Goal: Transaction & Acquisition: Purchase product/service

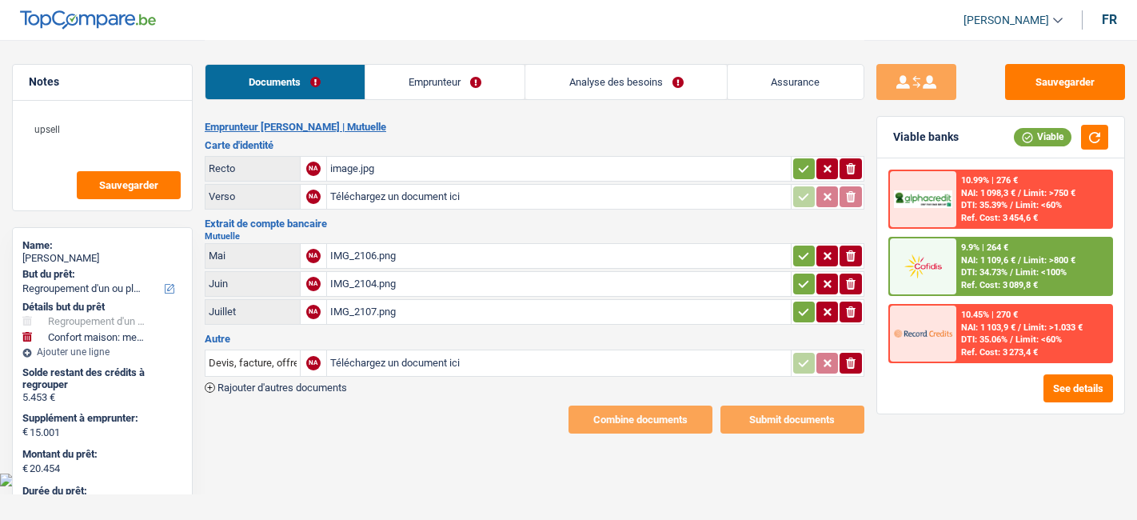
select select "refinancing"
select select "household"
select select "120"
select select "alphacredit"
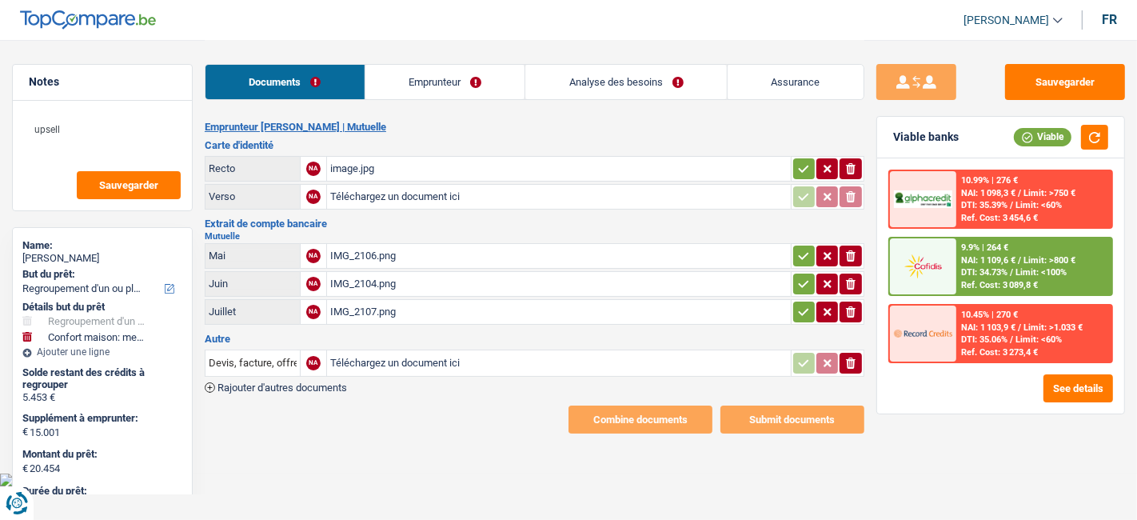
click at [354, 172] on div "image.jpg" at bounding box center [558, 169] width 457 height 24
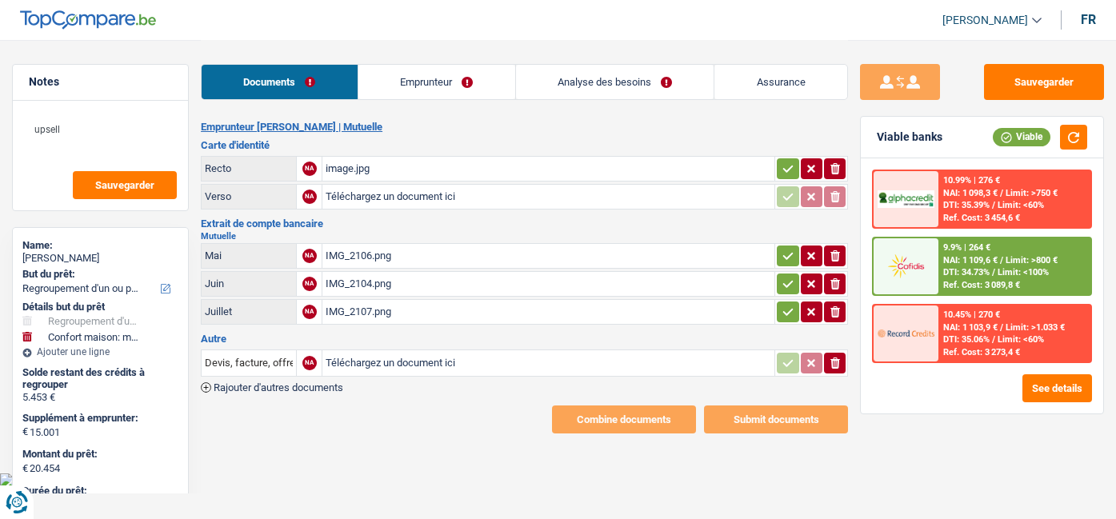
select select "refinancing"
select select "household"
select select "120"
select select "alphacredit"
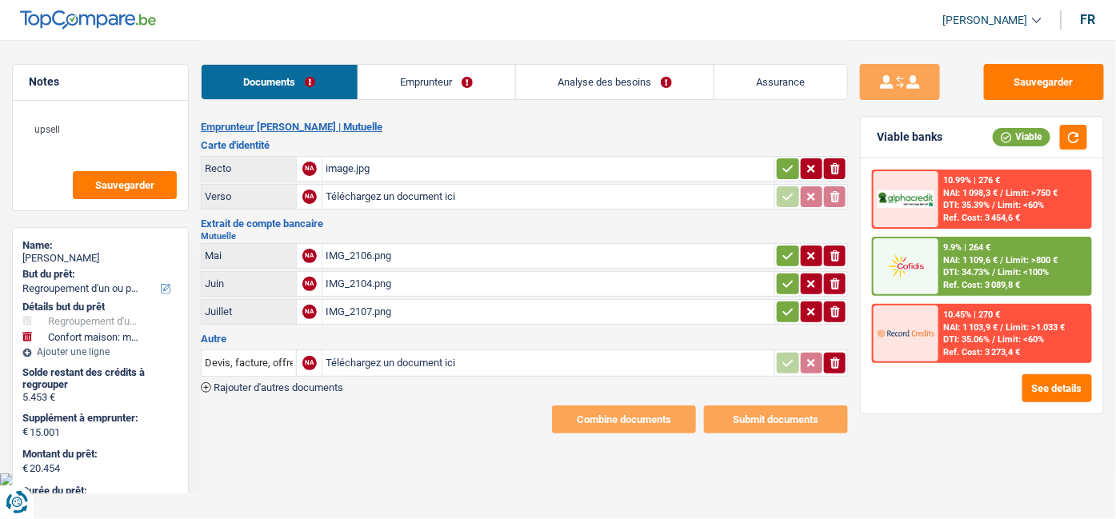
click at [356, 195] on input "Téléchargez un document ici" at bounding box center [548, 197] width 445 height 24
click at [436, 189] on input "Téléchargez un document ici" at bounding box center [548, 197] width 445 height 24
type input "C:\fakepath\r.jpg"
click at [368, 166] on div "image.jpg" at bounding box center [548, 169] width 445 height 24
click at [372, 259] on div "IMG_2106.png" at bounding box center [548, 256] width 445 height 24
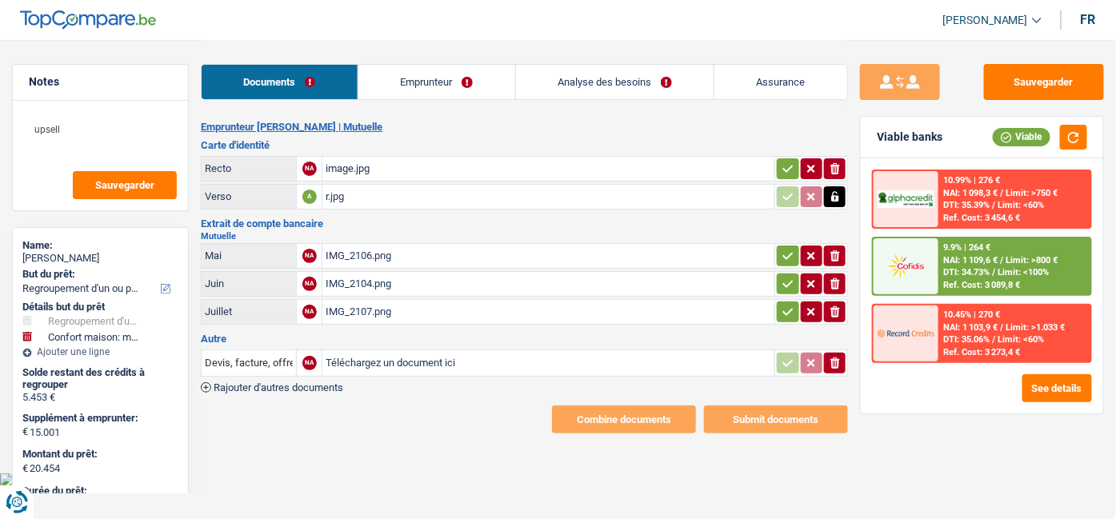
click at [836, 259] on icon "button" at bounding box center [835, 255] width 10 height 11
click at [839, 284] on icon "ionicons-v5-e" at bounding box center [835, 284] width 13 height 16
click at [837, 318] on button "ionicons-v5-e" at bounding box center [835, 312] width 22 height 21
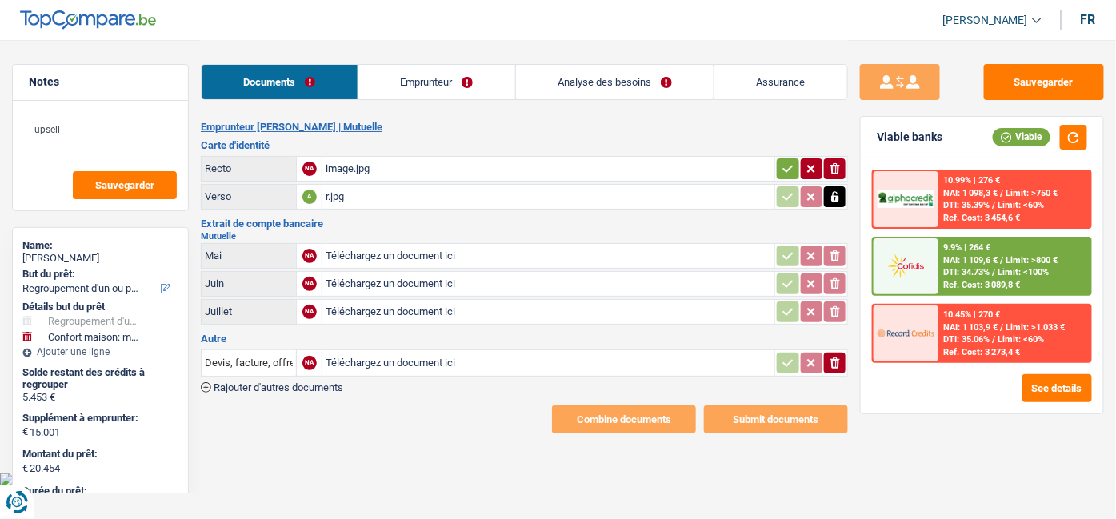
click at [421, 257] on input "Téléchargez un document ici" at bounding box center [548, 256] width 445 height 24
type input "C:\fakepath\5.PDF"
click at [425, 282] on input "Téléchargez un document ici" at bounding box center [548, 284] width 445 height 24
type input "C:\fakepath\6.PDF"
click at [453, 308] on input "Téléchargez un document ici" at bounding box center [548, 312] width 445 height 24
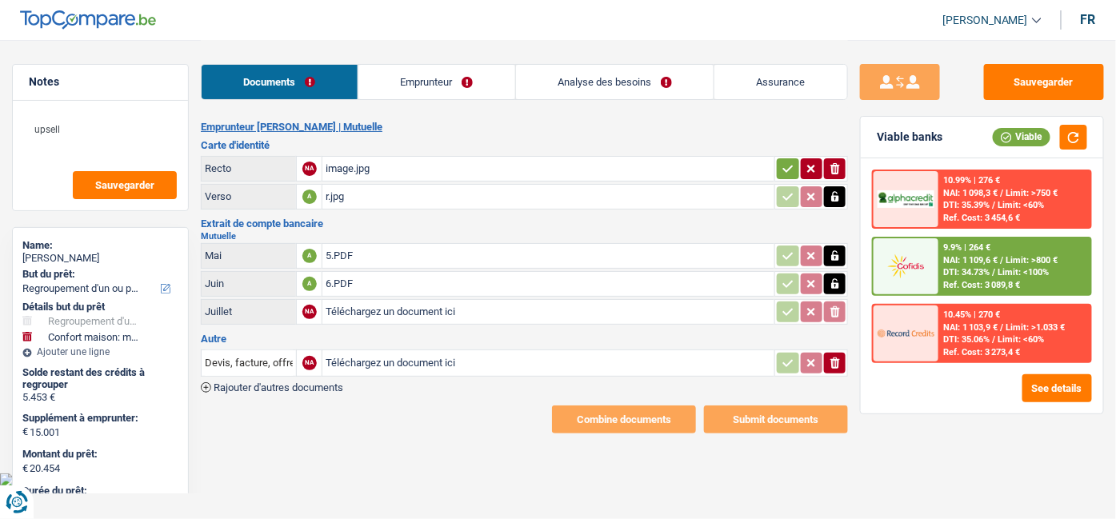
type input "C:\fakepath\8.PDF"
click at [344, 249] on div "5.PDF" at bounding box center [548, 256] width 445 height 24
click at [347, 250] on div "5.PDF" at bounding box center [548, 256] width 445 height 24
click at [363, 284] on div "6.PDF" at bounding box center [548, 284] width 445 height 24
click at [357, 302] on div "8.PDF" at bounding box center [548, 312] width 445 height 24
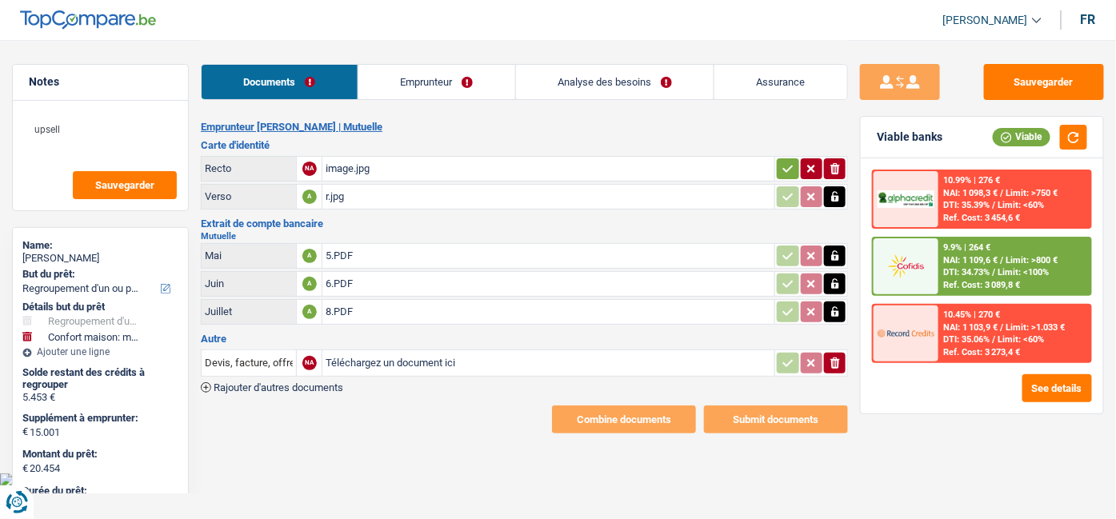
click at [429, 82] on link "Emprunteur" at bounding box center [436, 82] width 157 height 34
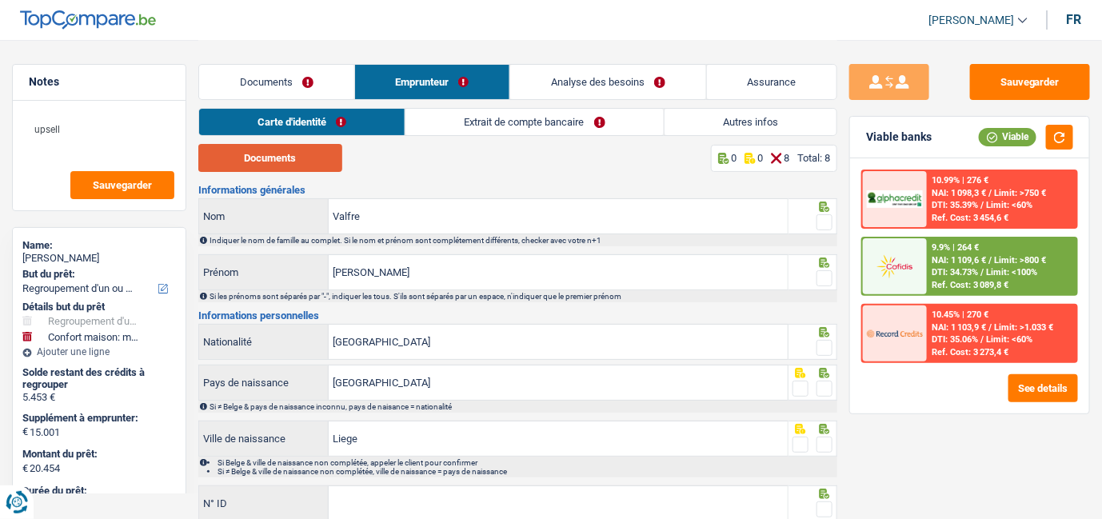
click at [332, 162] on button "Documents" at bounding box center [270, 158] width 144 height 28
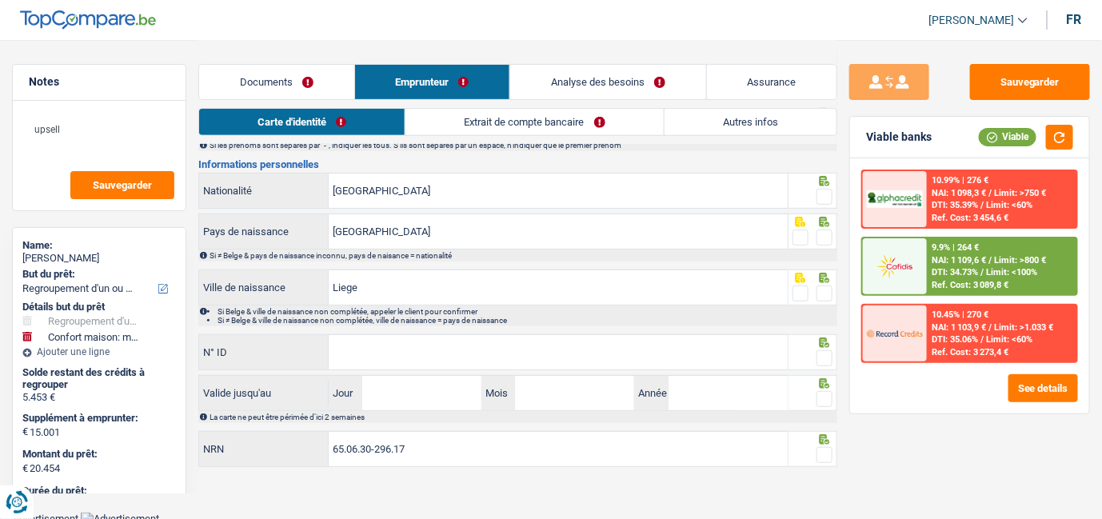
scroll to position [153, 0]
click at [384, 361] on input "N° ID" at bounding box center [558, 351] width 459 height 34
click at [334, 346] on input "N° ID" at bounding box center [558, 351] width 459 height 34
paste input "592-7047449-92"
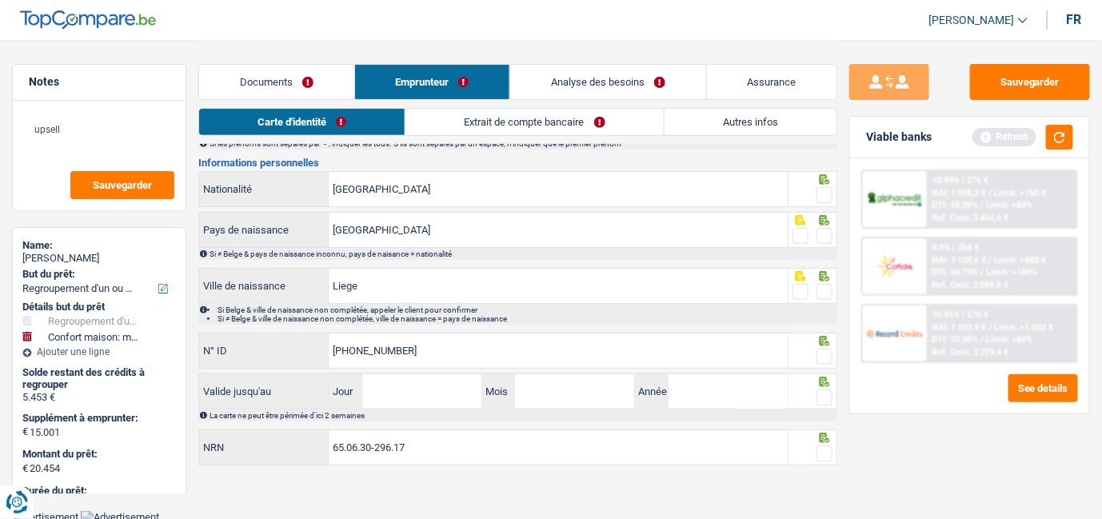
type input "592-7047449-92"
click at [445, 387] on input "Jour" at bounding box center [421, 391] width 119 height 34
click at [413, 389] on input "Jour" at bounding box center [421, 391] width 119 height 34
type input "27"
type input "11"
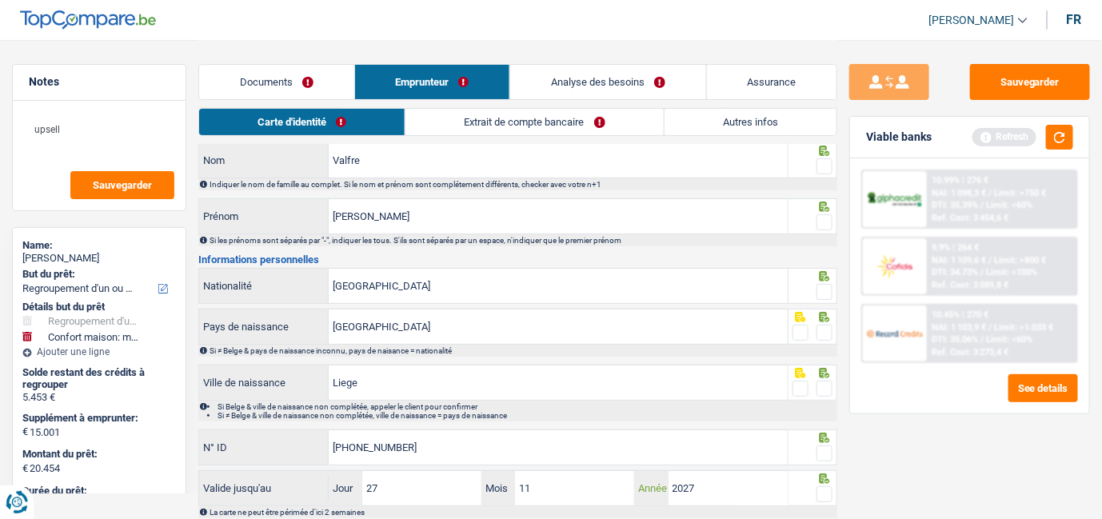
scroll to position [0, 0]
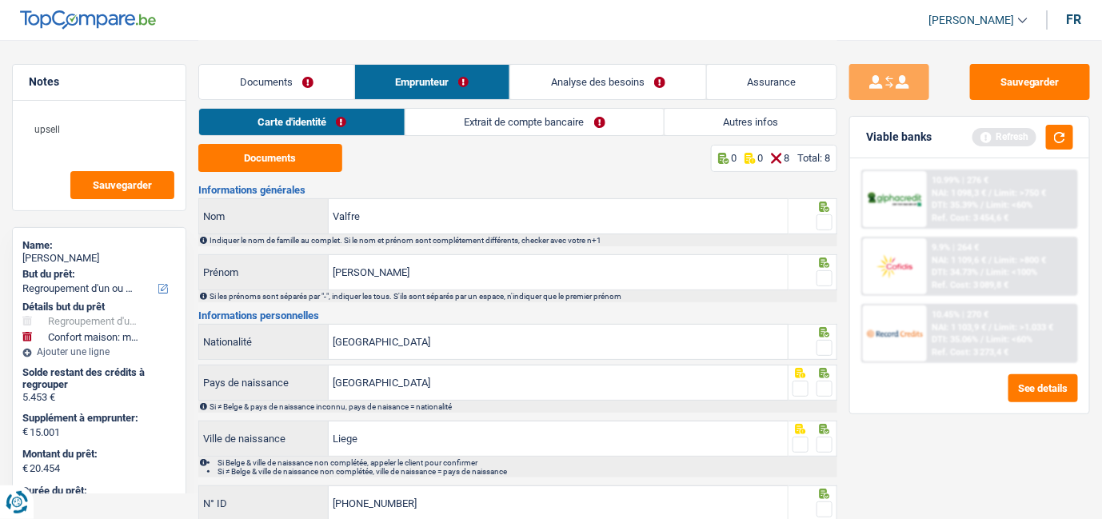
type input "2027"
click at [822, 225] on span at bounding box center [825, 222] width 16 height 16
click at [0, 0] on input "radio" at bounding box center [0, 0] width 0 height 0
click at [832, 286] on div at bounding box center [813, 272] width 49 height 36
click at [829, 284] on span at bounding box center [825, 278] width 16 height 16
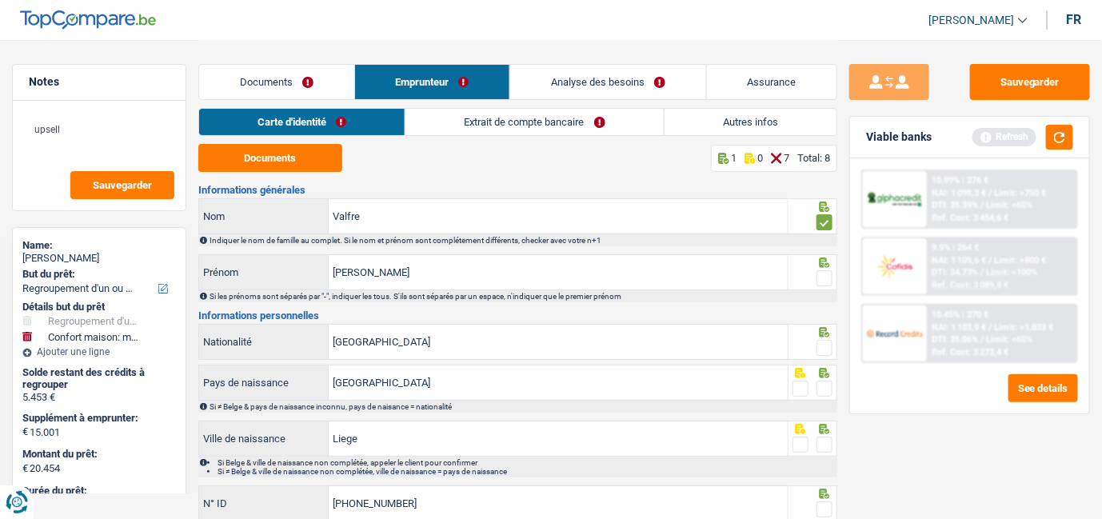
click at [0, 0] on input "radio" at bounding box center [0, 0] width 0 height 0
click at [822, 353] on span at bounding box center [825, 348] width 16 height 16
click at [0, 0] on input "radio" at bounding box center [0, 0] width 0 height 0
click at [825, 382] on span at bounding box center [825, 389] width 16 height 16
click at [0, 0] on input "radio" at bounding box center [0, 0] width 0 height 0
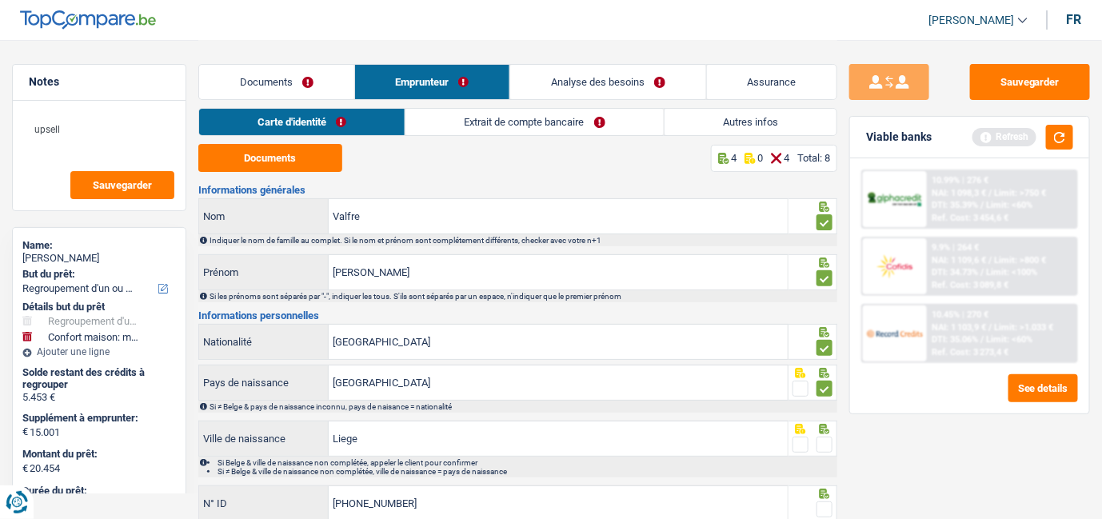
click at [826, 448] on span at bounding box center [825, 445] width 16 height 16
click at [0, 0] on input "radio" at bounding box center [0, 0] width 0 height 0
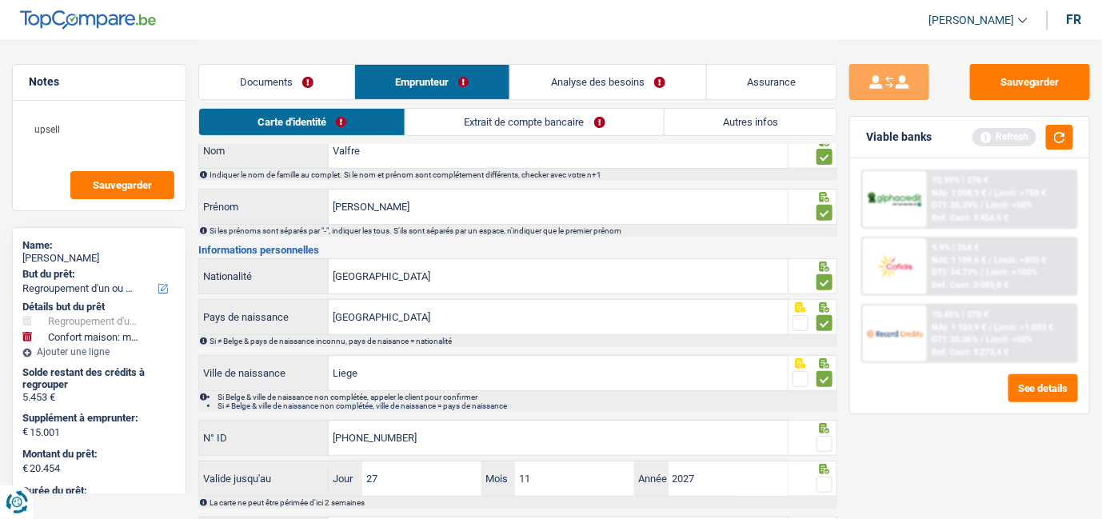
scroll to position [153, 0]
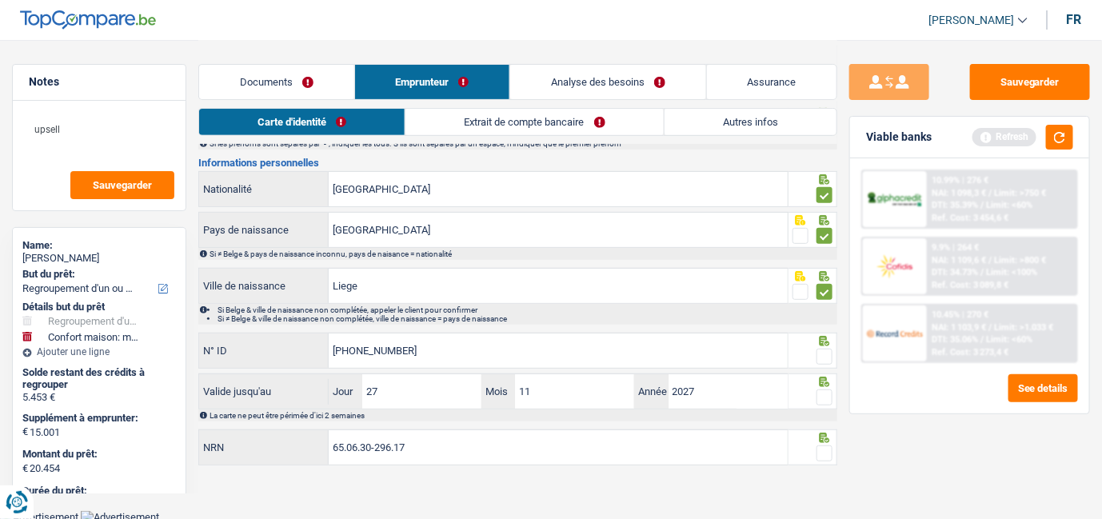
click at [825, 355] on span at bounding box center [825, 357] width 16 height 16
click at [0, 0] on input "radio" at bounding box center [0, 0] width 0 height 0
click at [829, 397] on span at bounding box center [825, 397] width 16 height 16
click at [0, 0] on input "radio" at bounding box center [0, 0] width 0 height 0
click at [827, 445] on span at bounding box center [825, 453] width 16 height 16
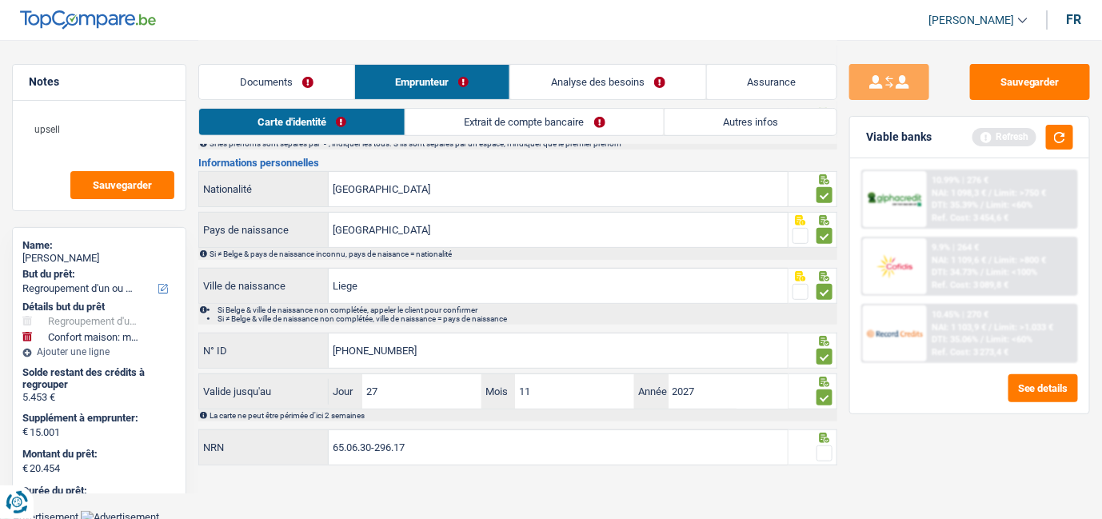
click at [0, 0] on input "radio" at bounding box center [0, 0] width 0 height 0
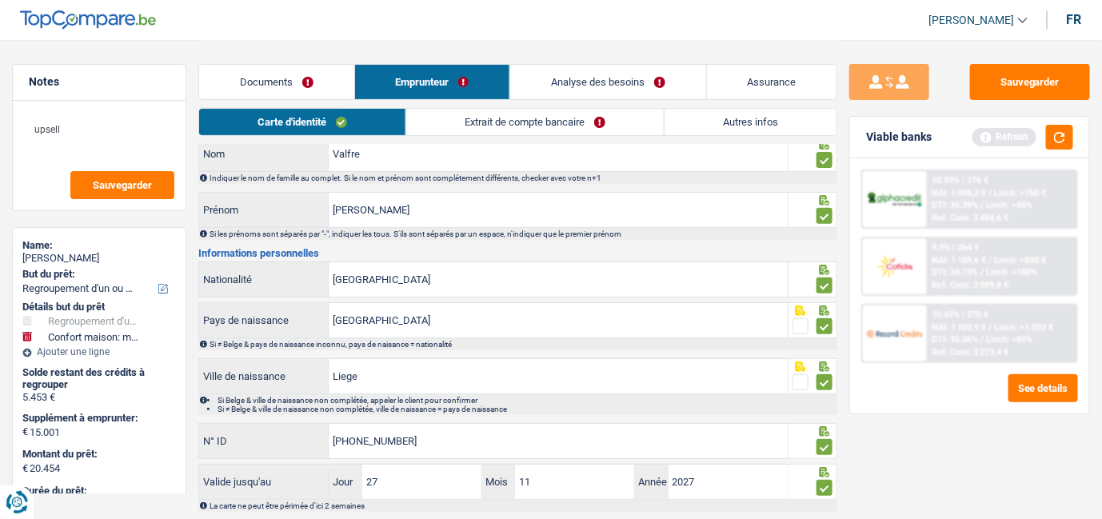
scroll to position [0, 0]
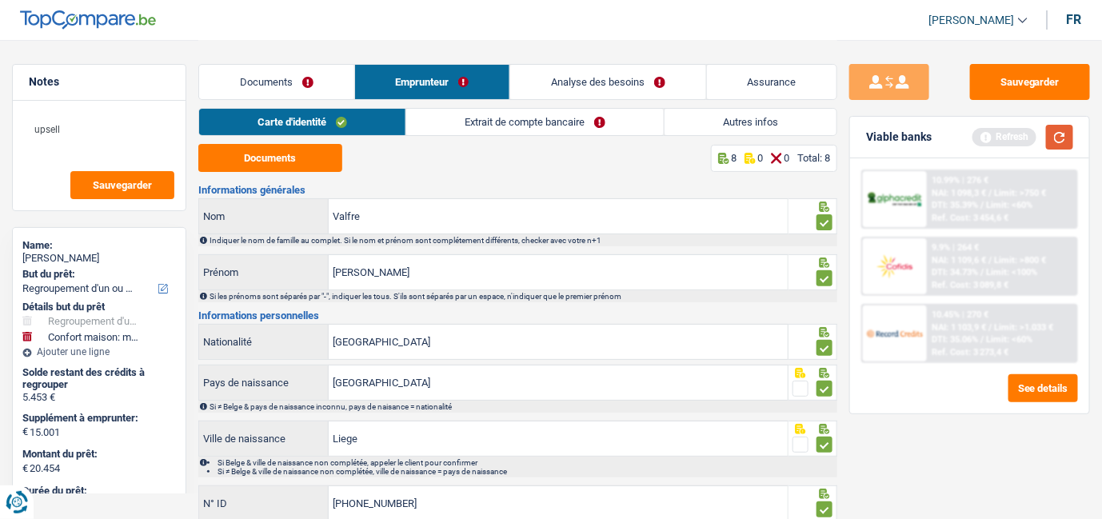
click at [1064, 142] on button "button" at bounding box center [1059, 137] width 27 height 25
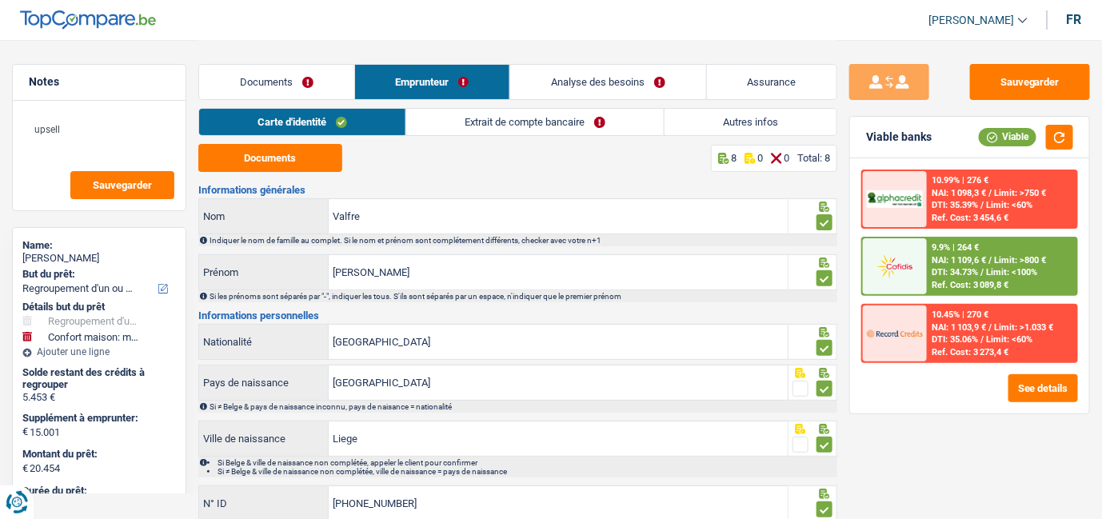
click at [520, 124] on link "Extrait de compte bancaire" at bounding box center [535, 122] width 258 height 26
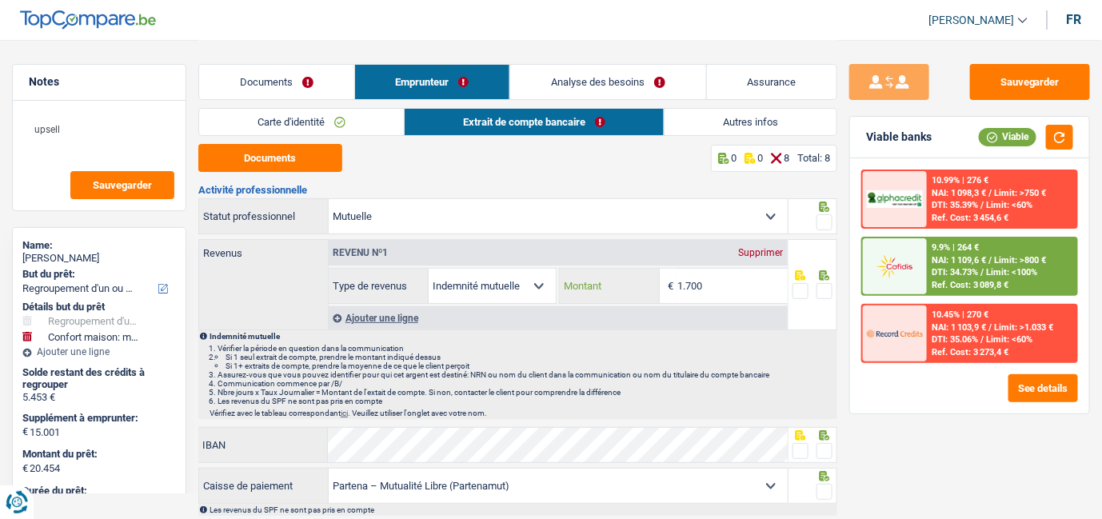
click at [737, 292] on input "1.700" at bounding box center [732, 286] width 110 height 34
drag, startPoint x: 721, startPoint y: 278, endPoint x: 688, endPoint y: 282, distance: 33.7
click at [688, 282] on input "1.700" at bounding box center [732, 286] width 110 height 34
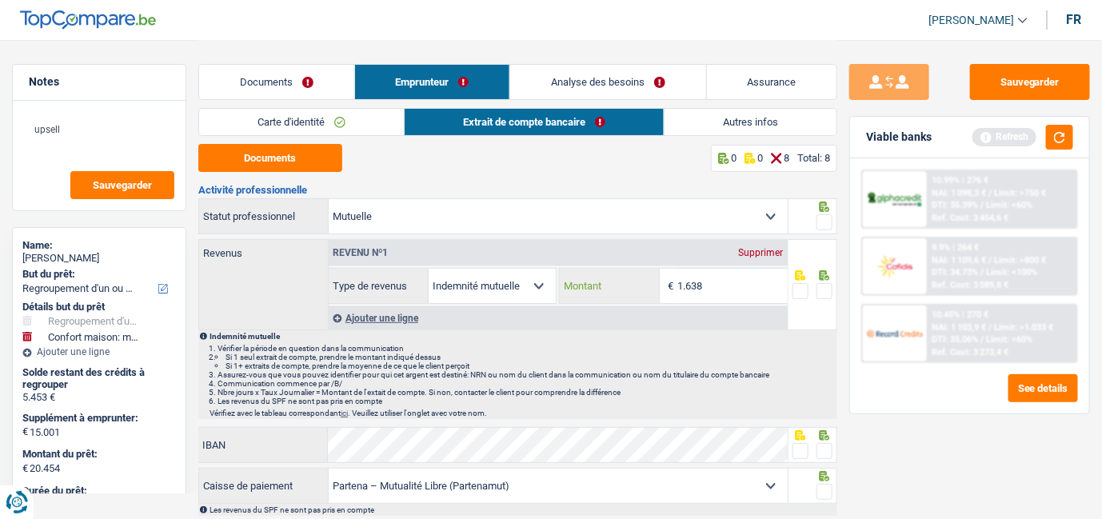
type input "1.638"
click at [738, 355] on li "Si 1 seul extrait de compte, prendre le montant indiqué dessus" at bounding box center [531, 357] width 610 height 9
click at [822, 291] on span at bounding box center [825, 291] width 16 height 16
click at [0, 0] on input "radio" at bounding box center [0, 0] width 0 height 0
click at [829, 221] on span at bounding box center [825, 222] width 16 height 16
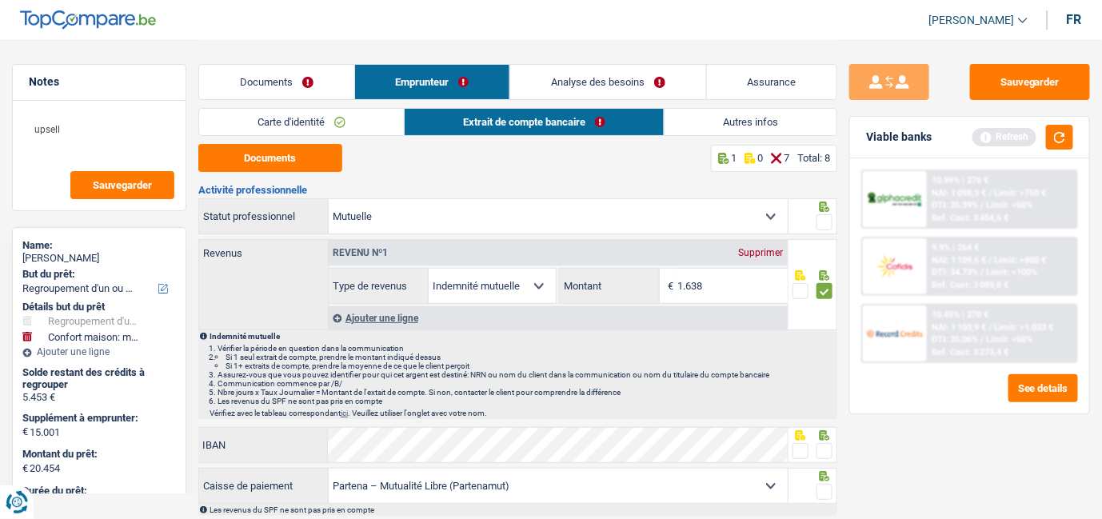
click at [0, 0] on input "radio" at bounding box center [0, 0] width 0 height 0
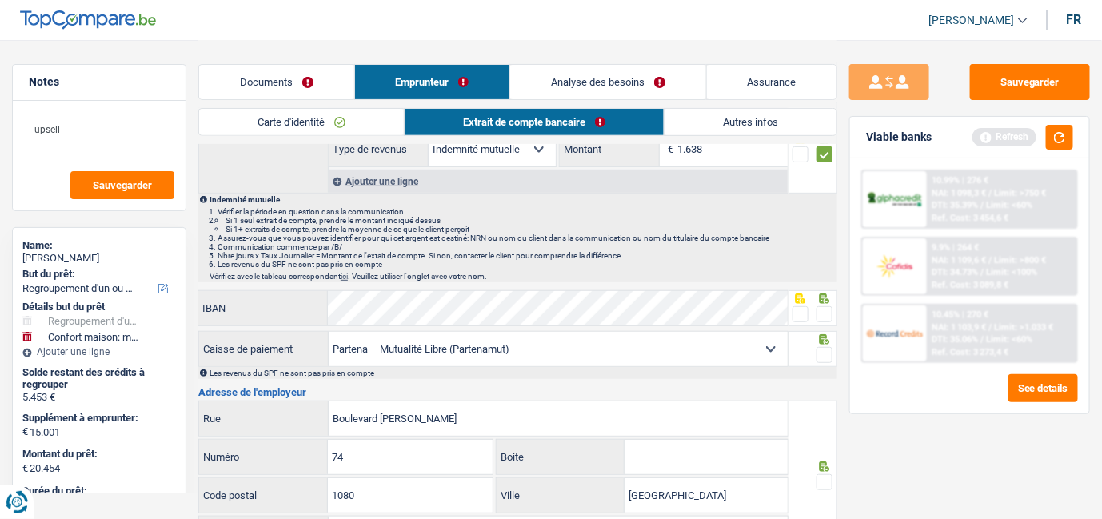
scroll to position [178, 0]
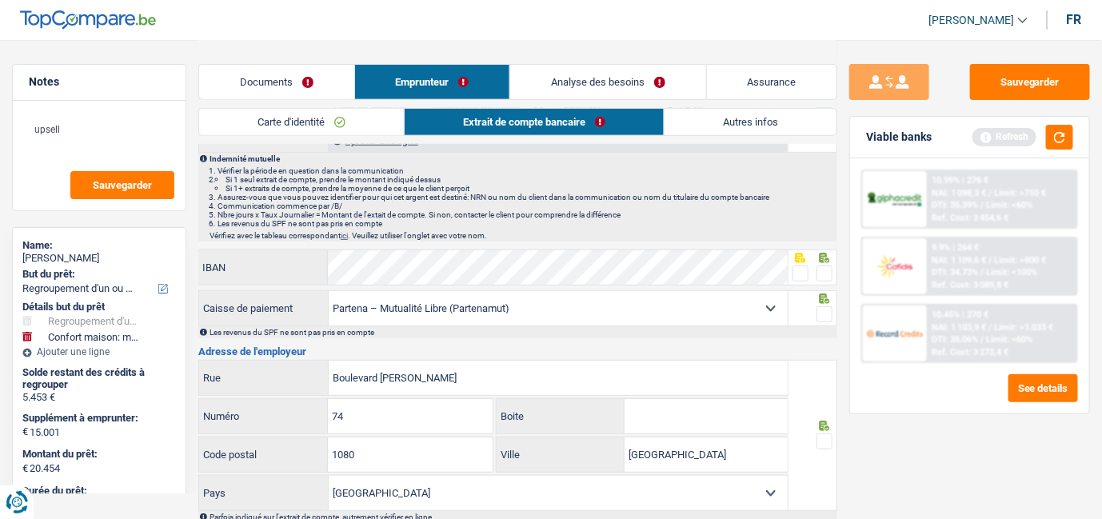
click at [825, 266] on span at bounding box center [825, 274] width 16 height 16
click at [0, 0] on input "radio" at bounding box center [0, 0] width 0 height 0
click at [826, 316] on span at bounding box center [825, 314] width 16 height 16
click at [0, 0] on input "radio" at bounding box center [0, 0] width 0 height 0
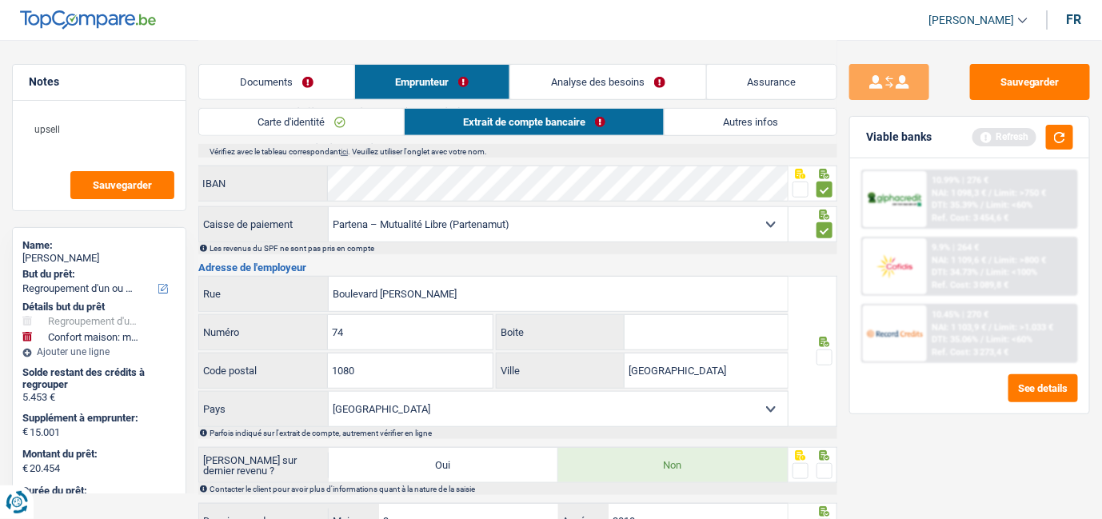
scroll to position [256, 0]
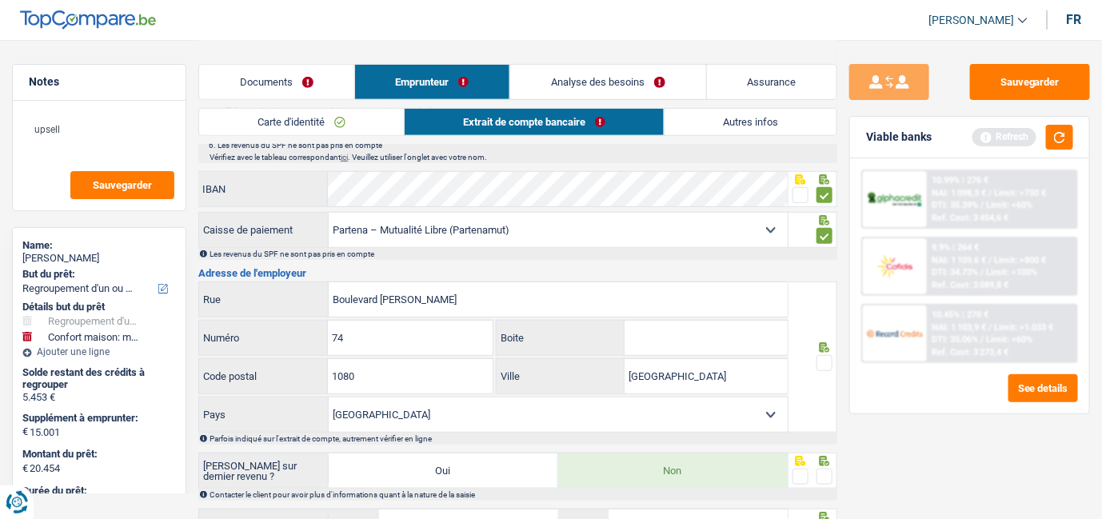
click at [829, 362] on span at bounding box center [825, 363] width 16 height 16
click at [0, 0] on input "radio" at bounding box center [0, 0] width 0 height 0
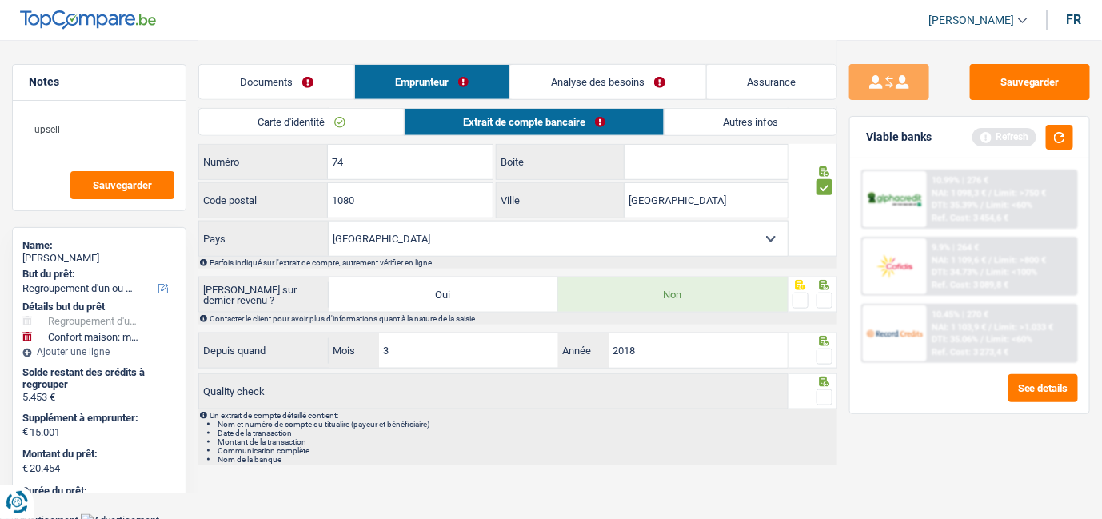
scroll to position [433, 0]
click at [828, 294] on span at bounding box center [825, 299] width 16 height 16
click at [0, 0] on input "radio" at bounding box center [0, 0] width 0 height 0
click at [827, 355] on span at bounding box center [825, 355] width 16 height 16
click at [0, 0] on input "radio" at bounding box center [0, 0] width 0 height 0
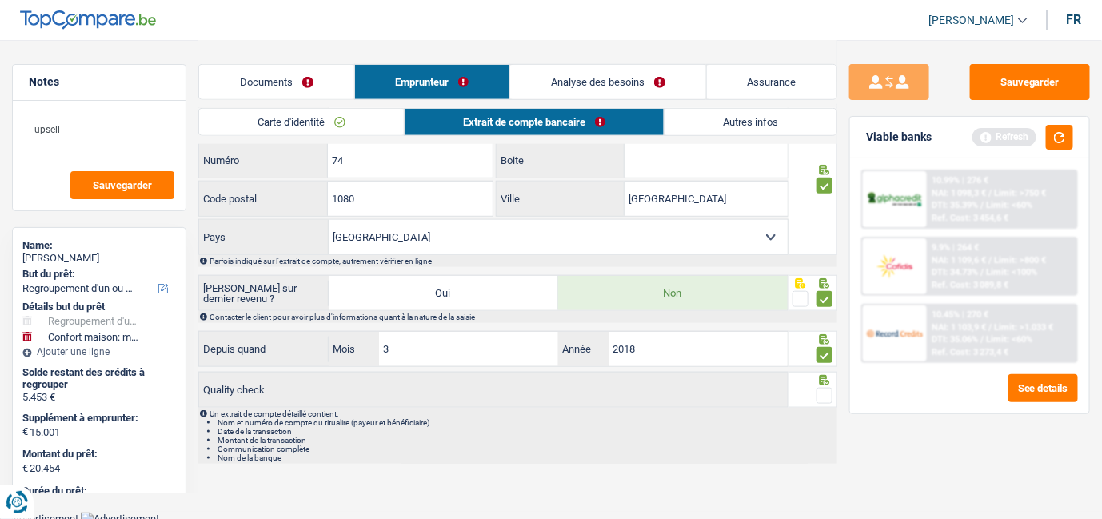
click at [817, 393] on span at bounding box center [825, 396] width 16 height 16
click at [0, 0] on input "radio" at bounding box center [0, 0] width 0 height 0
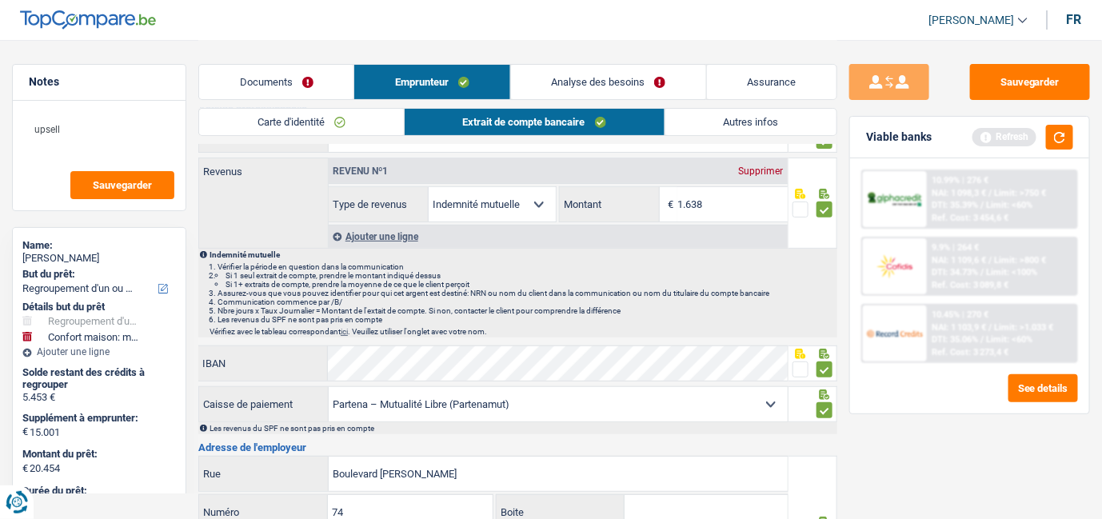
scroll to position [78, 0]
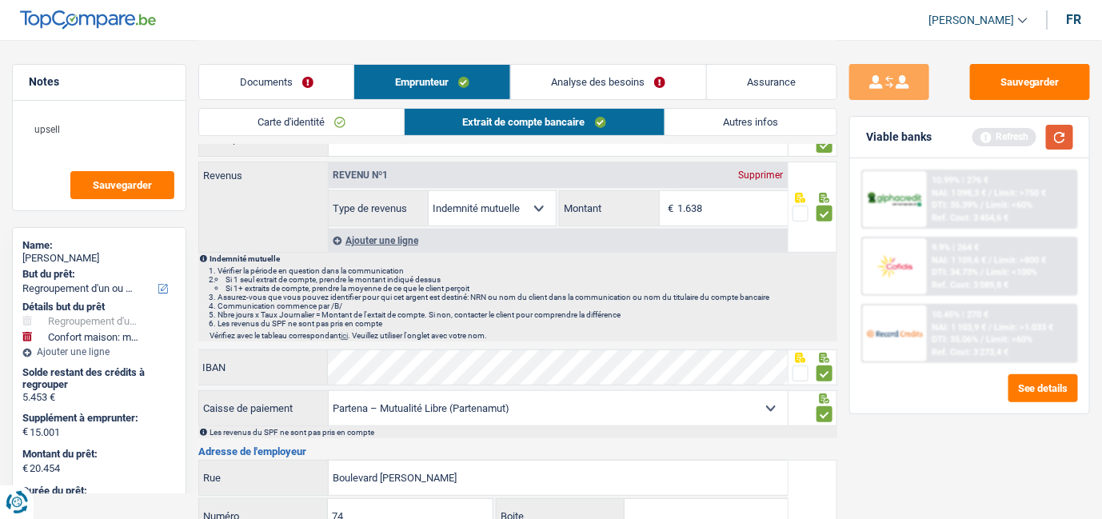
click at [1065, 138] on button "button" at bounding box center [1059, 137] width 27 height 25
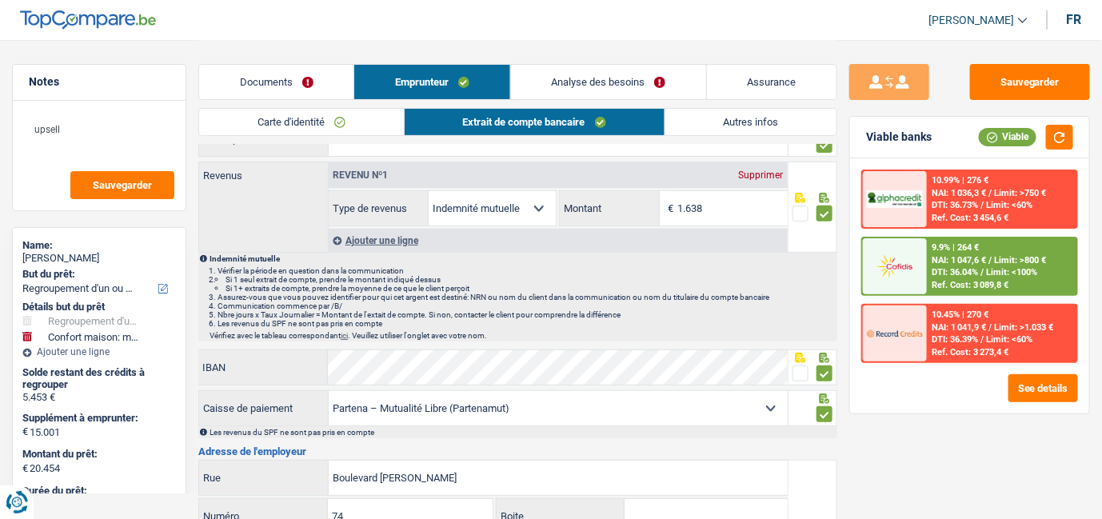
click at [601, 77] on link "Analyse des besoins" at bounding box center [608, 82] width 195 height 34
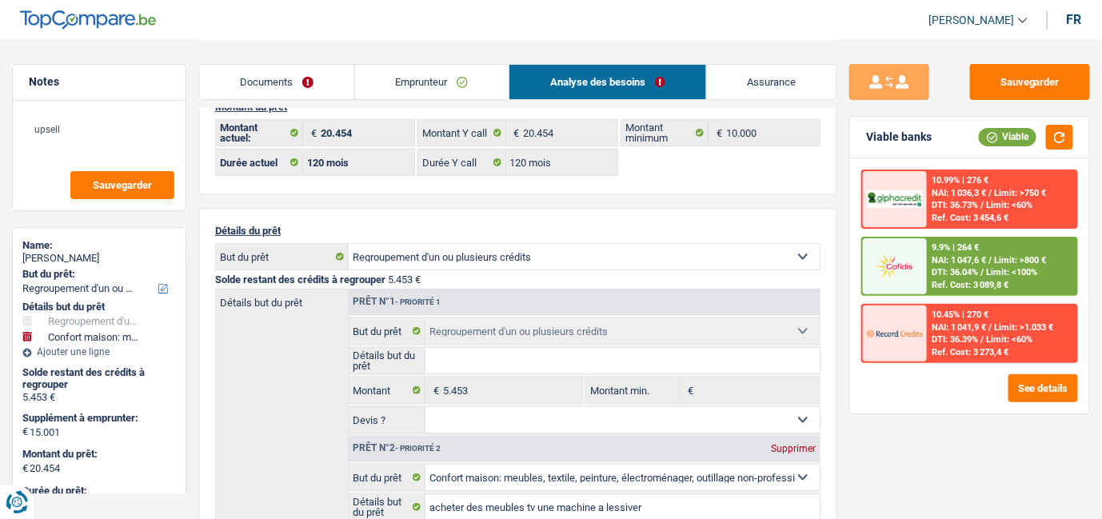
scroll to position [0, 0]
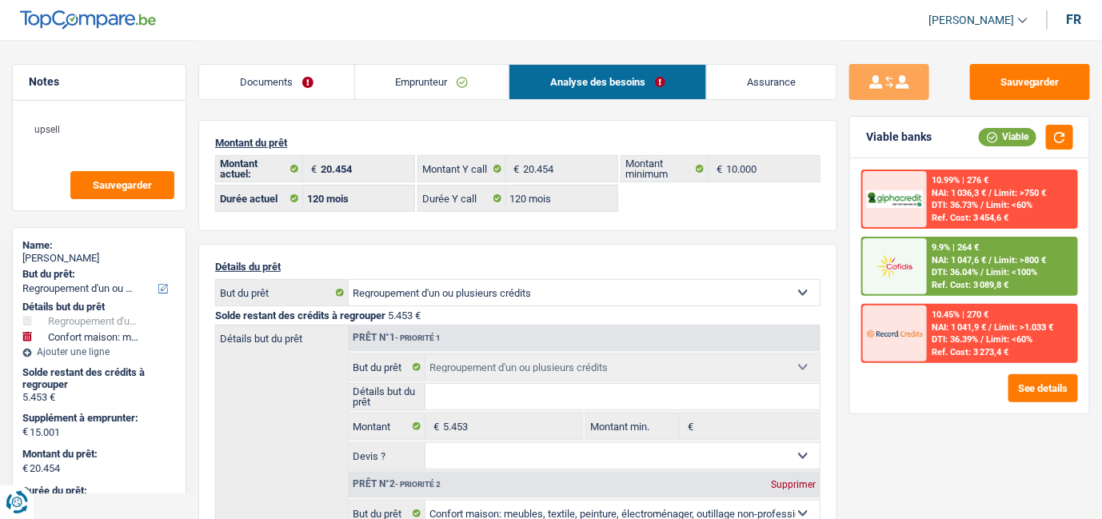
click at [541, 298] on select "Confort maison: meubles, textile, peinture, électroménager, outillage non-profe…" at bounding box center [584, 293] width 471 height 26
click at [996, 276] on div "9.9% | 264 € NAI: 1 047,6 € / Limit: >800 € DTI: 36.04% / Limit: <100% Ref. Cos…" at bounding box center [1002, 266] width 150 height 56
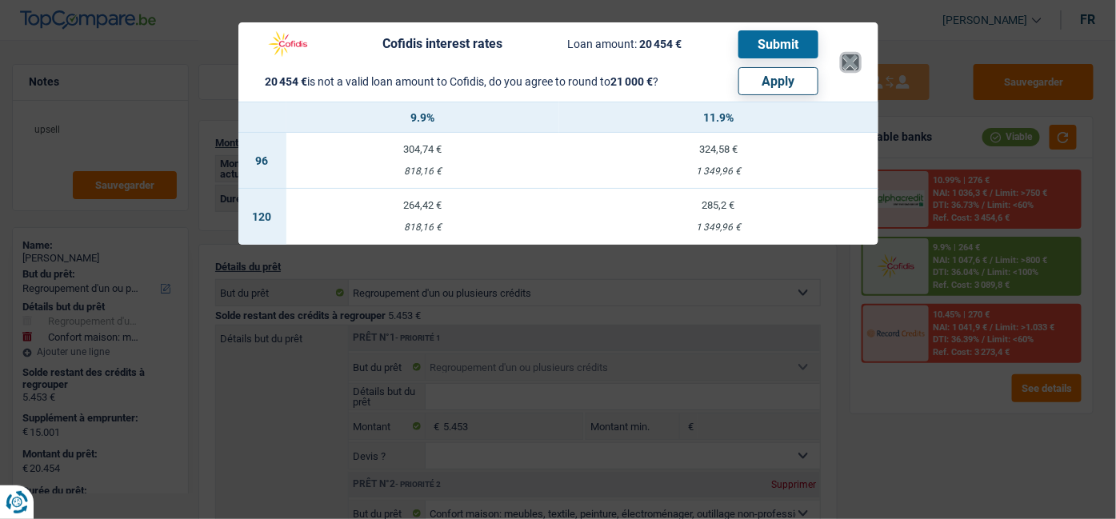
click at [849, 64] on button "×" at bounding box center [850, 62] width 17 height 16
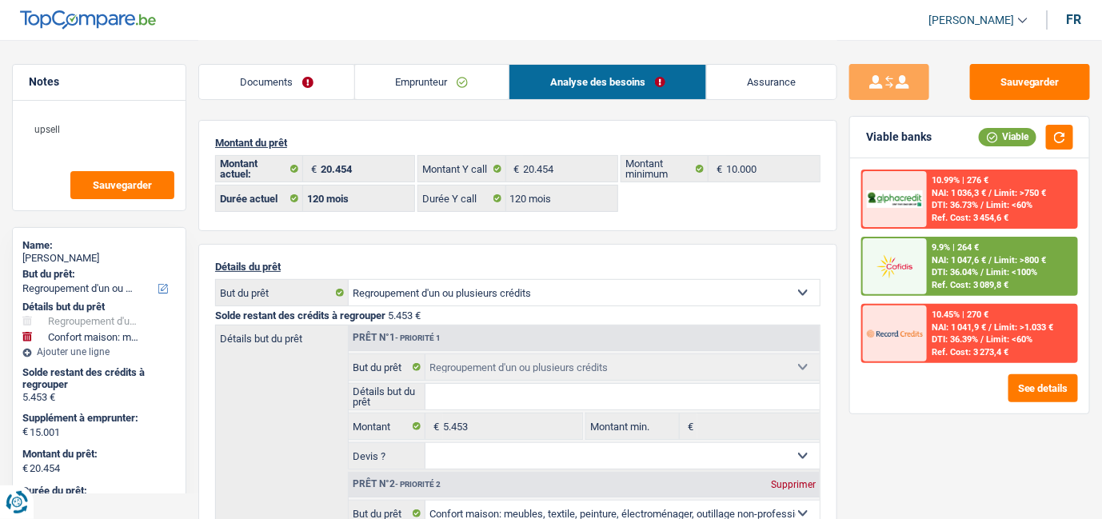
click at [436, 88] on link "Emprunteur" at bounding box center [432, 82] width 154 height 34
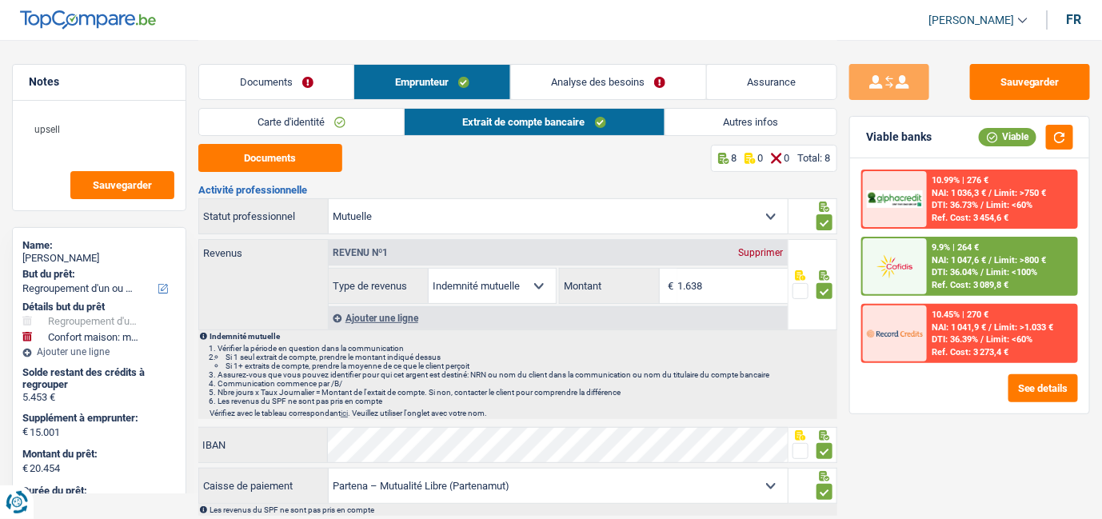
click at [1033, 270] on span "Limit: <100%" at bounding box center [1011, 272] width 51 height 10
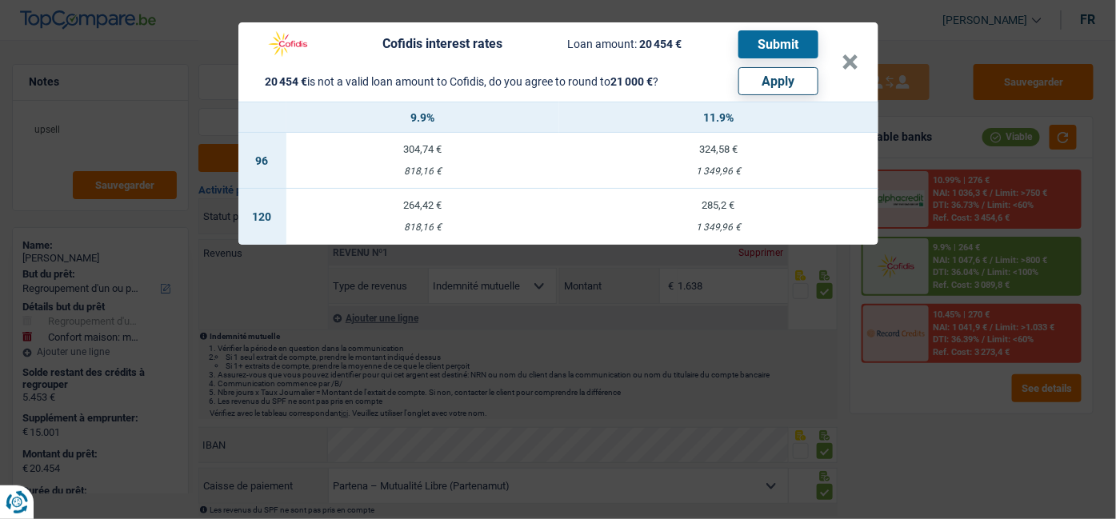
click at [725, 218] on td "285,2 € 1 349,96 €" at bounding box center [718, 217] width 318 height 56
select select "cofidis"
type input "11,90"
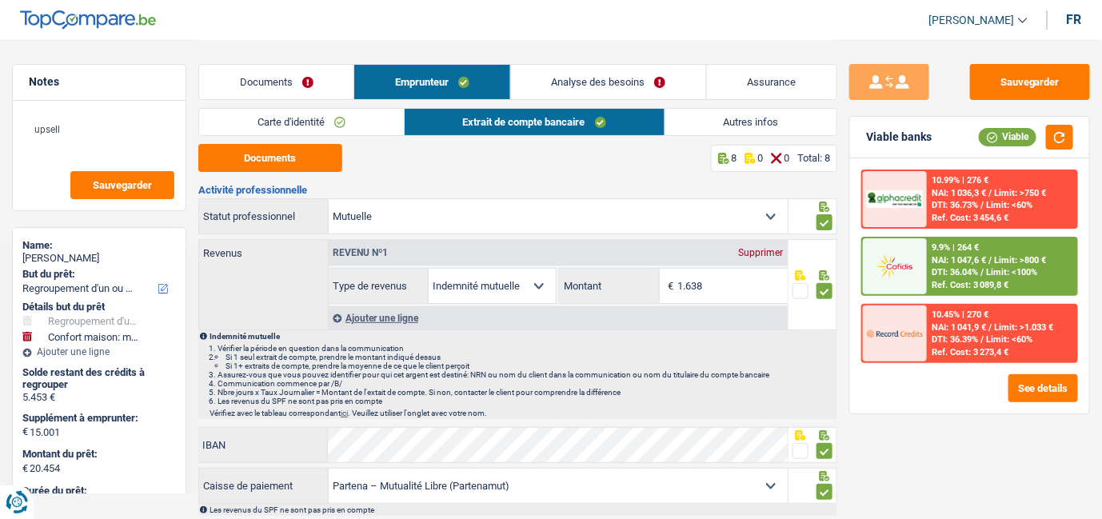
click at [1046, 272] on div "9.9% | 264 € NAI: 1 047,6 € / Limit: >800 € DTI: 36.04% / Limit: <100% Ref. Cos…" at bounding box center [1002, 266] width 150 height 56
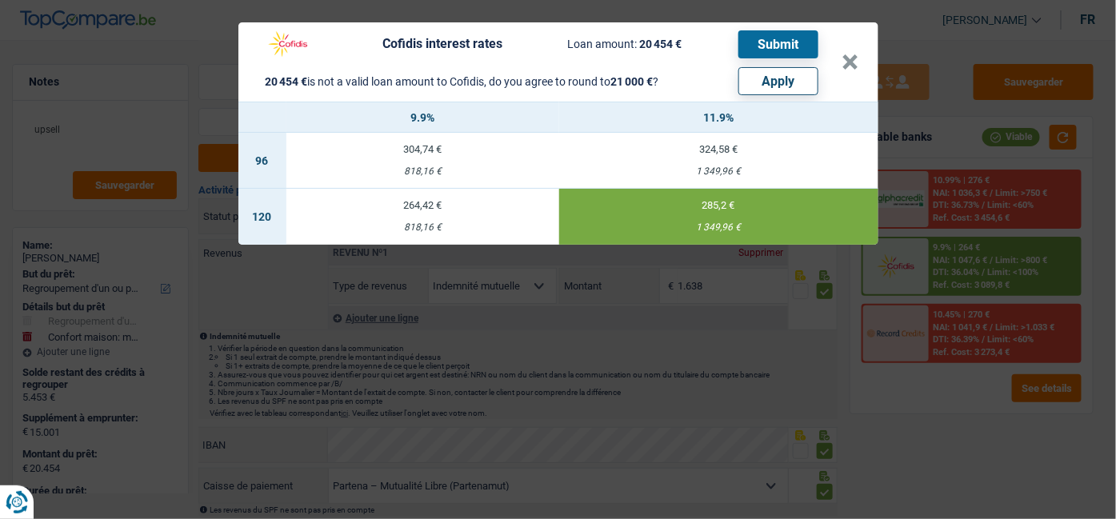
click at [790, 77] on button "Apply" at bounding box center [778, 81] width 80 height 28
type input "15.547"
type input "21.000"
select select "other"
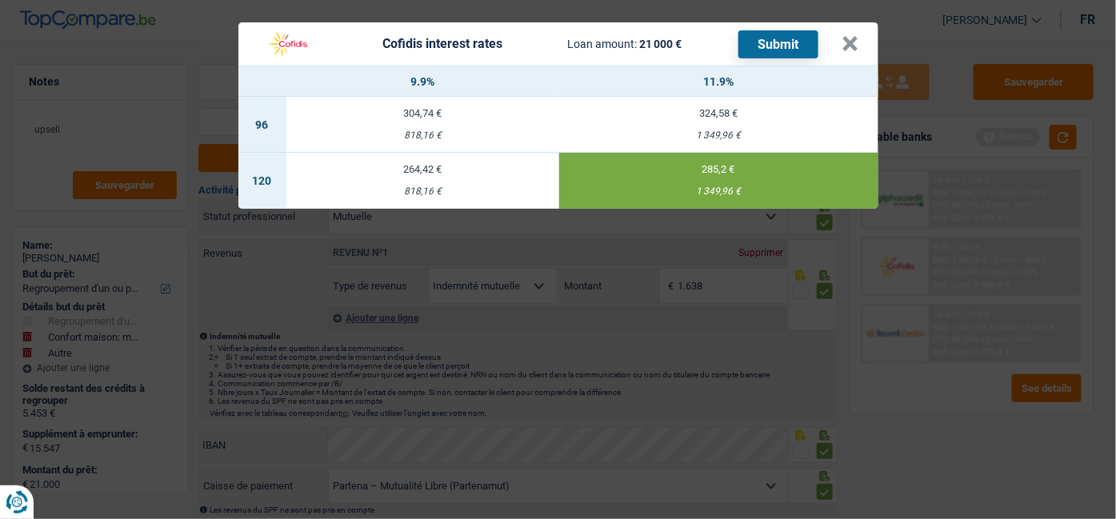
click at [795, 46] on button "Submit" at bounding box center [778, 44] width 80 height 28
click at [852, 46] on button "×" at bounding box center [850, 44] width 17 height 16
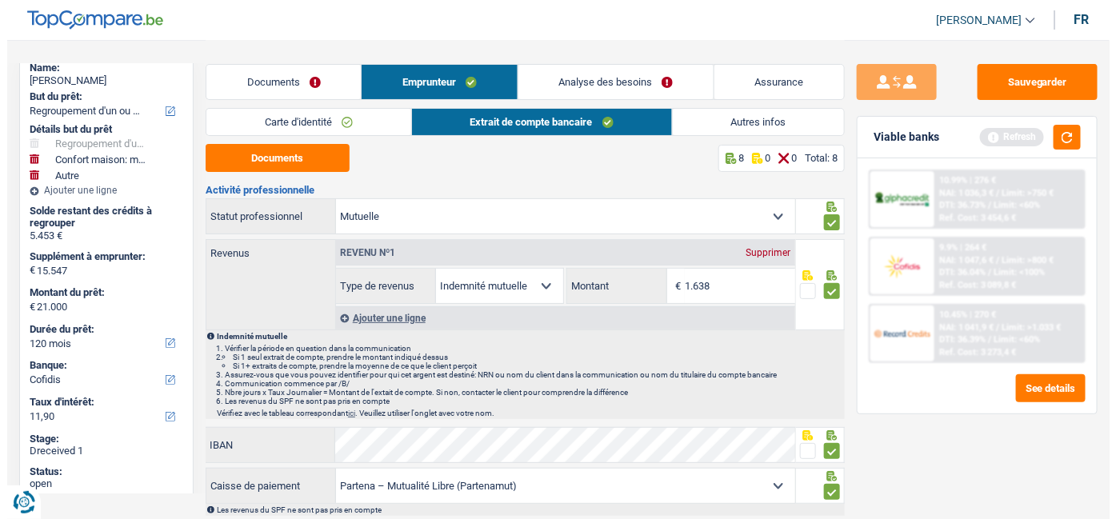
scroll to position [234, 0]
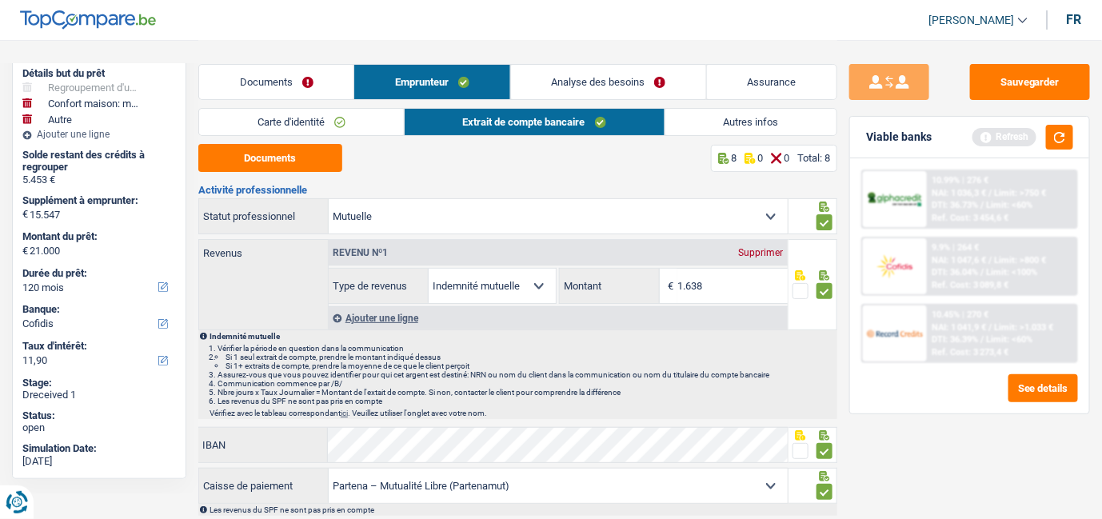
click at [274, 86] on link "Documents" at bounding box center [276, 82] width 154 height 34
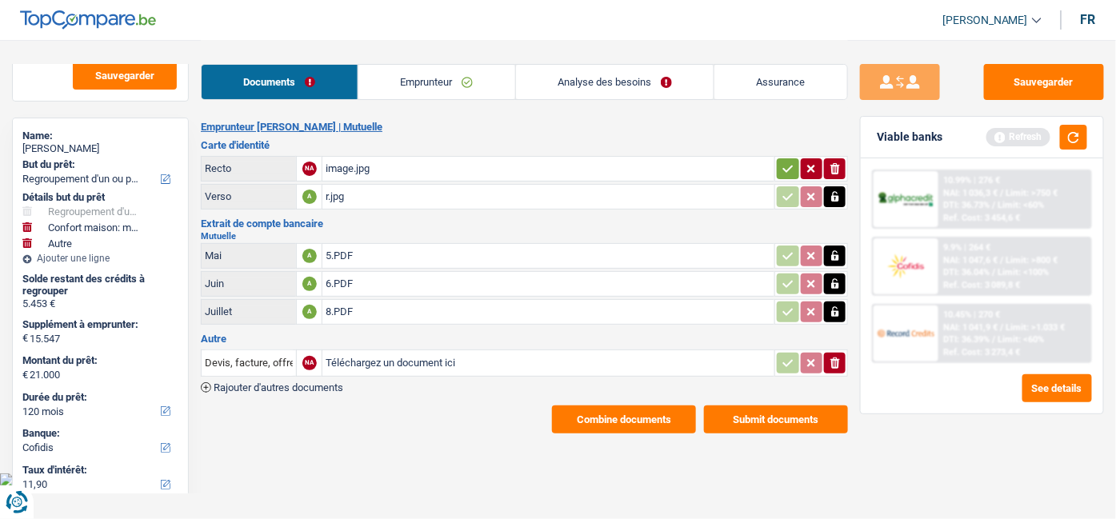
scroll to position [0, 0]
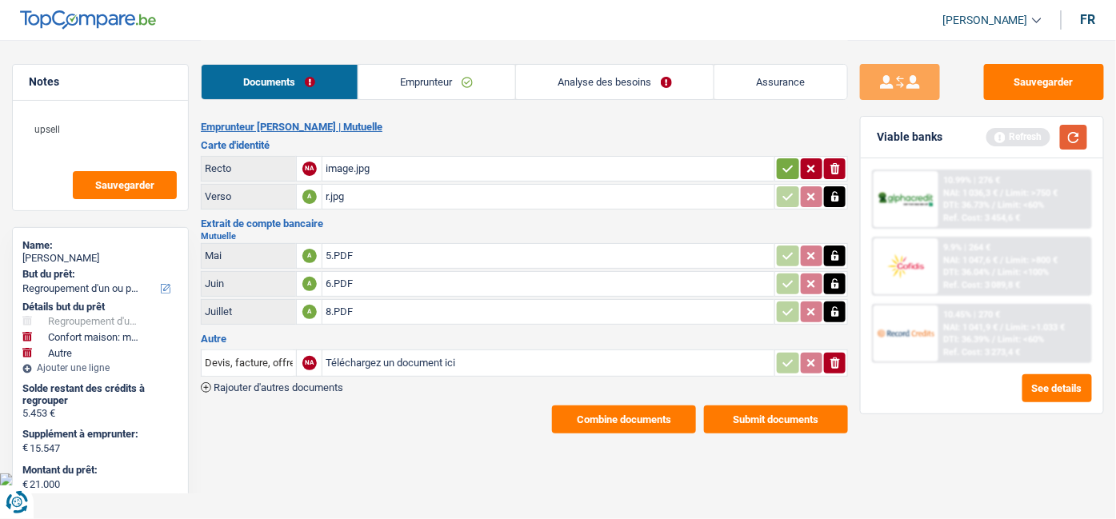
click at [1080, 134] on button "button" at bounding box center [1073, 137] width 27 height 25
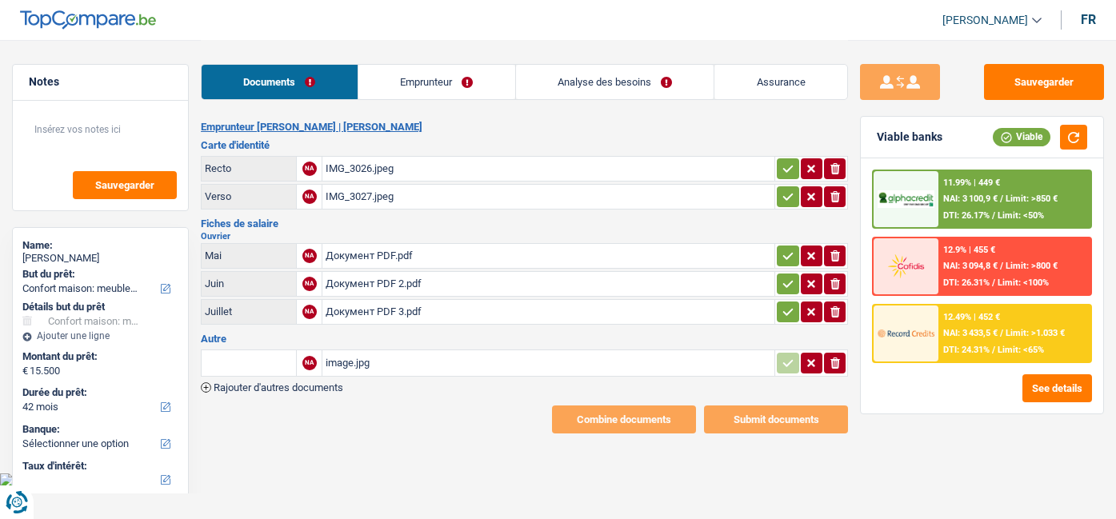
select select "household"
select select "42"
click at [367, 170] on div "IMG_3026.jpeg" at bounding box center [548, 169] width 445 height 24
click at [359, 194] on div "IMG_3027.jpeg" at bounding box center [548, 197] width 445 height 24
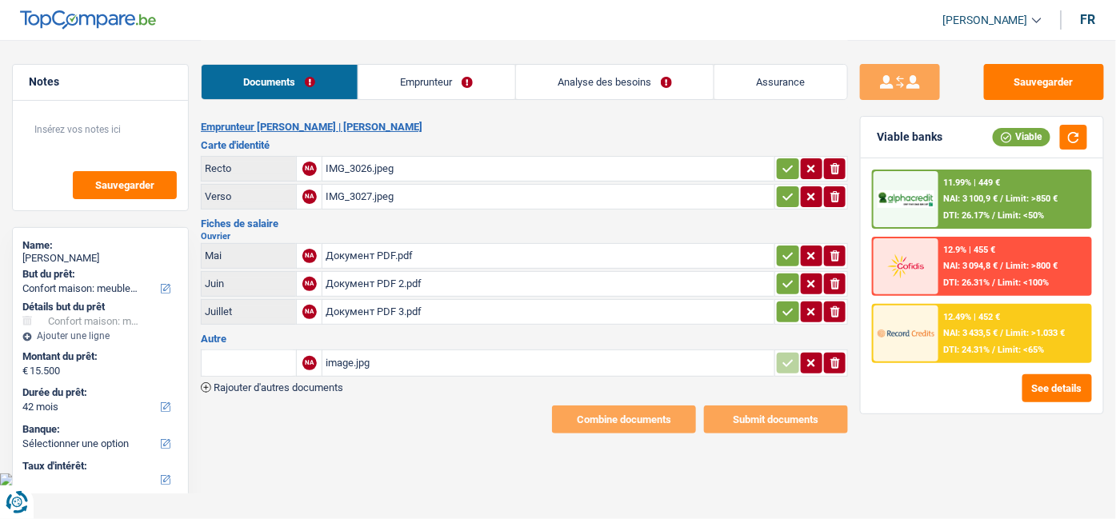
click at [385, 254] on div "Документ PDF.pdf" at bounding box center [548, 256] width 445 height 24
click at [395, 283] on div "Документ PDF 2.pdf" at bounding box center [548, 284] width 445 height 24
click at [390, 314] on div "Документ PDF 3.pdf" at bounding box center [548, 312] width 445 height 24
click at [422, 85] on link "Emprunteur" at bounding box center [436, 82] width 157 height 34
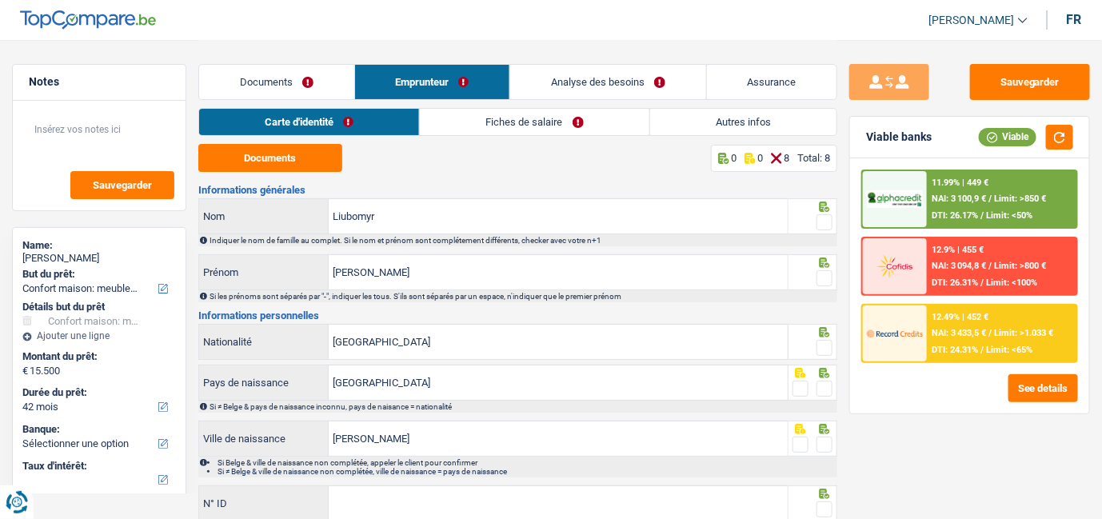
click at [505, 129] on link "Fiches de salaire" at bounding box center [534, 122] width 229 height 26
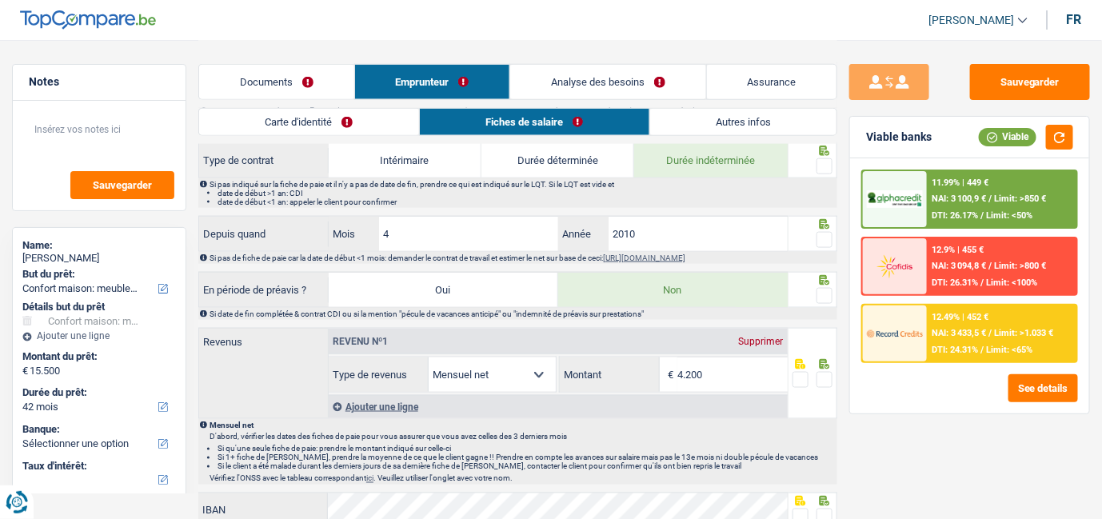
scroll to position [710, 0]
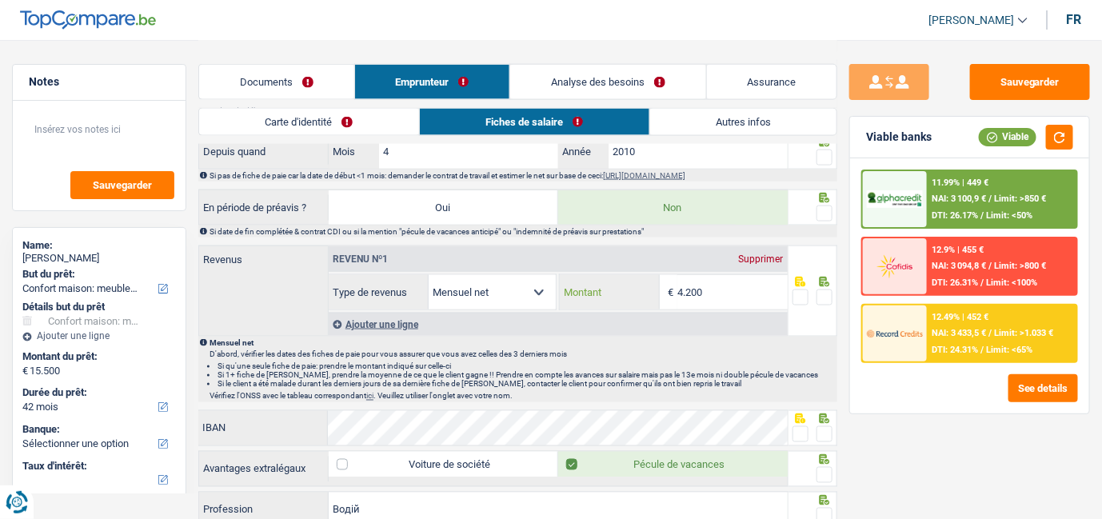
drag, startPoint x: 721, startPoint y: 289, endPoint x: 658, endPoint y: 286, distance: 62.5
click at [658, 286] on div "4.200 € Montant" at bounding box center [673, 292] width 227 height 34
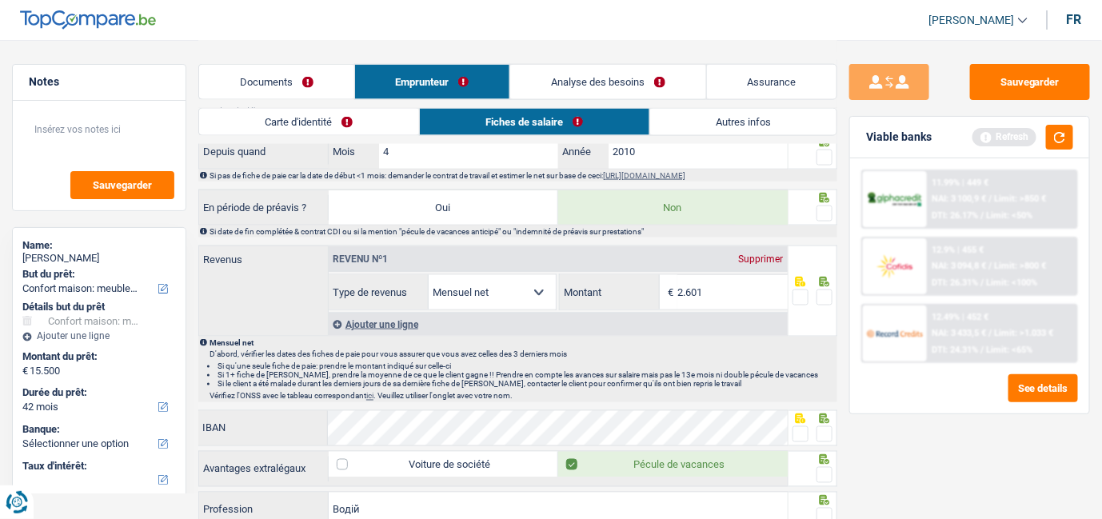
click at [817, 306] on div at bounding box center [813, 291] width 49 height 91
click at [741, 286] on input "2.601" at bounding box center [732, 292] width 110 height 34
click at [710, 190] on label "Non" at bounding box center [673, 207] width 230 height 34
click at [710, 190] on input "Non" at bounding box center [673, 207] width 230 height 34
click at [702, 134] on link "Autres infos" at bounding box center [743, 122] width 187 height 26
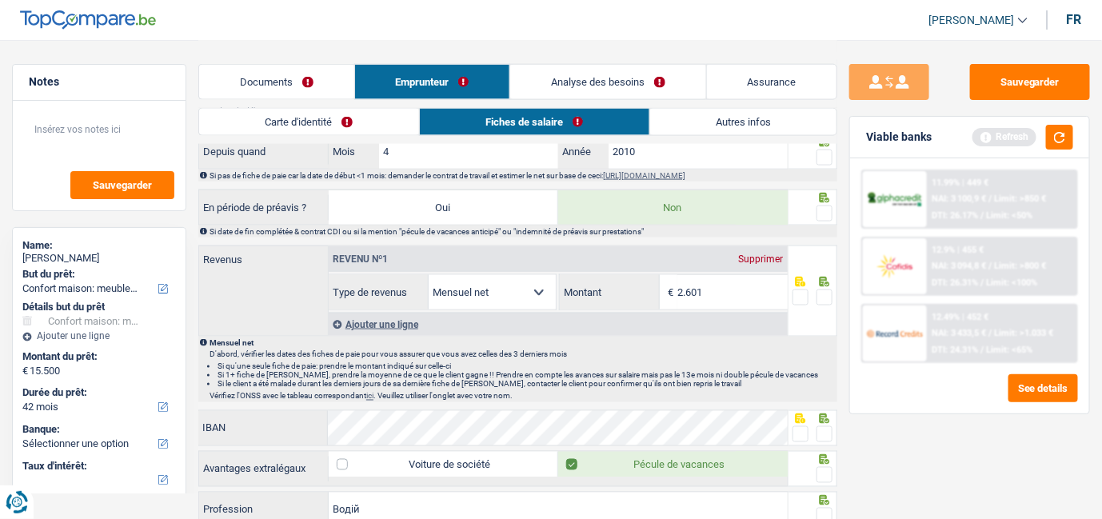
scroll to position [120, 0]
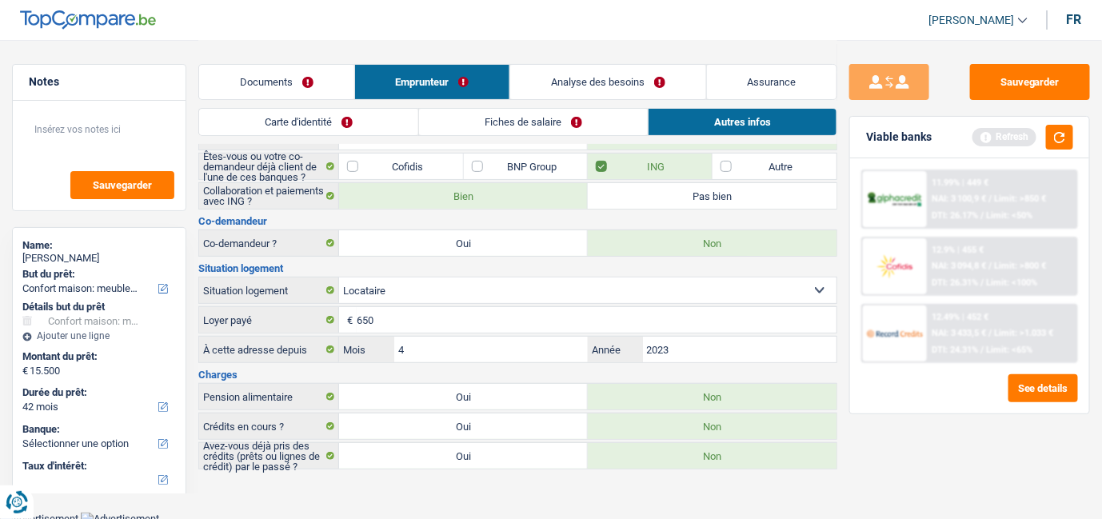
click at [278, 85] on link "Documents" at bounding box center [276, 82] width 155 height 34
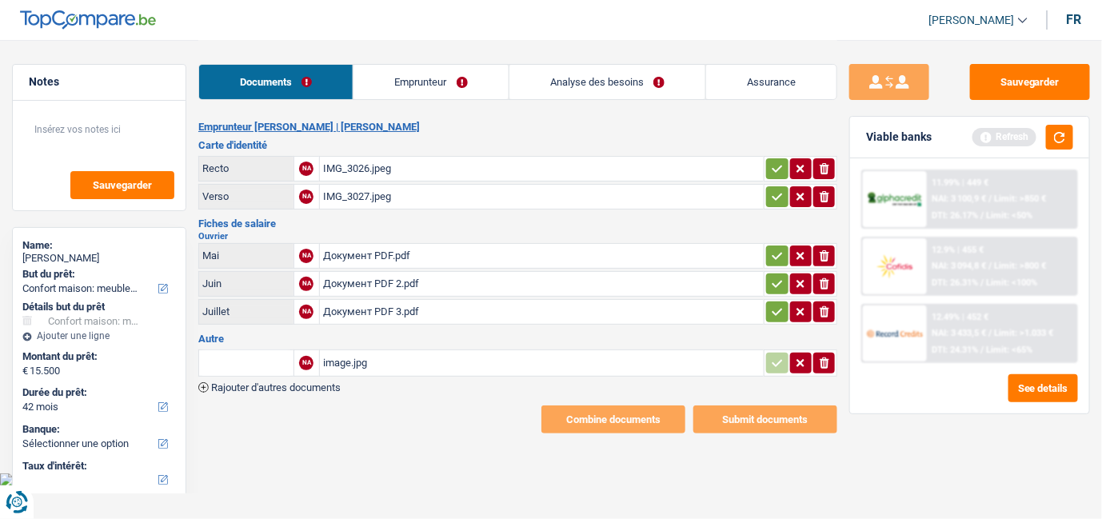
scroll to position [0, 0]
click at [406, 264] on div "Документ PDF.pdf" at bounding box center [548, 256] width 445 height 24
click at [400, 76] on link "Emprunteur" at bounding box center [436, 82] width 157 height 34
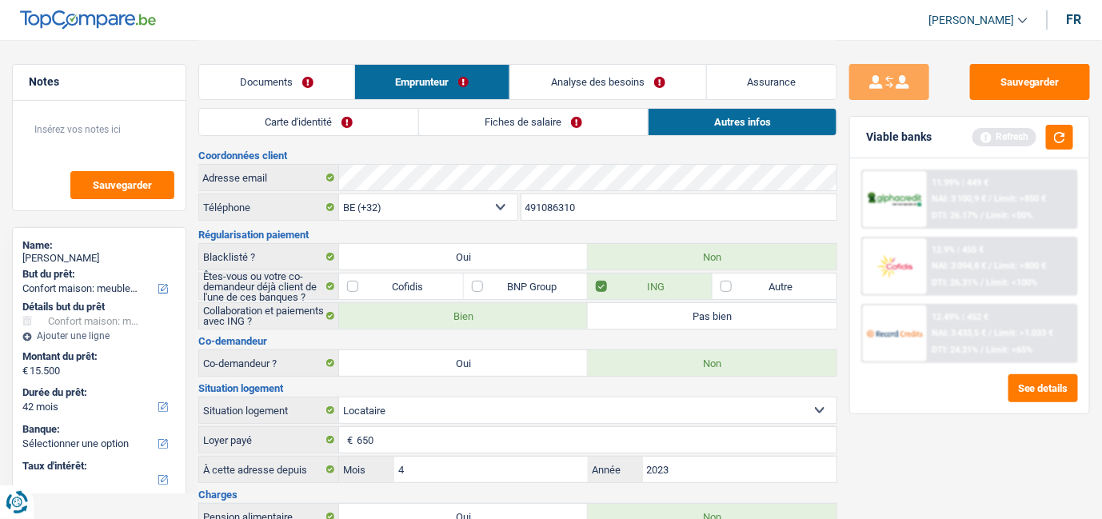
click at [598, 83] on link "Analyse des besoins" at bounding box center [608, 82] width 196 height 34
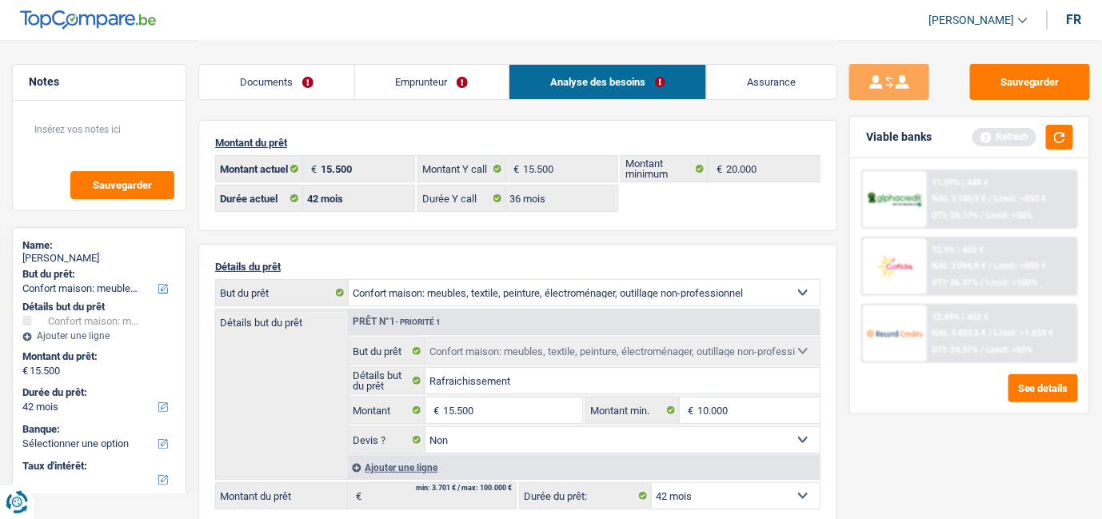
click at [421, 99] on link "Emprunteur" at bounding box center [432, 82] width 154 height 34
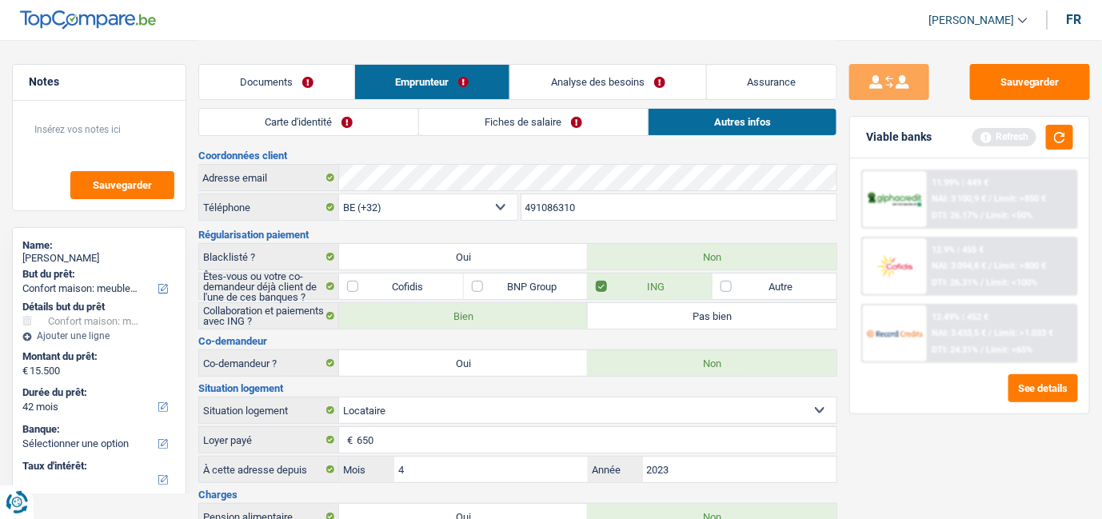
click at [461, 126] on link "Fiches de salaire" at bounding box center [533, 122] width 229 height 26
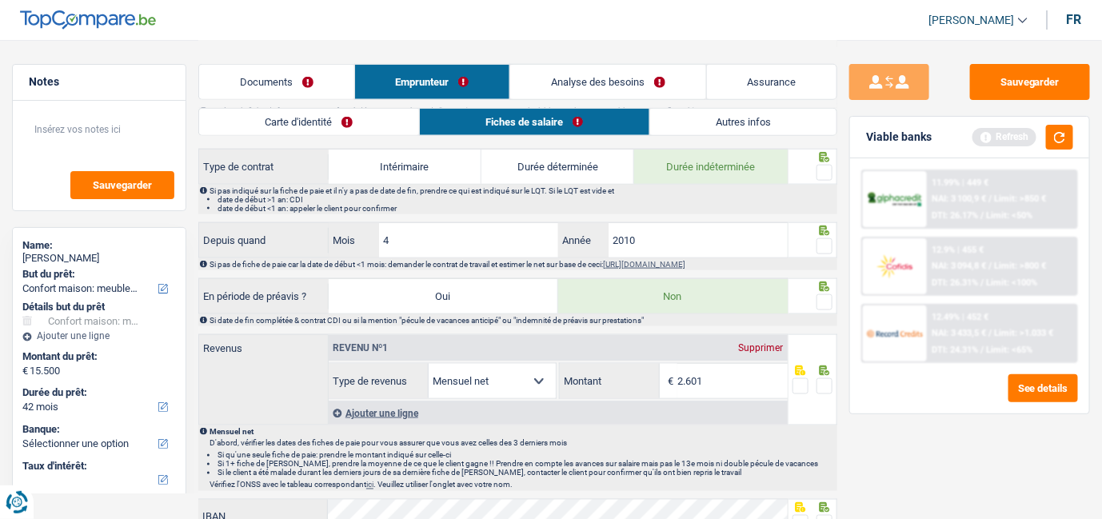
scroll to position [621, 0]
click at [716, 381] on input "2.601" at bounding box center [732, 381] width 110 height 34
type input "2.606"
click at [825, 382] on span at bounding box center [825, 386] width 16 height 16
click at [0, 0] on input "radio" at bounding box center [0, 0] width 0 height 0
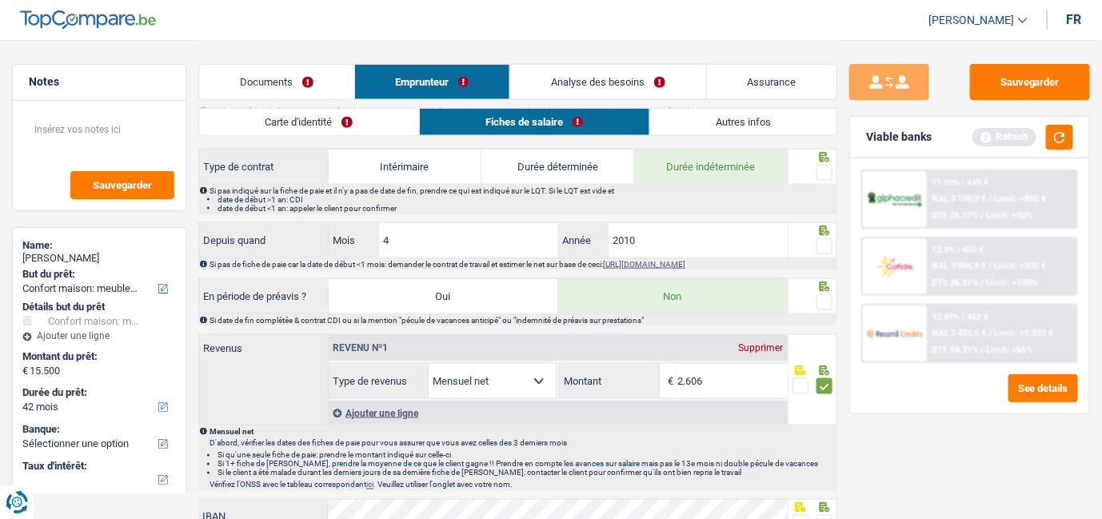
click at [831, 304] on div at bounding box center [825, 303] width 16 height 20
click at [830, 305] on div at bounding box center [825, 303] width 16 height 20
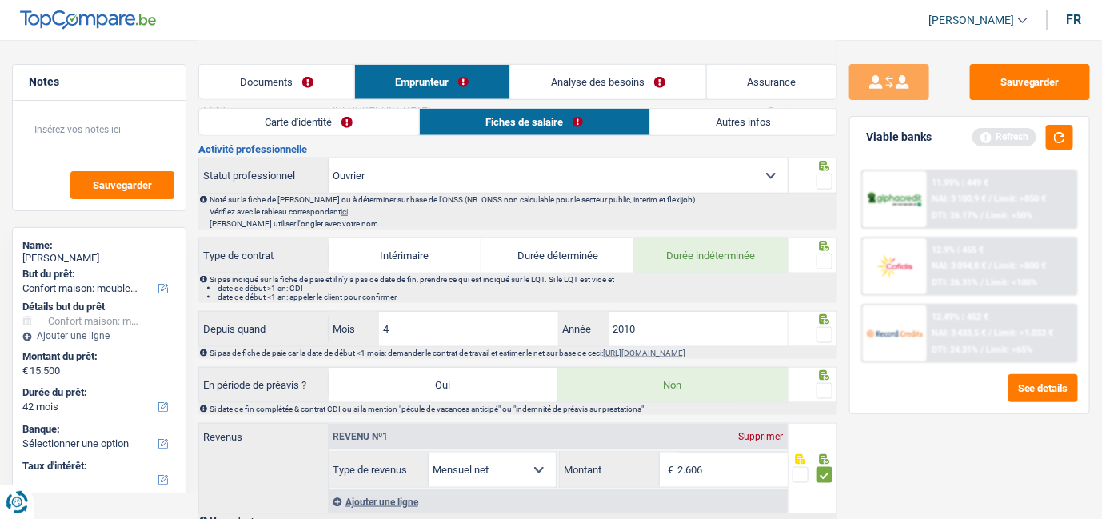
click at [826, 330] on span at bounding box center [825, 335] width 16 height 16
click at [0, 0] on input "radio" at bounding box center [0, 0] width 0 height 0
click at [823, 262] on span at bounding box center [825, 262] width 16 height 16
click at [0, 0] on input "radio" at bounding box center [0, 0] width 0 height 0
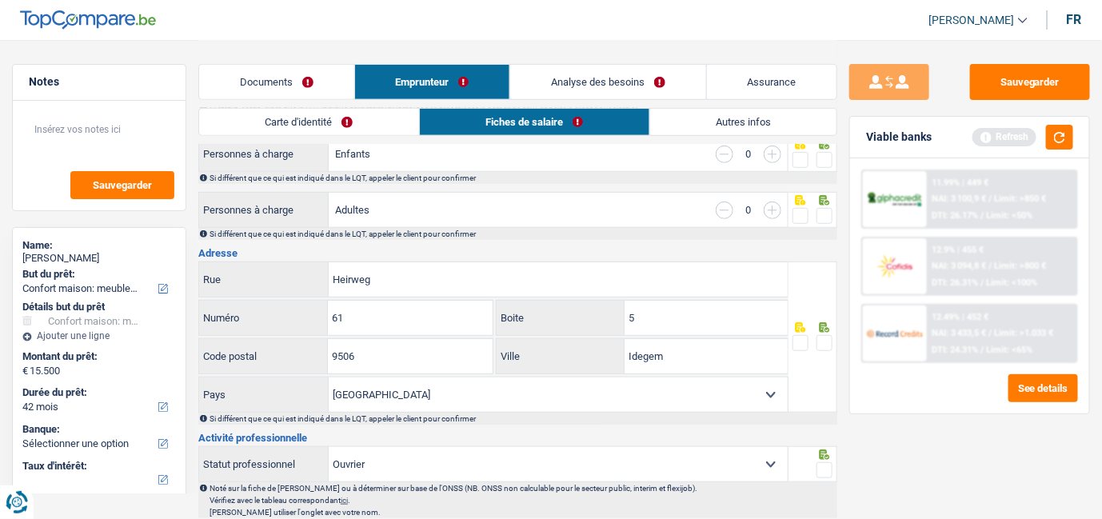
scroll to position [355, 0]
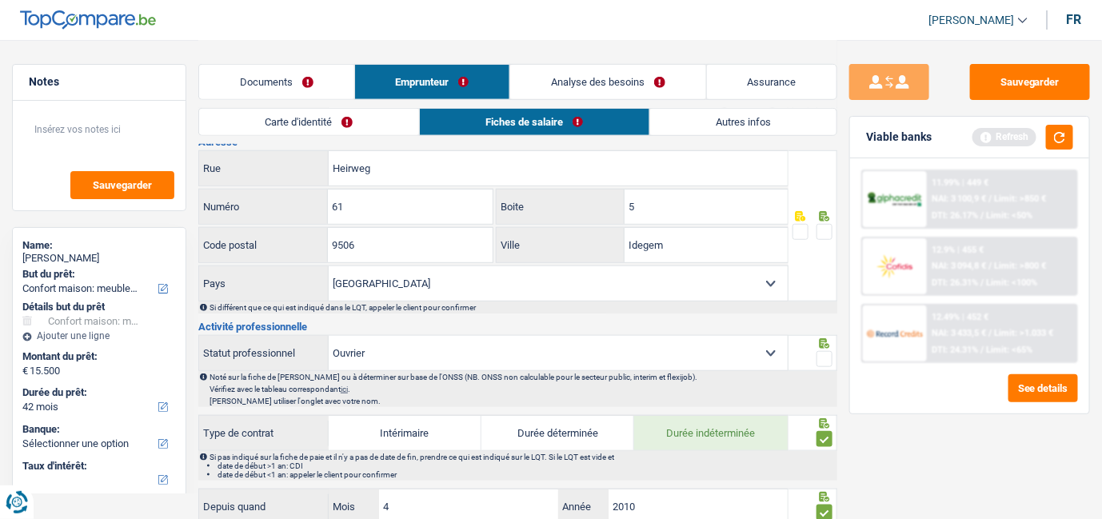
click at [827, 355] on span at bounding box center [825, 359] width 16 height 16
click at [0, 0] on input "radio" at bounding box center [0, 0] width 0 height 0
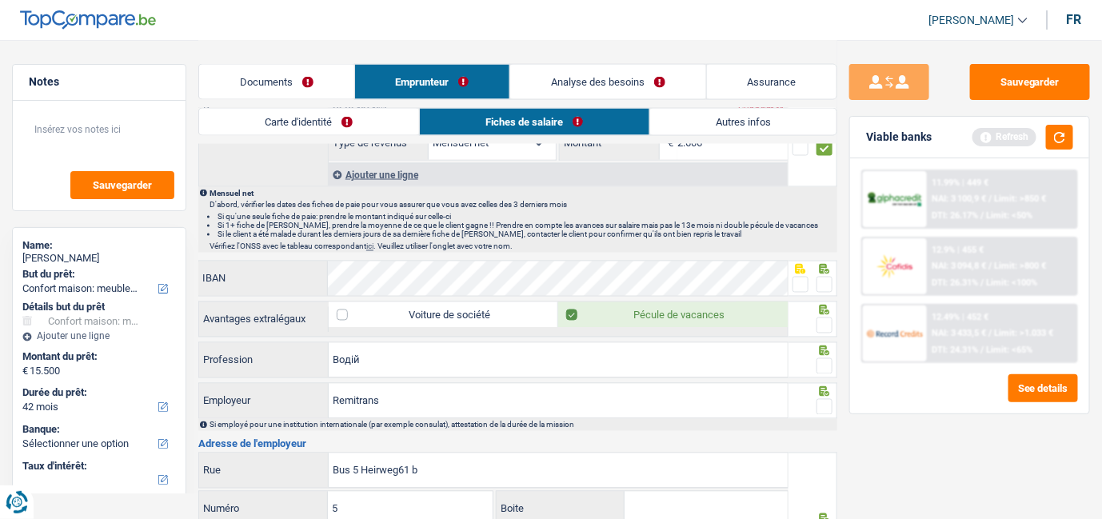
scroll to position [889, 0]
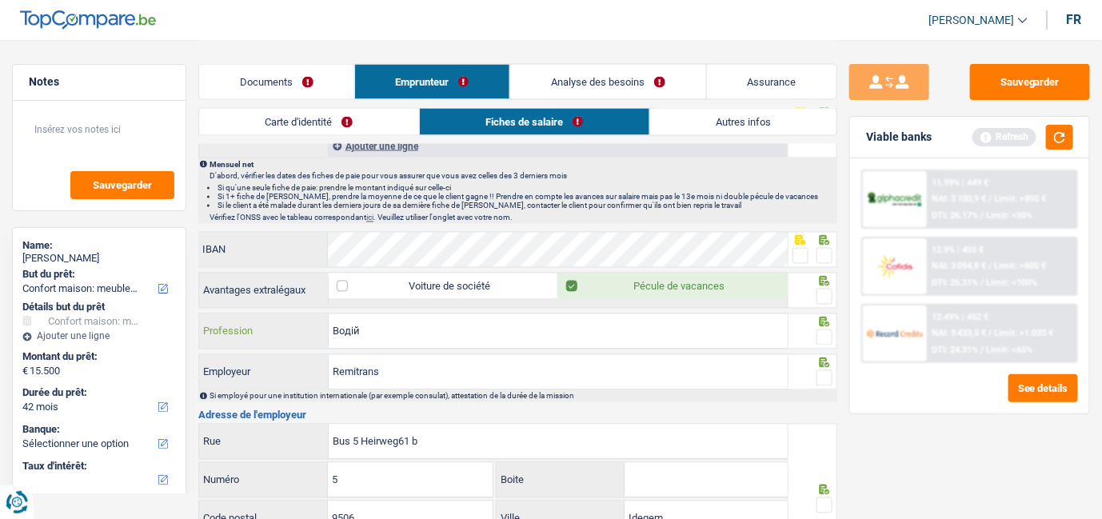
click at [500, 328] on input "Водій" at bounding box center [558, 331] width 459 height 34
click at [521, 316] on input "Водій" at bounding box center [558, 331] width 459 height 34
click at [717, 336] on input "Водій" at bounding box center [558, 331] width 459 height 34
drag, startPoint x: 712, startPoint y: 334, endPoint x: 330, endPoint y: 336, distance: 382.3
click at [330, 336] on input "Водій" at bounding box center [558, 331] width 459 height 34
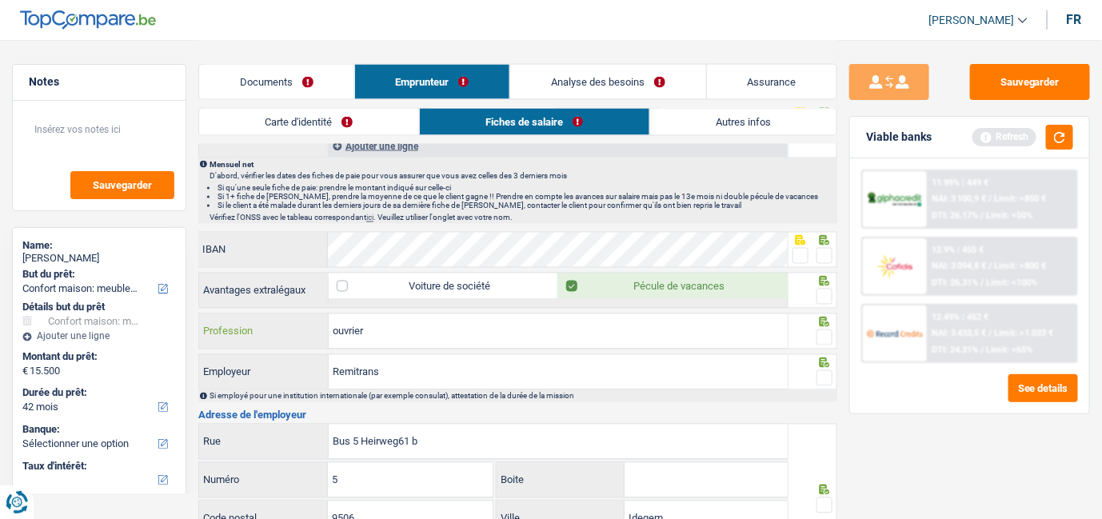
type input "ouvrier"
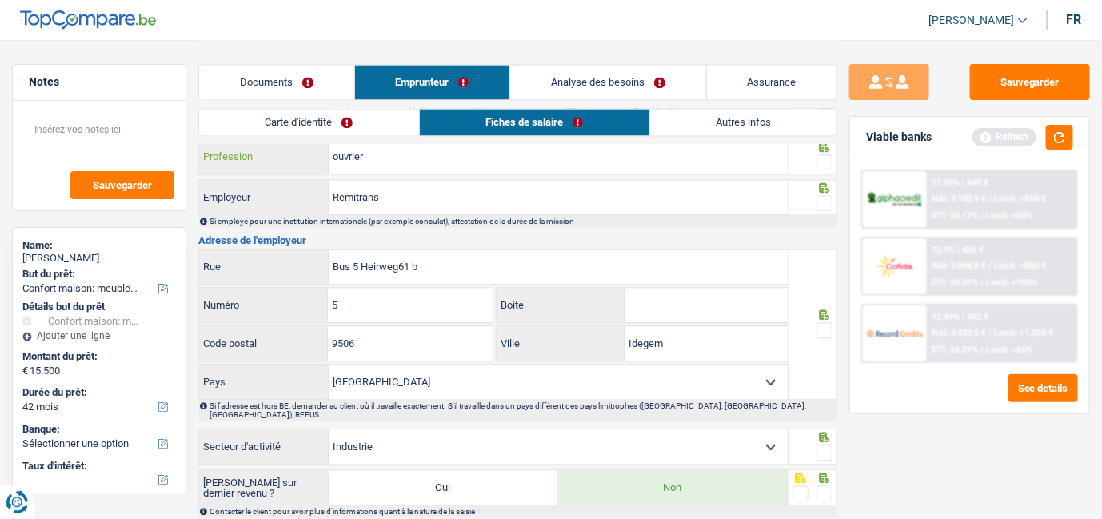
scroll to position [1066, 0]
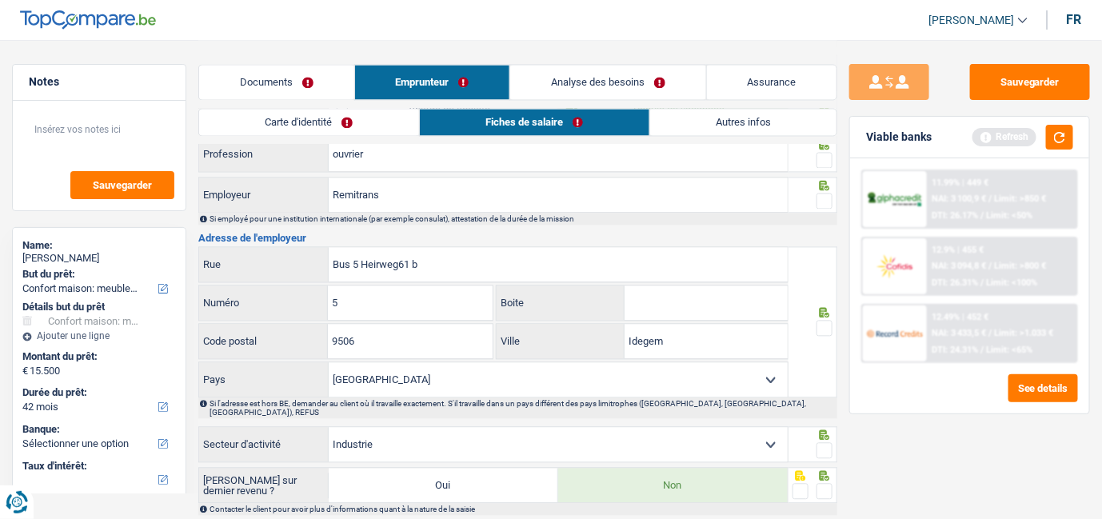
click at [816, 320] on fieldset at bounding box center [813, 328] width 40 height 20
click at [824, 320] on span at bounding box center [825, 328] width 16 height 16
click at [0, 0] on input "radio" at bounding box center [0, 0] width 0 height 0
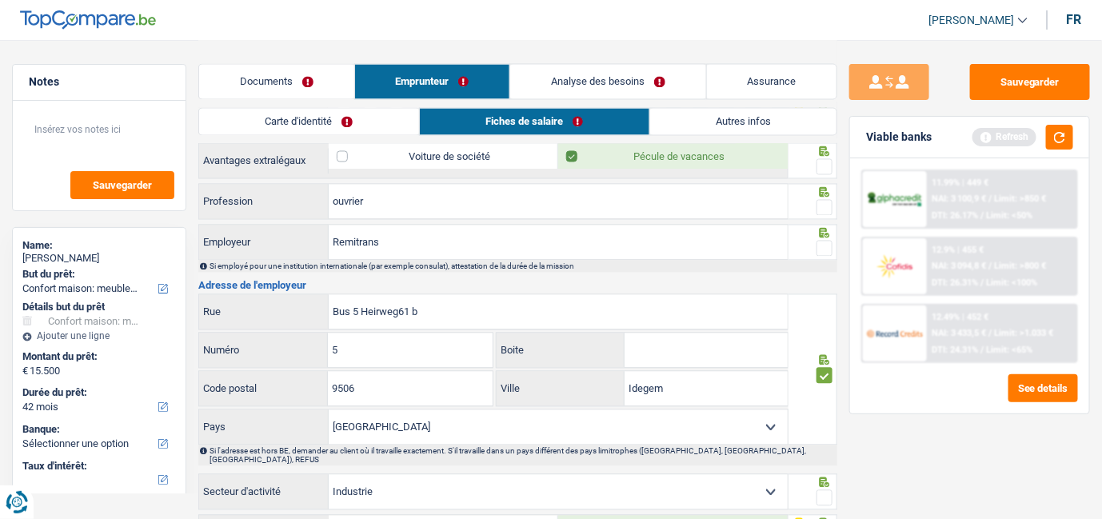
scroll to position [977, 0]
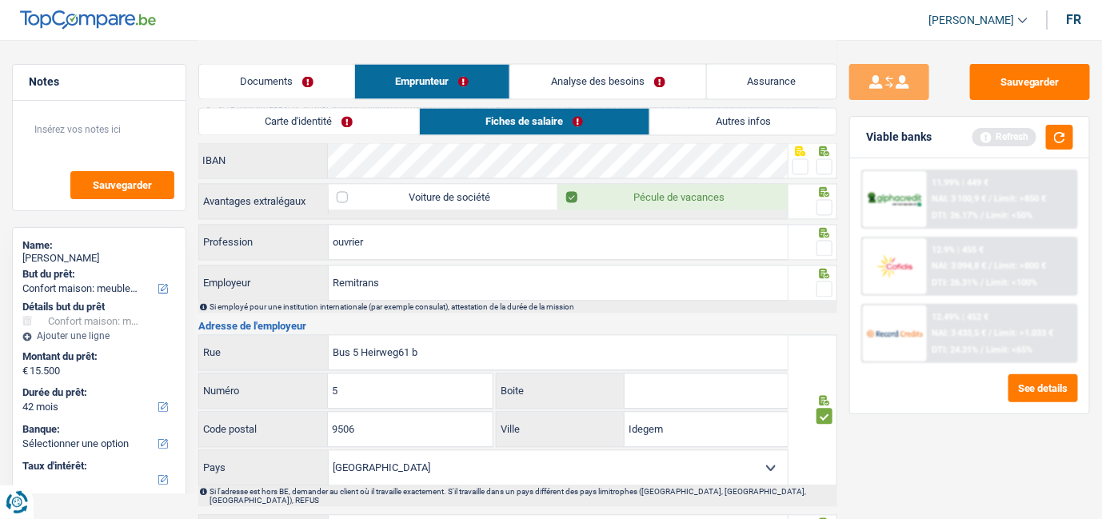
click at [828, 289] on div at bounding box center [825, 290] width 16 height 20
click at [823, 250] on div at bounding box center [825, 249] width 16 height 20
click at [823, 243] on span at bounding box center [825, 249] width 16 height 16
click at [0, 0] on input "radio" at bounding box center [0, 0] width 0 height 0
click at [823, 282] on span at bounding box center [825, 290] width 16 height 16
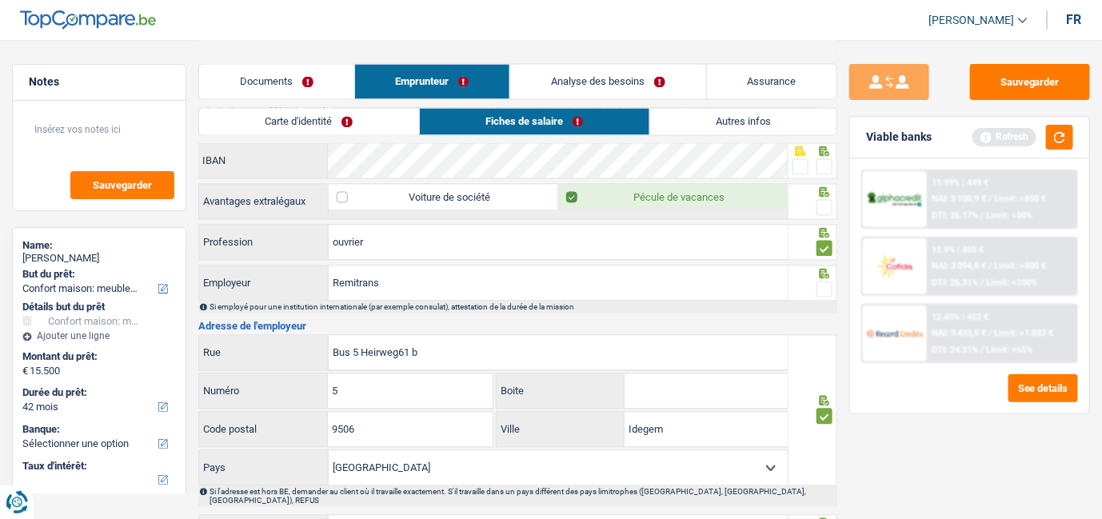
click at [0, 0] on input "radio" at bounding box center [0, 0] width 0 height 0
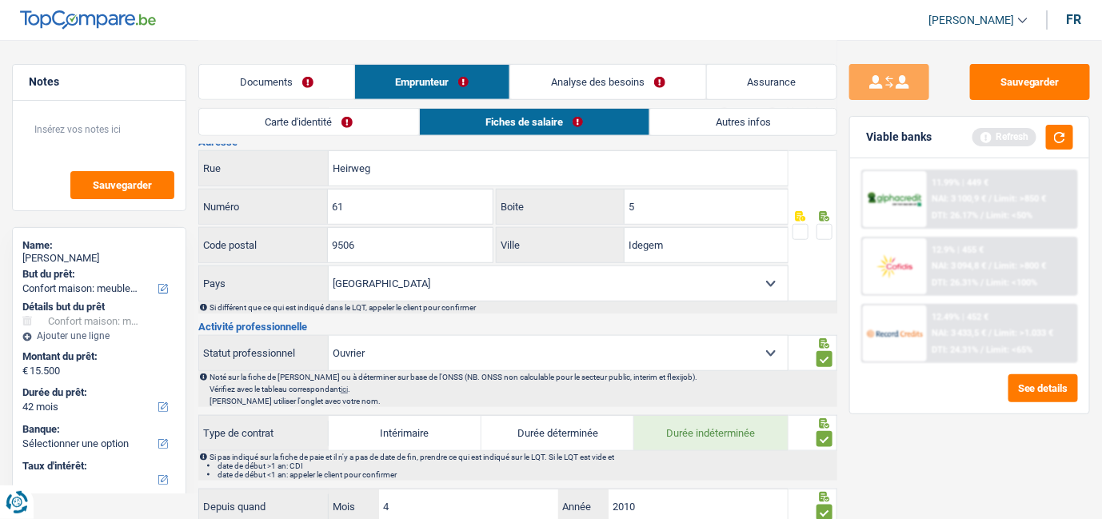
scroll to position [0, 0]
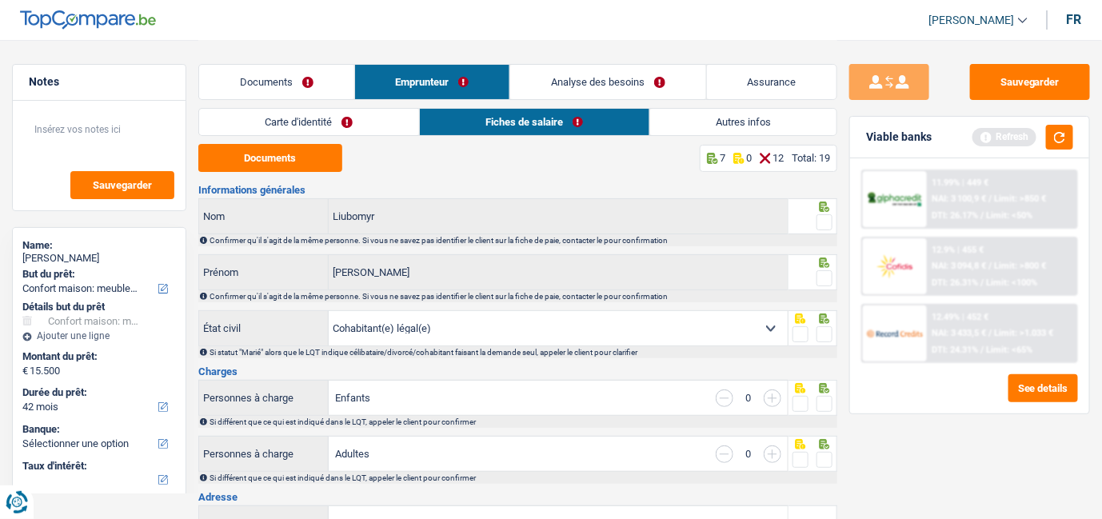
click at [823, 229] on span at bounding box center [825, 222] width 16 height 16
click at [0, 0] on input "radio" at bounding box center [0, 0] width 0 height 0
click at [829, 279] on span at bounding box center [825, 278] width 16 height 16
click at [0, 0] on input "radio" at bounding box center [0, 0] width 0 height 0
click at [825, 330] on span at bounding box center [825, 334] width 16 height 16
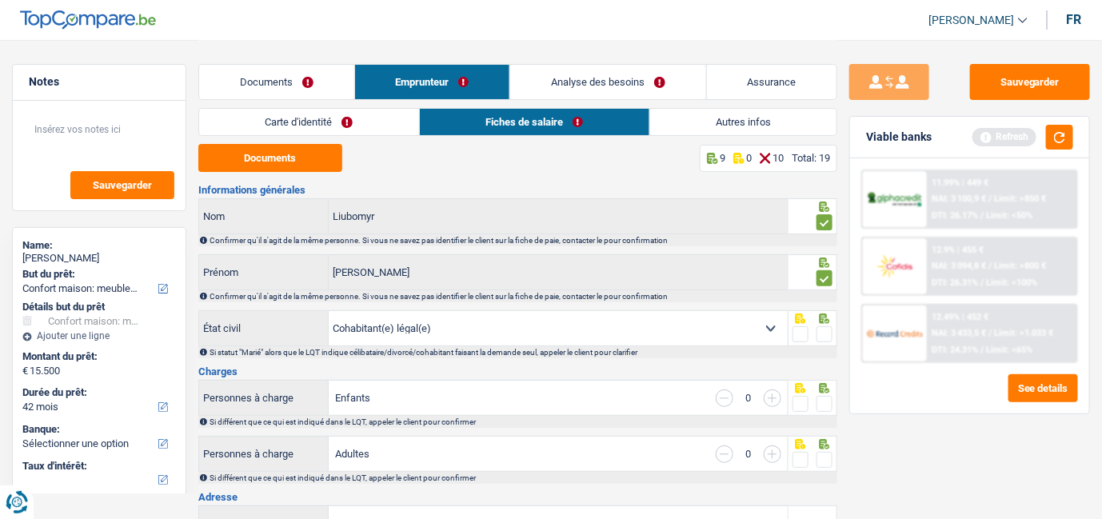
click at [0, 0] on input "radio" at bounding box center [0, 0] width 0 height 0
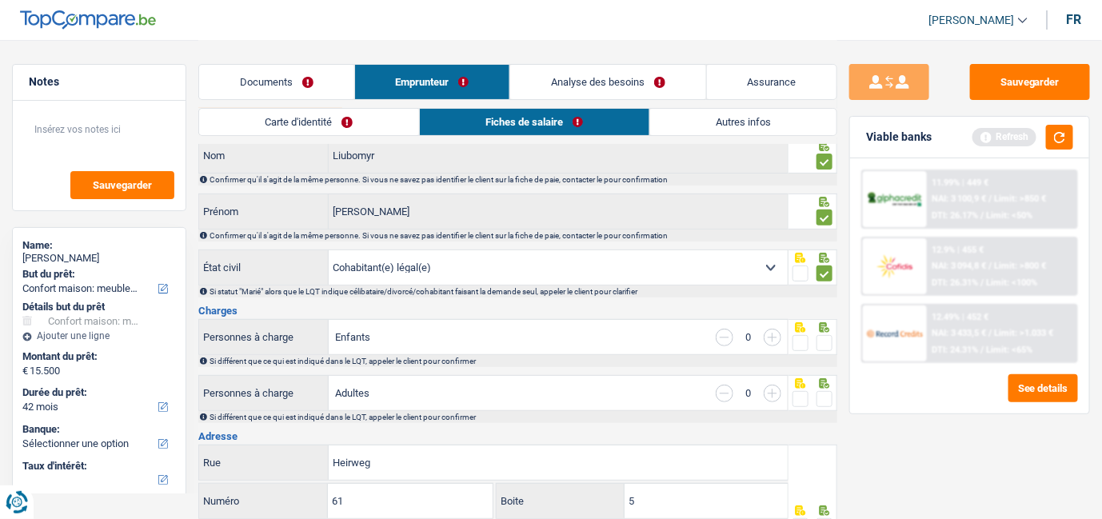
scroll to position [89, 0]
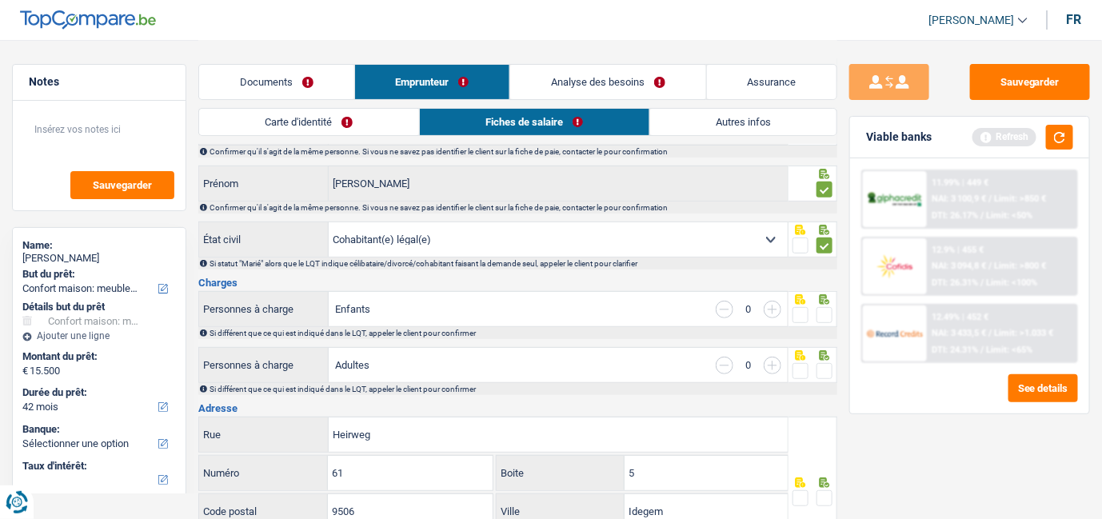
click at [824, 314] on span at bounding box center [825, 315] width 16 height 16
click at [0, 0] on input "radio" at bounding box center [0, 0] width 0 height 0
click at [828, 371] on span at bounding box center [825, 371] width 16 height 16
click at [0, 0] on input "radio" at bounding box center [0, 0] width 0 height 0
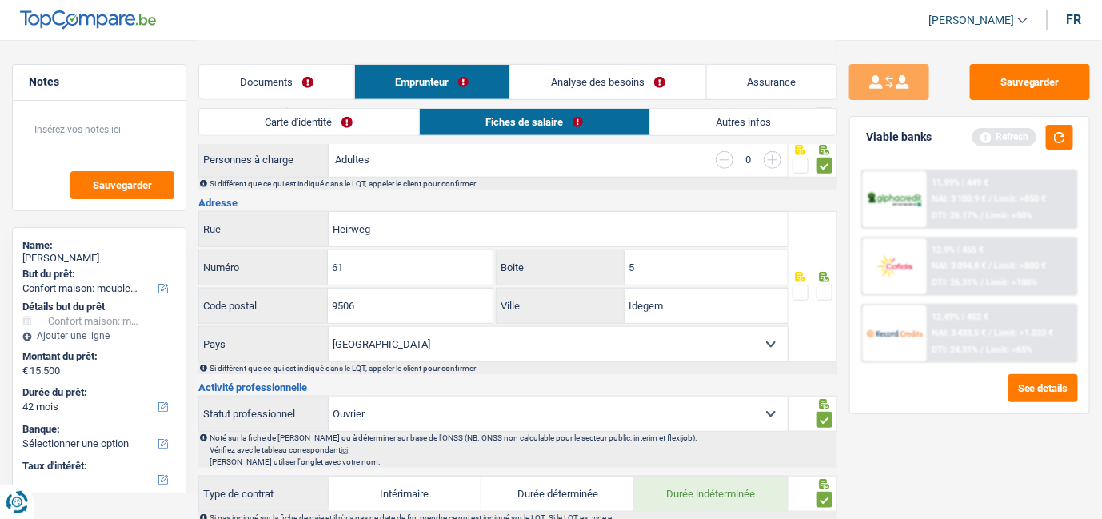
scroll to position [266, 0]
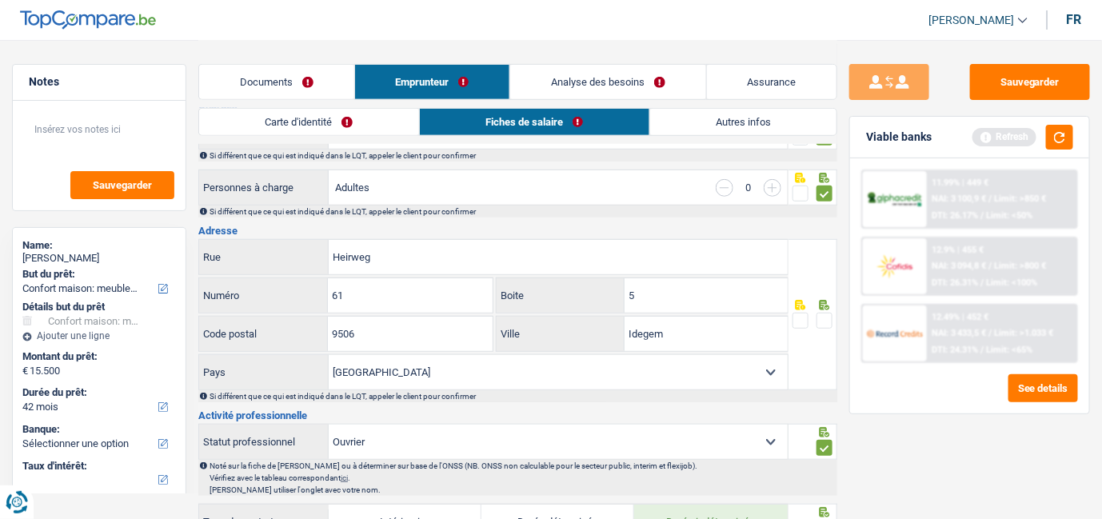
click at [827, 322] on span at bounding box center [825, 321] width 16 height 16
click at [0, 0] on input "radio" at bounding box center [0, 0] width 0 height 0
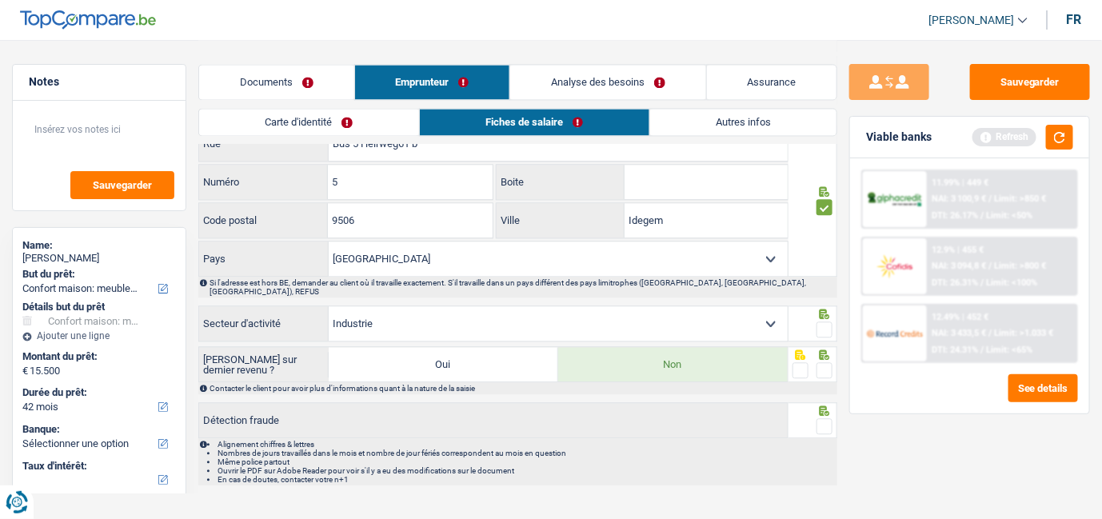
scroll to position [1193, 0]
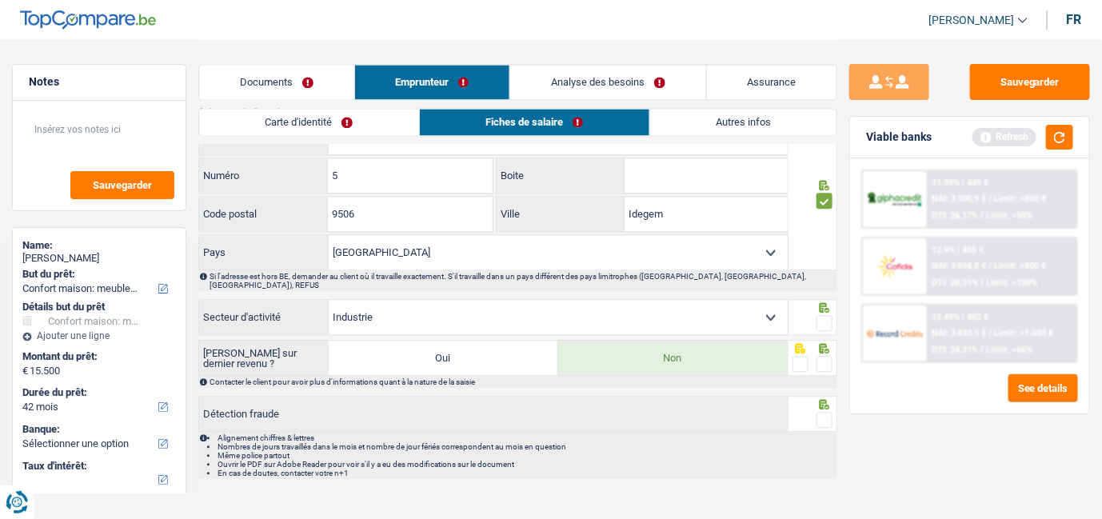
click at [825, 315] on span at bounding box center [825, 323] width 16 height 16
click at [0, 0] on input "radio" at bounding box center [0, 0] width 0 height 0
click at [827, 356] on span at bounding box center [825, 364] width 16 height 16
click at [0, 0] on input "radio" at bounding box center [0, 0] width 0 height 0
click at [827, 412] on span at bounding box center [825, 420] width 16 height 16
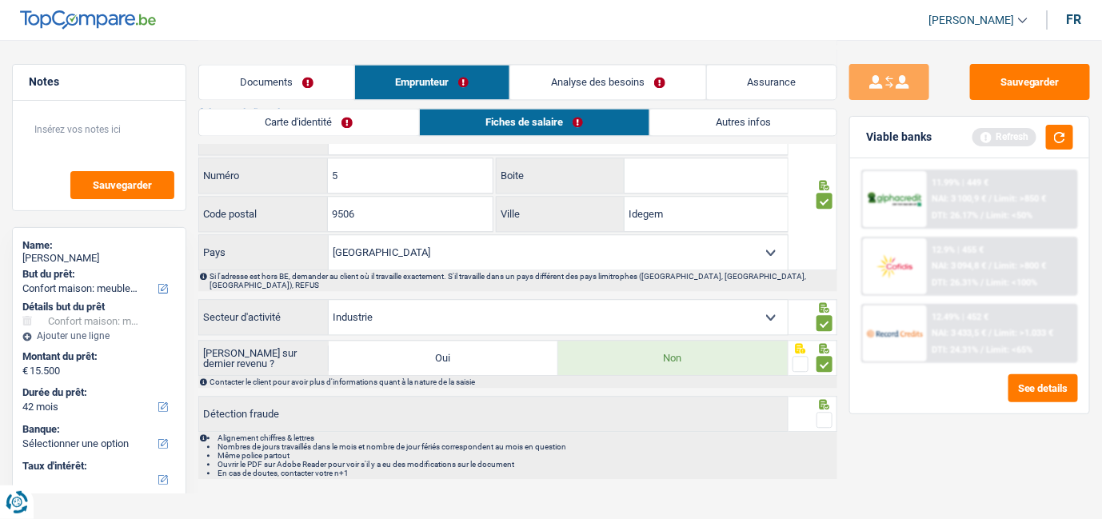
click at [0, 0] on input "radio" at bounding box center [0, 0] width 0 height 0
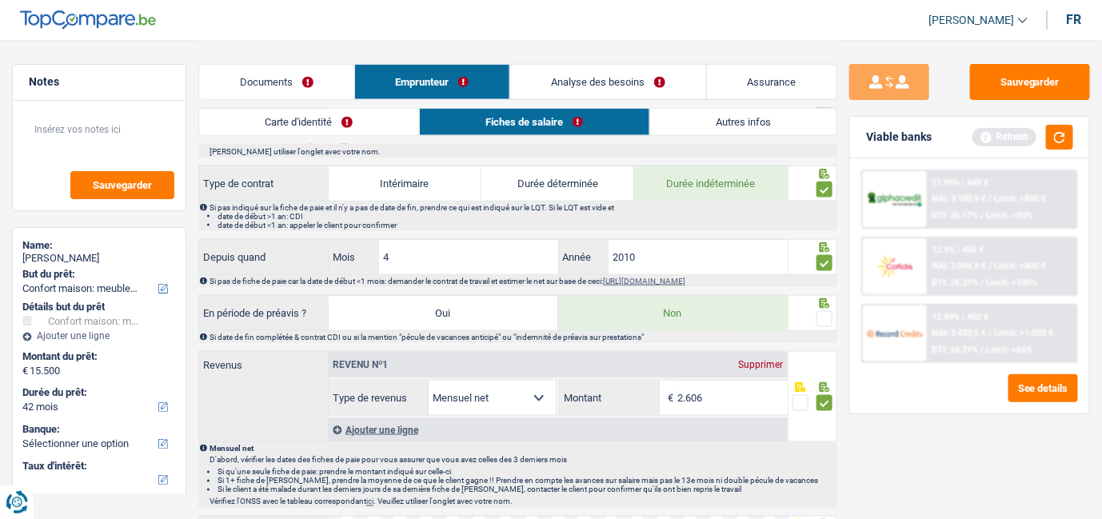
scroll to position [710, 0]
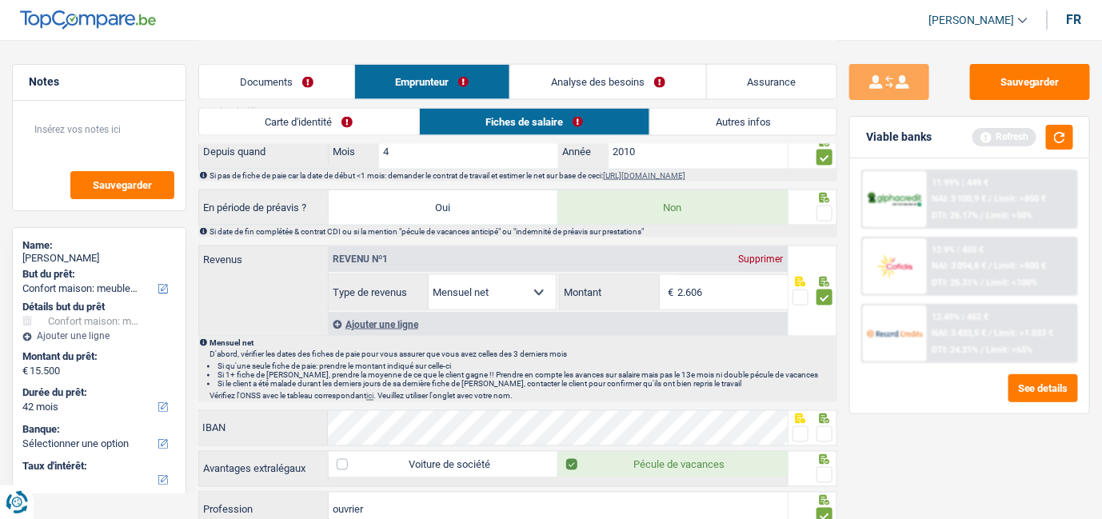
click at [818, 210] on span at bounding box center [825, 214] width 16 height 16
click at [0, 0] on input "radio" at bounding box center [0, 0] width 0 height 0
click at [814, 425] on fieldset at bounding box center [813, 435] width 40 height 20
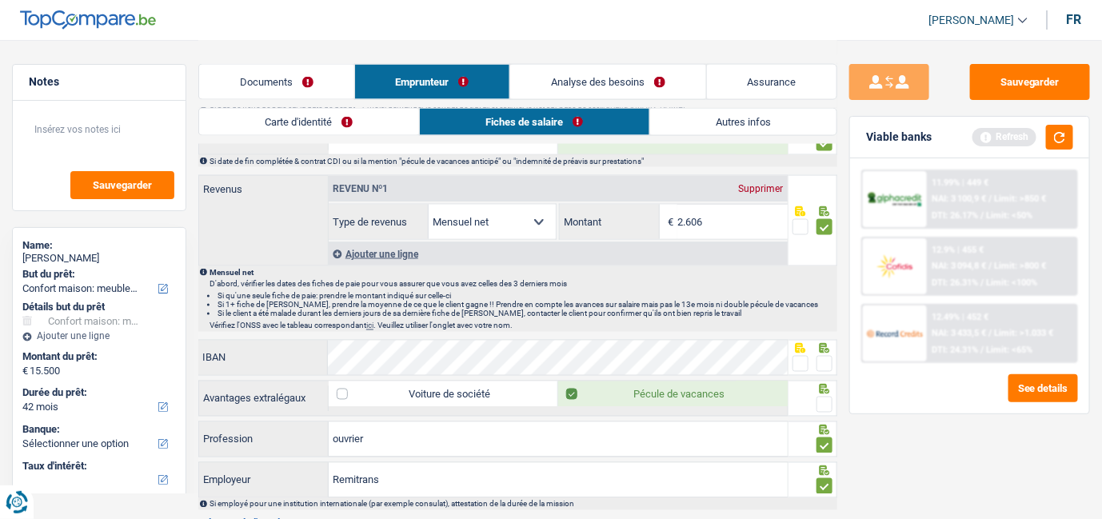
scroll to position [889, 0]
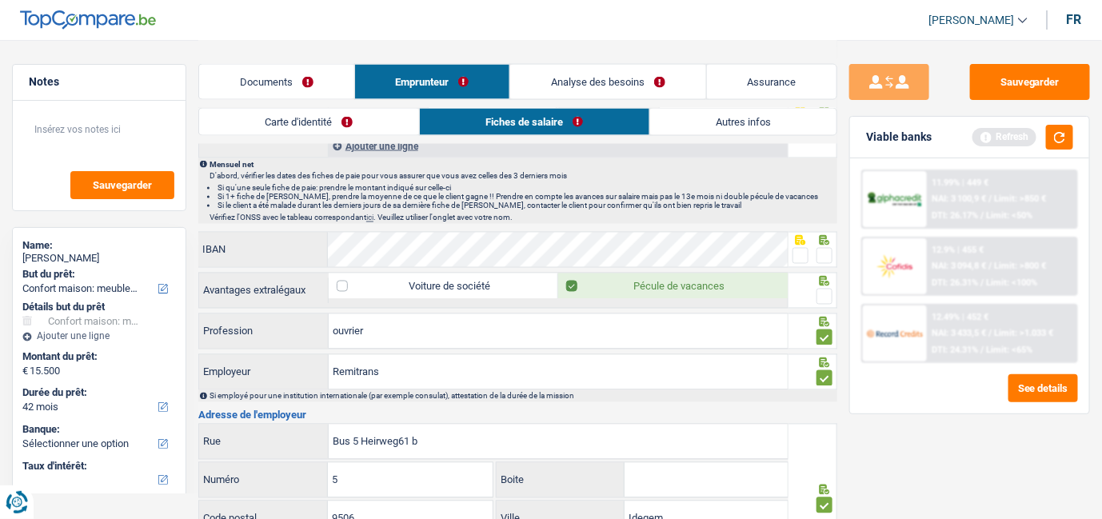
click at [831, 254] on span at bounding box center [825, 256] width 16 height 16
click at [0, 0] on input "radio" at bounding box center [0, 0] width 0 height 0
click at [827, 290] on span at bounding box center [825, 297] width 16 height 16
click at [0, 0] on input "radio" at bounding box center [0, 0] width 0 height 0
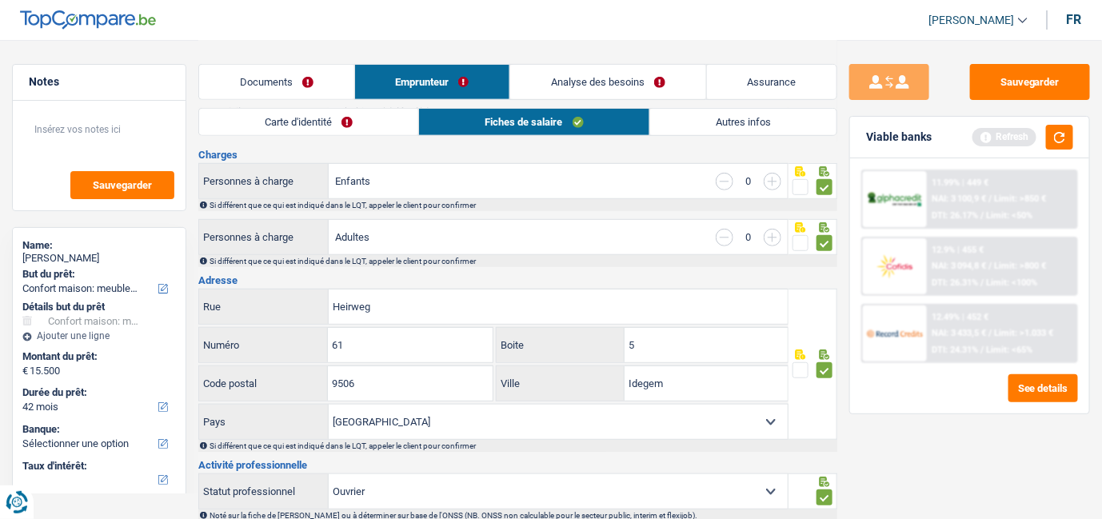
scroll to position [216, 0]
click at [263, 123] on link "Carte d'identité" at bounding box center [308, 122] width 219 height 26
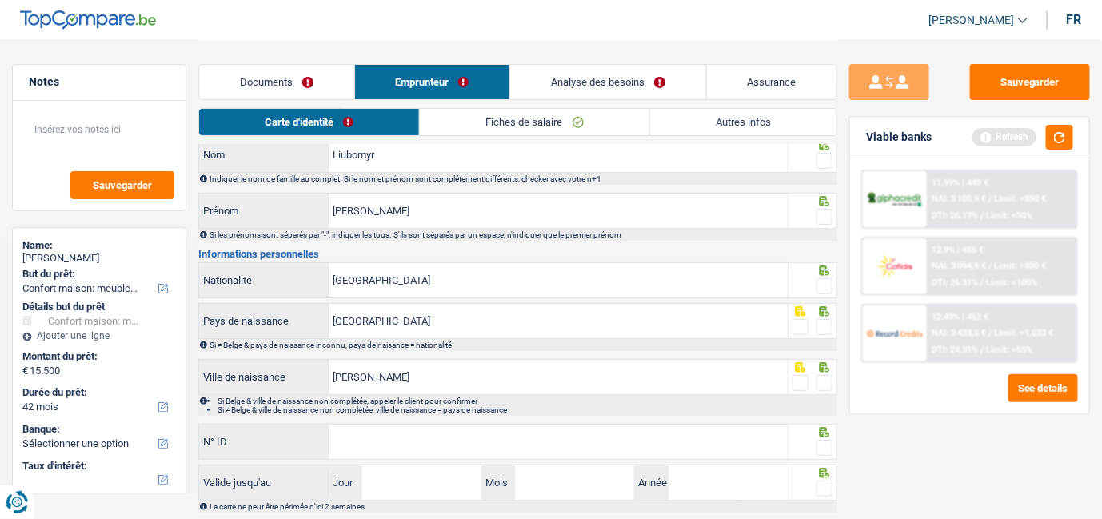
scroll to position [0, 0]
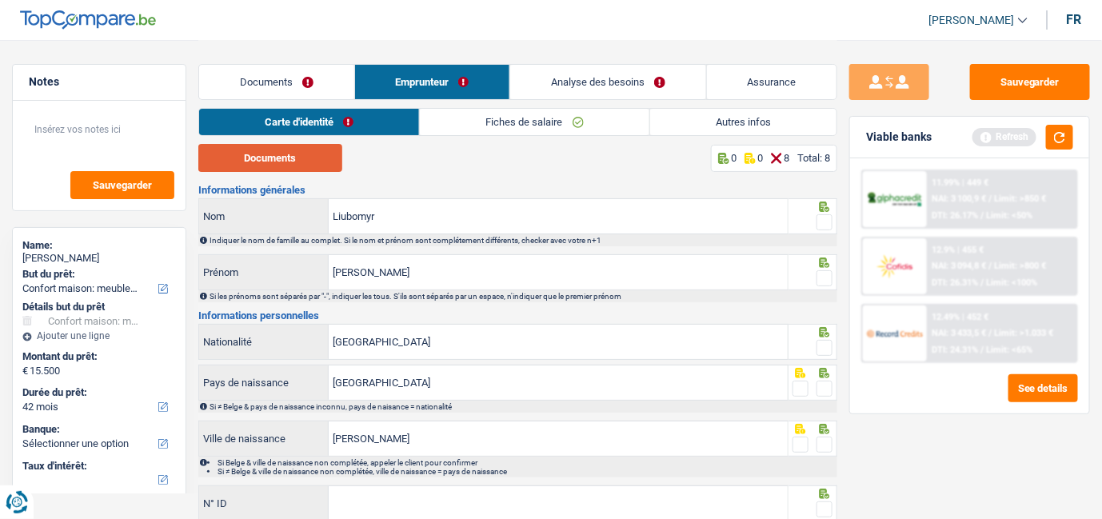
click at [306, 162] on button "Documents" at bounding box center [270, 158] width 144 height 28
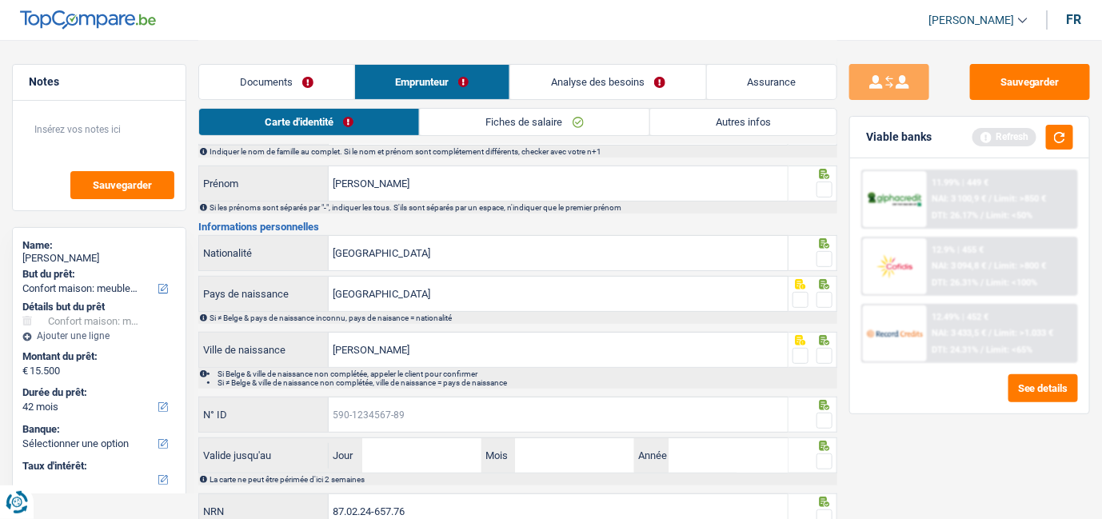
click at [425, 412] on input "N° ID" at bounding box center [558, 414] width 459 height 34
click at [737, 266] on input "[GEOGRAPHIC_DATA]" at bounding box center [558, 253] width 459 height 34
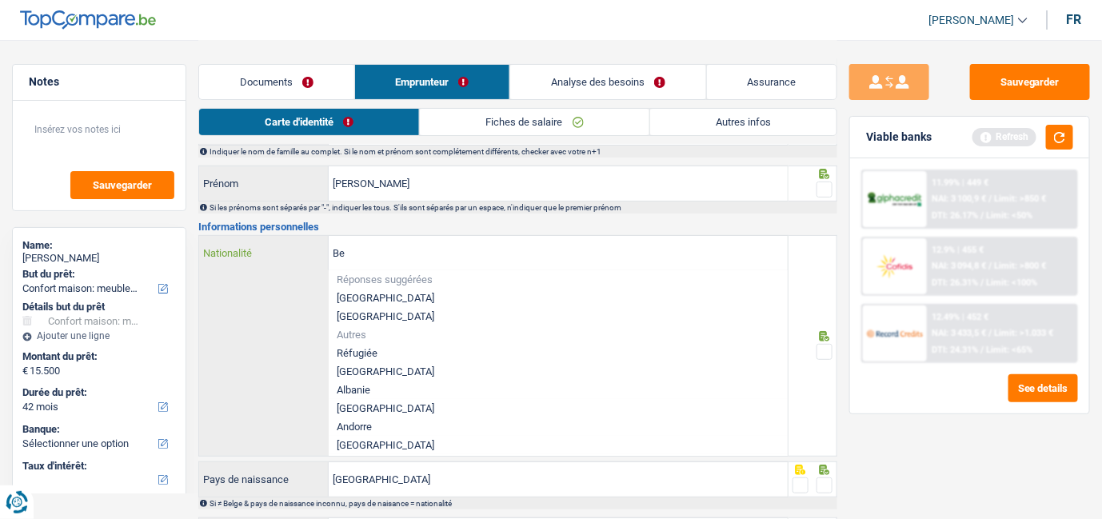
type input "B"
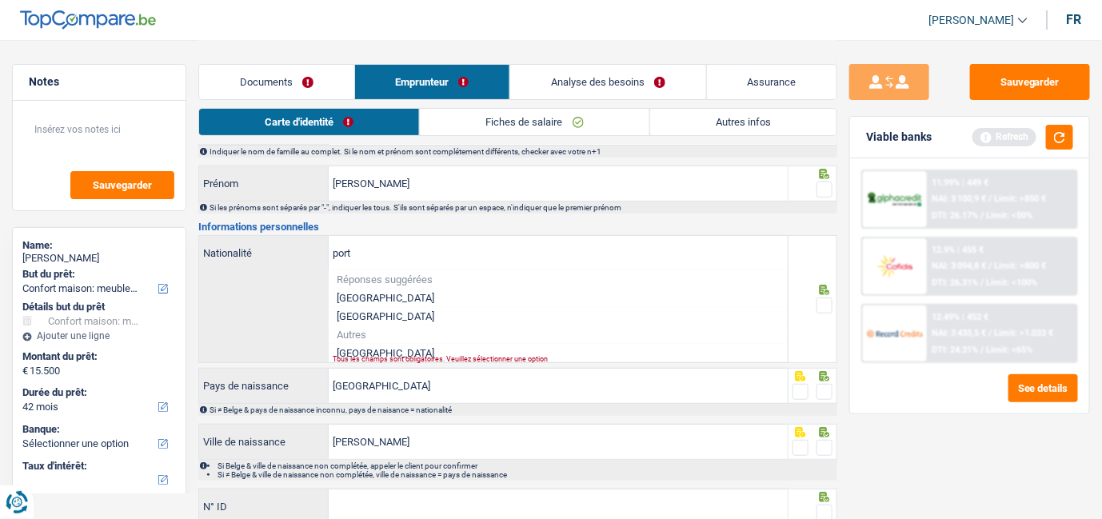
click at [377, 347] on li "Portugal" at bounding box center [558, 353] width 459 height 18
type input "Portugal"
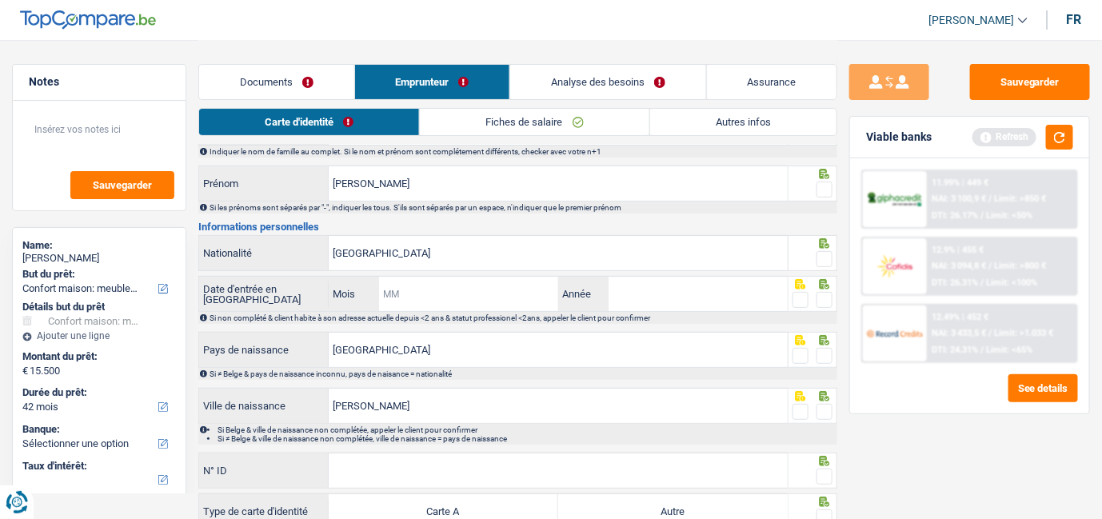
click at [446, 296] on input "Mois" at bounding box center [468, 294] width 179 height 34
click at [635, 283] on input "Année" at bounding box center [698, 294] width 179 height 34
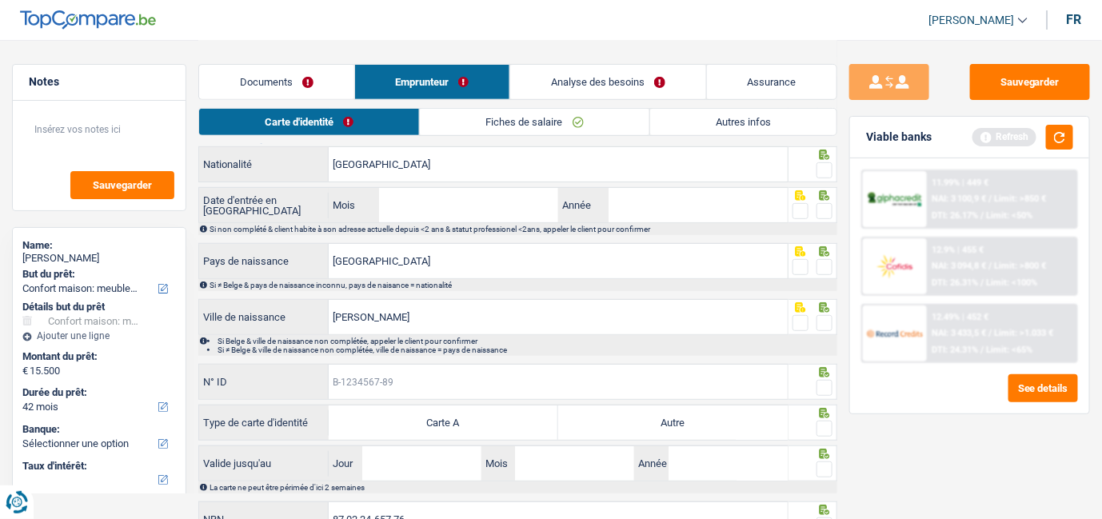
click at [474, 377] on input "N° ID" at bounding box center [558, 382] width 459 height 34
type input "B-6586848-63"
click at [822, 427] on span at bounding box center [825, 429] width 16 height 16
click at [0, 0] on input "radio" at bounding box center [0, 0] width 0 height 0
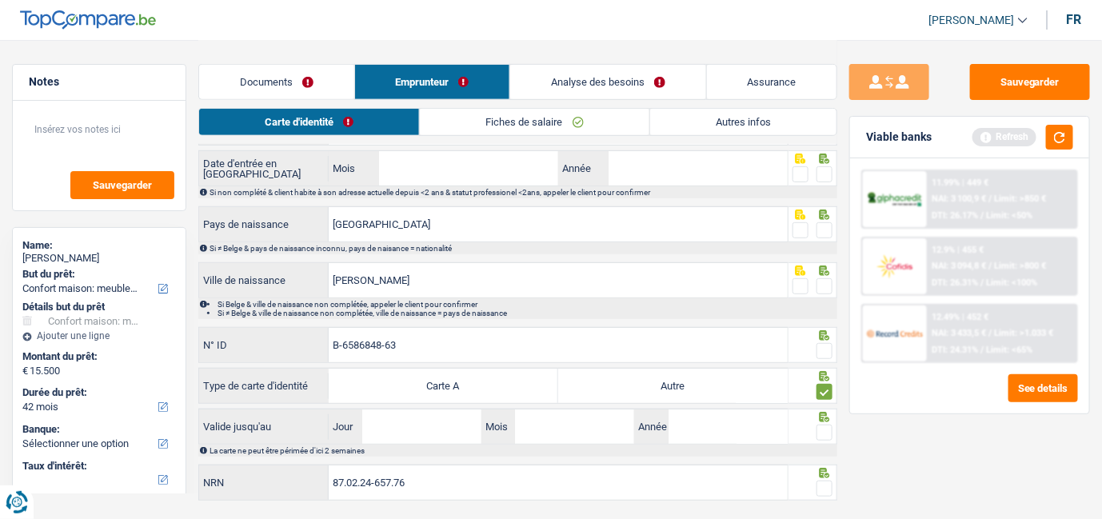
scroll to position [249, 0]
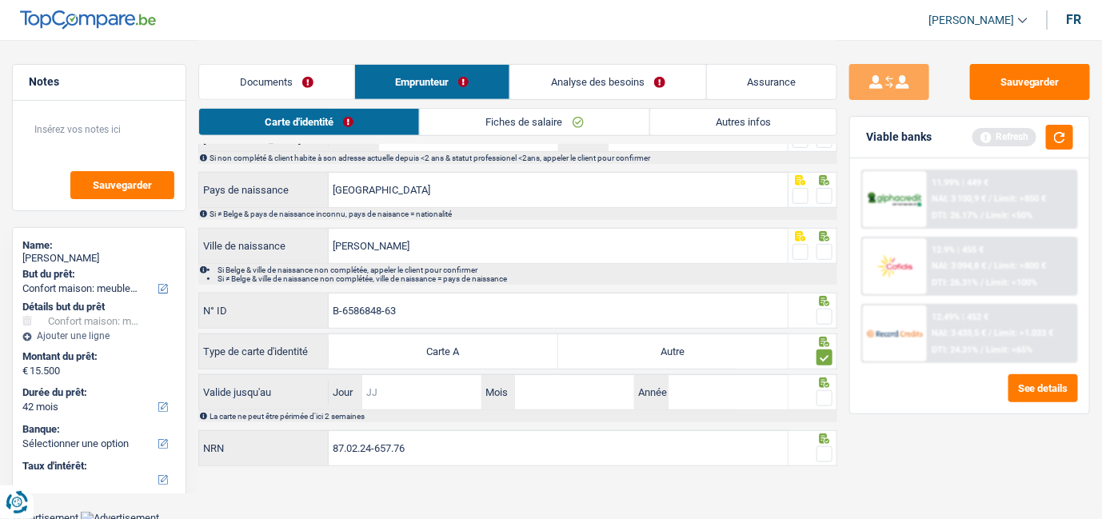
click at [427, 399] on input "Jour" at bounding box center [421, 392] width 119 height 34
type input "13"
type input "05"
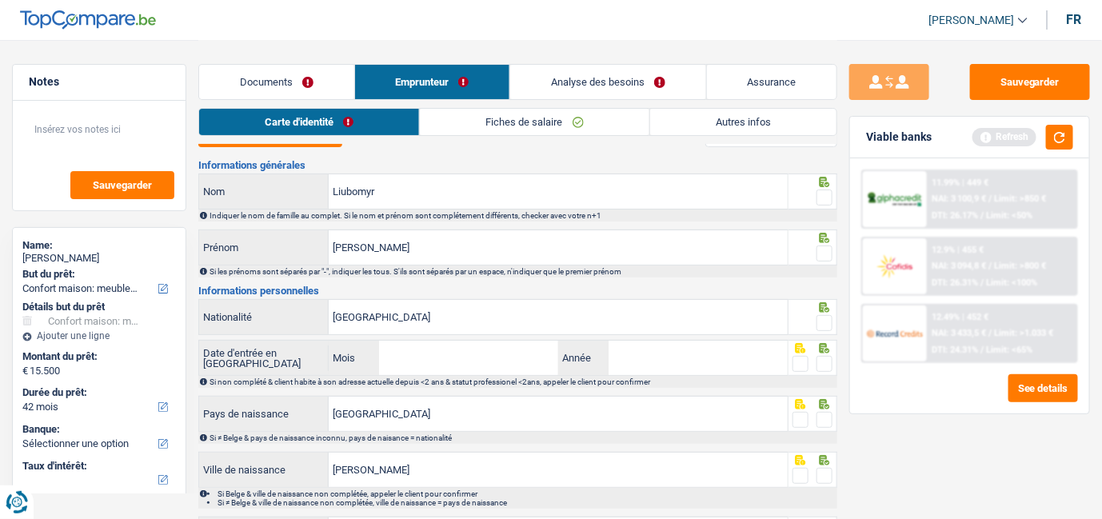
scroll to position [0, 0]
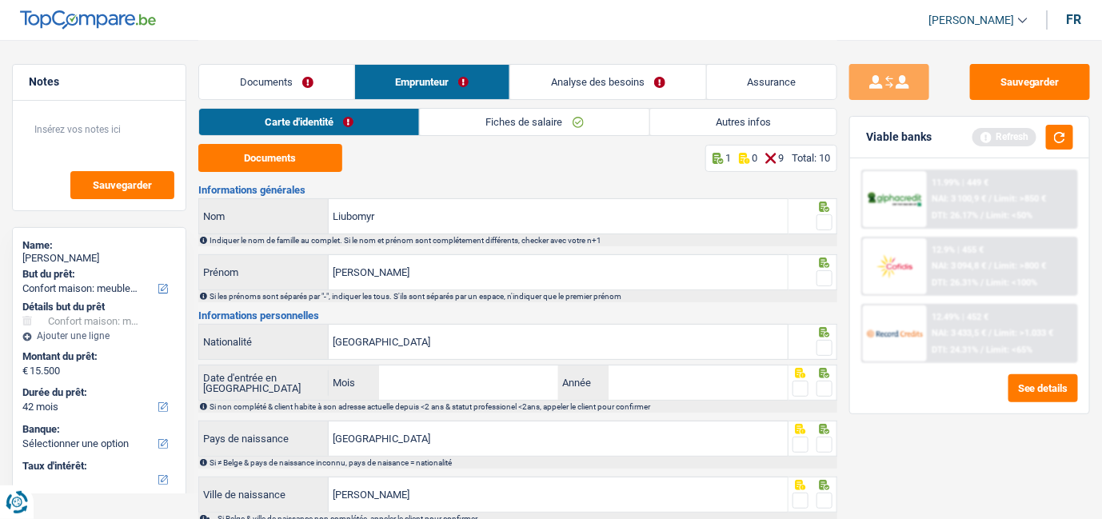
type input "2029"
click at [825, 222] on span at bounding box center [825, 222] width 16 height 16
click at [0, 0] on input "radio" at bounding box center [0, 0] width 0 height 0
click at [827, 276] on span at bounding box center [825, 278] width 16 height 16
click at [0, 0] on input "radio" at bounding box center [0, 0] width 0 height 0
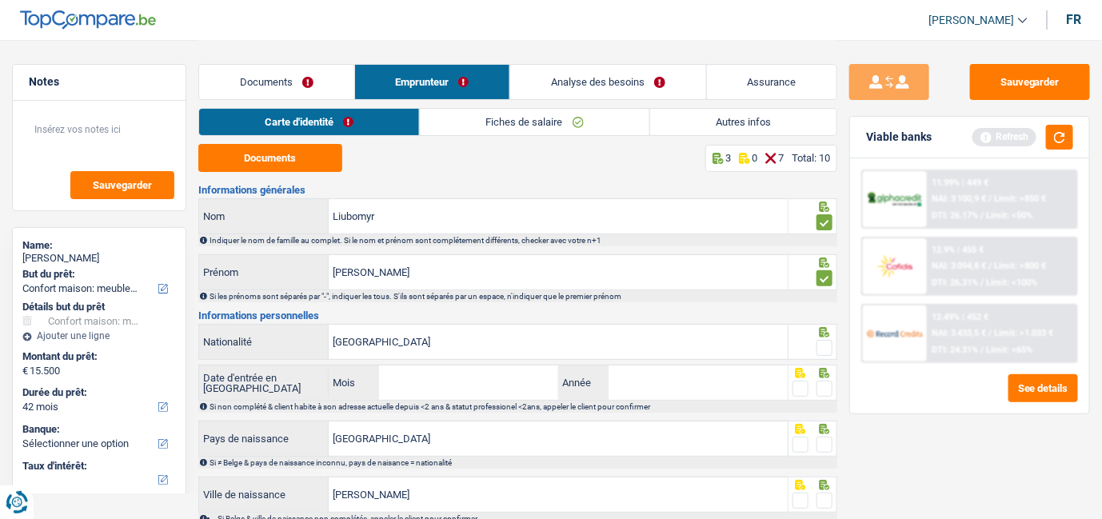
click at [825, 361] on div "Informations générales Liubomyr Nom Indiquer le nom de famille au complet. Si l…" at bounding box center [517, 451] width 639 height 533
click at [825, 355] on div at bounding box center [825, 348] width 16 height 20
click at [825, 350] on span at bounding box center [825, 348] width 16 height 16
click at [0, 0] on input "radio" at bounding box center [0, 0] width 0 height 0
click at [822, 381] on span at bounding box center [825, 389] width 16 height 16
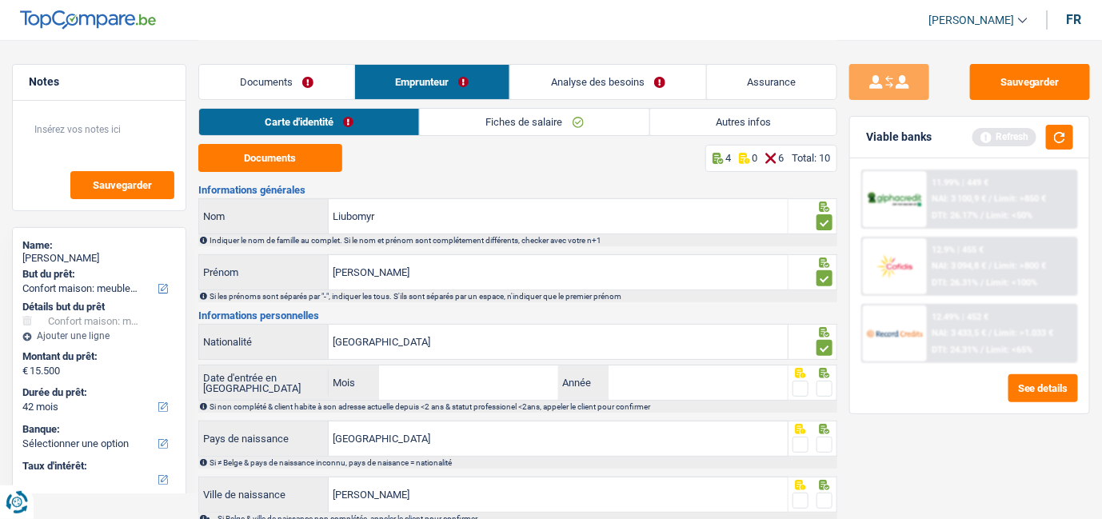
click at [0, 0] on input "radio" at bounding box center [0, 0] width 0 height 0
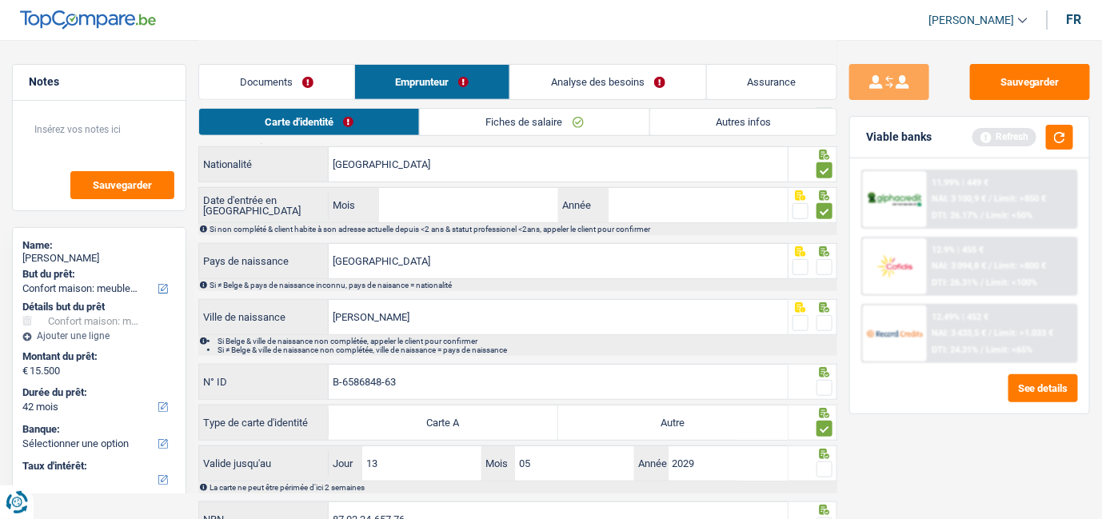
click at [826, 266] on span at bounding box center [825, 267] width 16 height 16
click at [0, 0] on input "radio" at bounding box center [0, 0] width 0 height 0
click at [825, 330] on div at bounding box center [825, 324] width 16 height 20
click at [825, 327] on span at bounding box center [825, 323] width 16 height 16
click at [0, 0] on input "radio" at bounding box center [0, 0] width 0 height 0
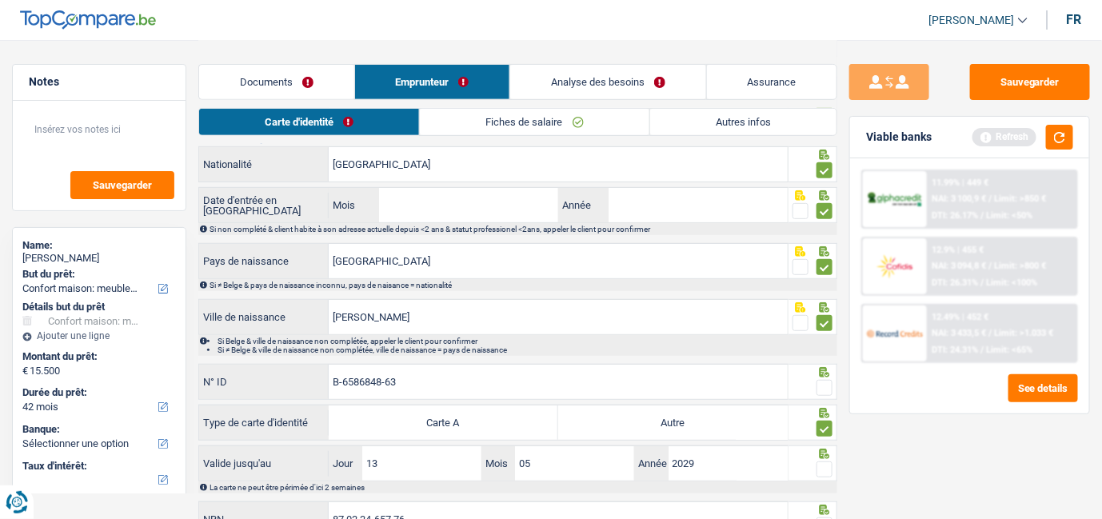
click at [830, 393] on div at bounding box center [825, 388] width 16 height 20
click at [828, 389] on span at bounding box center [825, 388] width 16 height 16
click at [0, 0] on input "radio" at bounding box center [0, 0] width 0 height 0
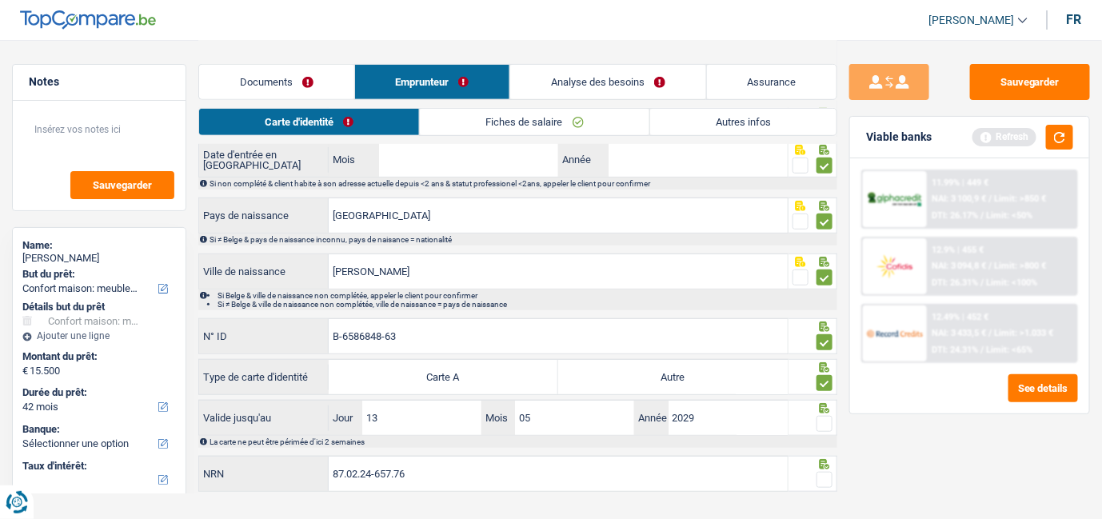
scroll to position [249, 0]
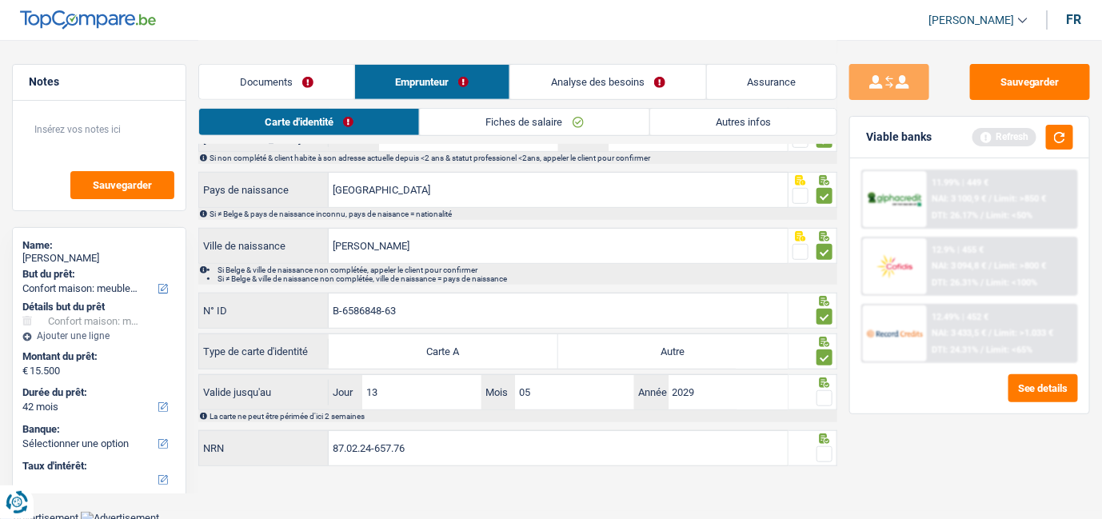
click at [824, 397] on span at bounding box center [825, 398] width 16 height 16
click at [0, 0] on input "radio" at bounding box center [0, 0] width 0 height 0
click at [824, 449] on span at bounding box center [825, 454] width 16 height 16
click at [0, 0] on input "radio" at bounding box center [0, 0] width 0 height 0
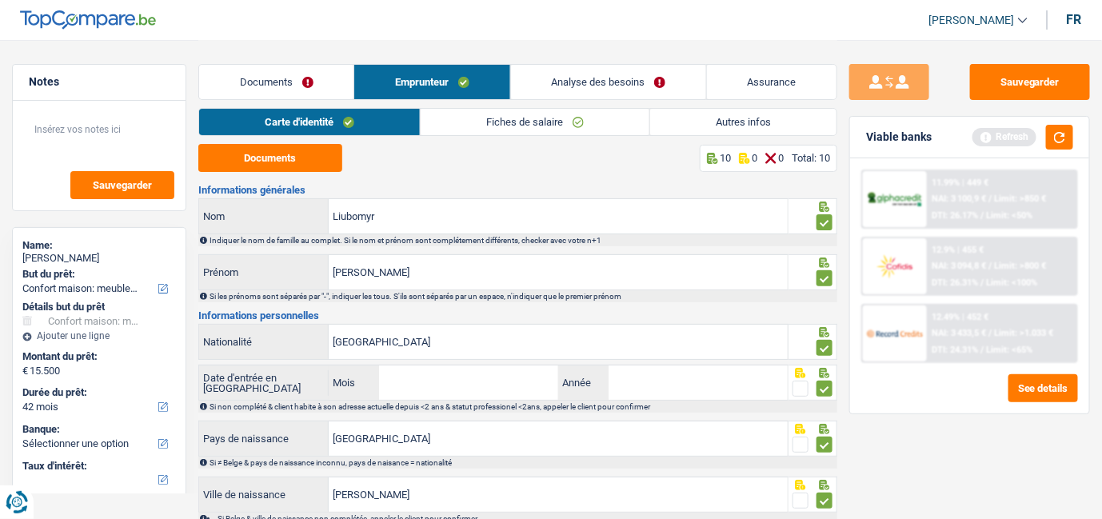
click at [603, 90] on link "Analyse des besoins" at bounding box center [608, 82] width 195 height 34
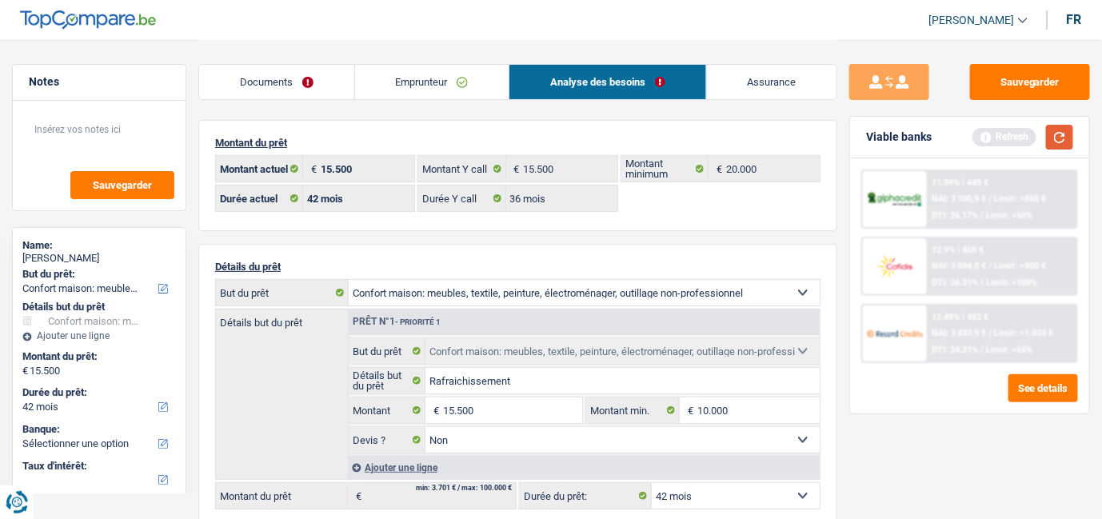
click at [1062, 141] on button "button" at bounding box center [1059, 137] width 27 height 25
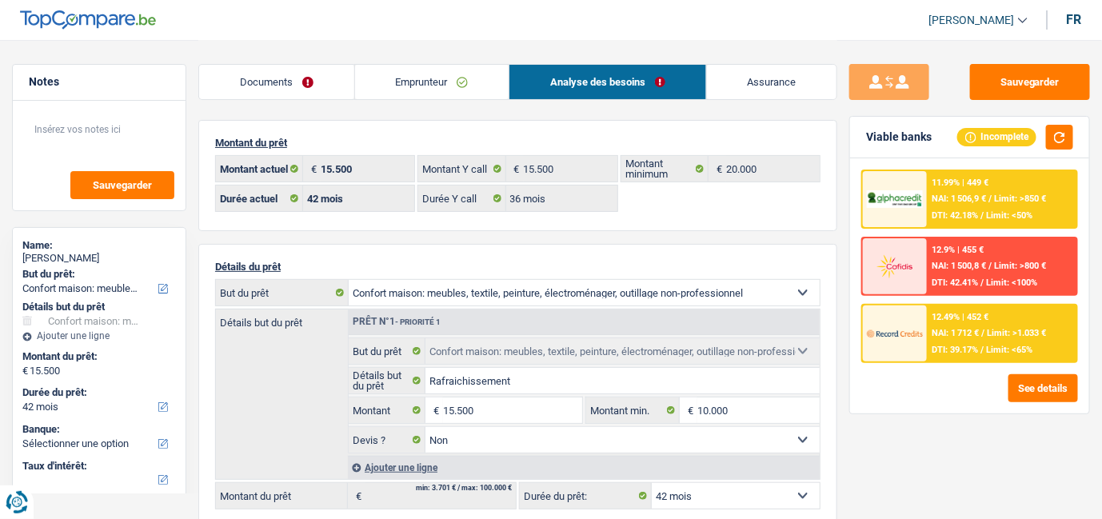
click at [1011, 182] on div "11.99% | 449 € NAI: 1 506,9 € / Limit: >850 € DTI: 42.18% / Limit: <50%" at bounding box center [1002, 199] width 150 height 56
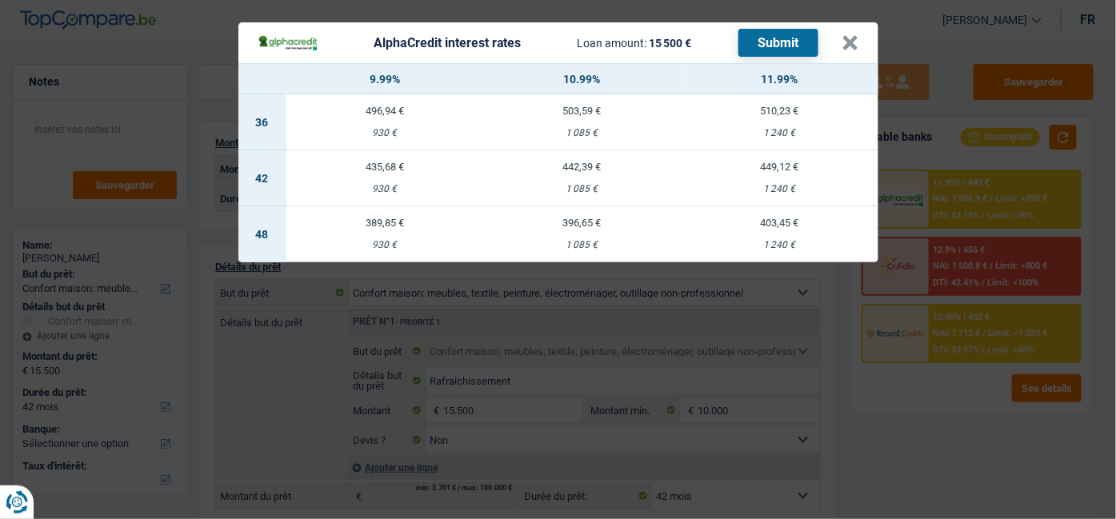
click at [790, 119] on td "510,23 € 1 240 €" at bounding box center [780, 122] width 198 height 56
select select "36"
select select "alphacredit"
type input "11,99"
select select "36"
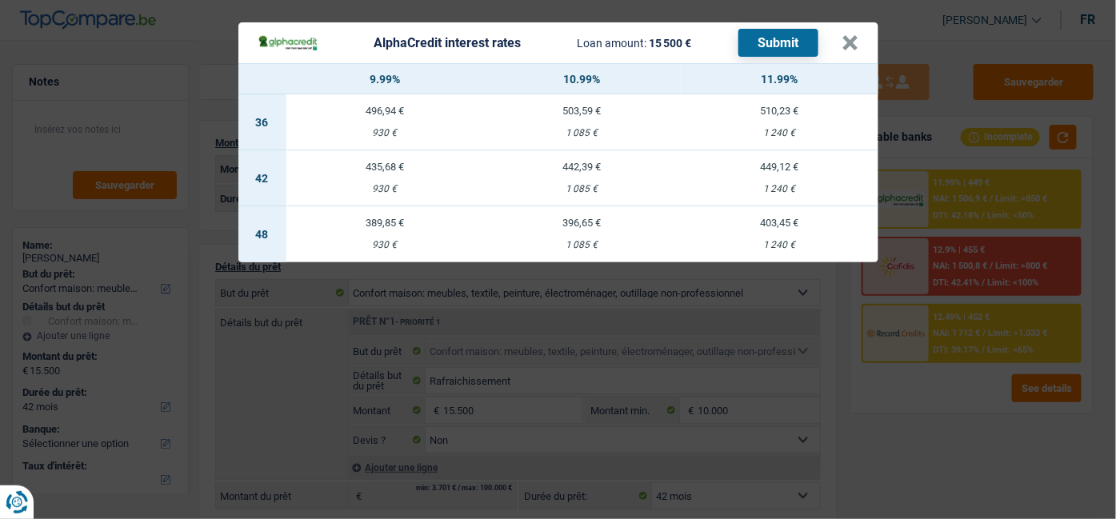
select select "36"
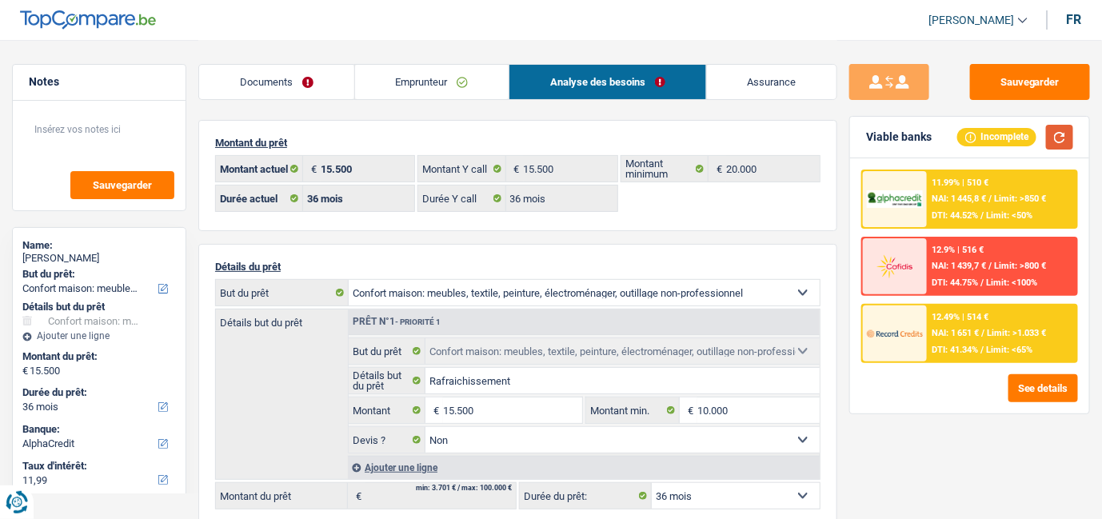
click at [1065, 135] on button "button" at bounding box center [1059, 137] width 27 height 25
click at [1030, 188] on div "11.99% | 510 € NAI: 1 445,8 € / Limit: >850 € DTI: 44.52% / Limit: <50%" at bounding box center [1002, 199] width 150 height 56
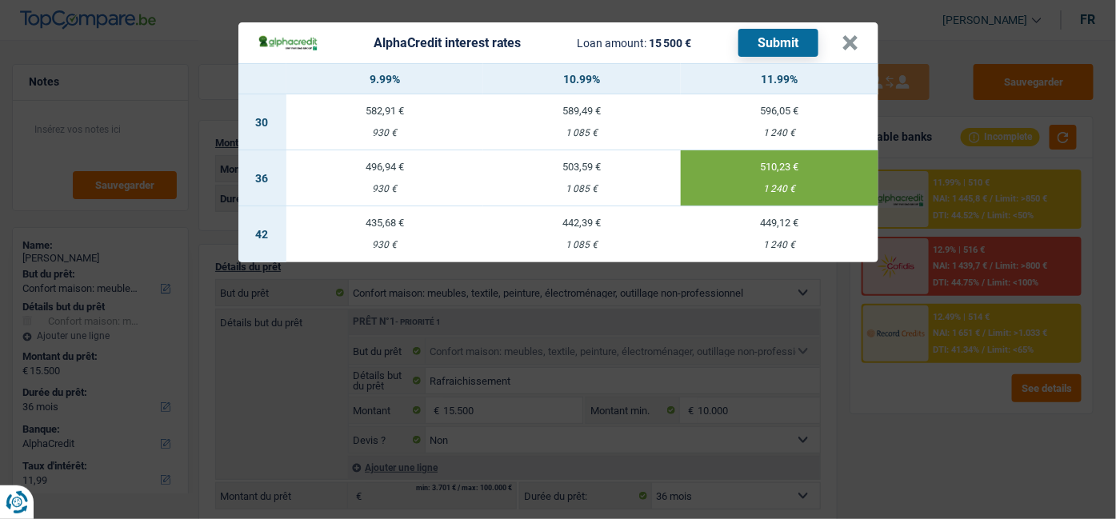
click at [361, 236] on td "435,68 € 930 €" at bounding box center [385, 234] width 198 height 56
select select "42"
type input "9,99"
select select "42"
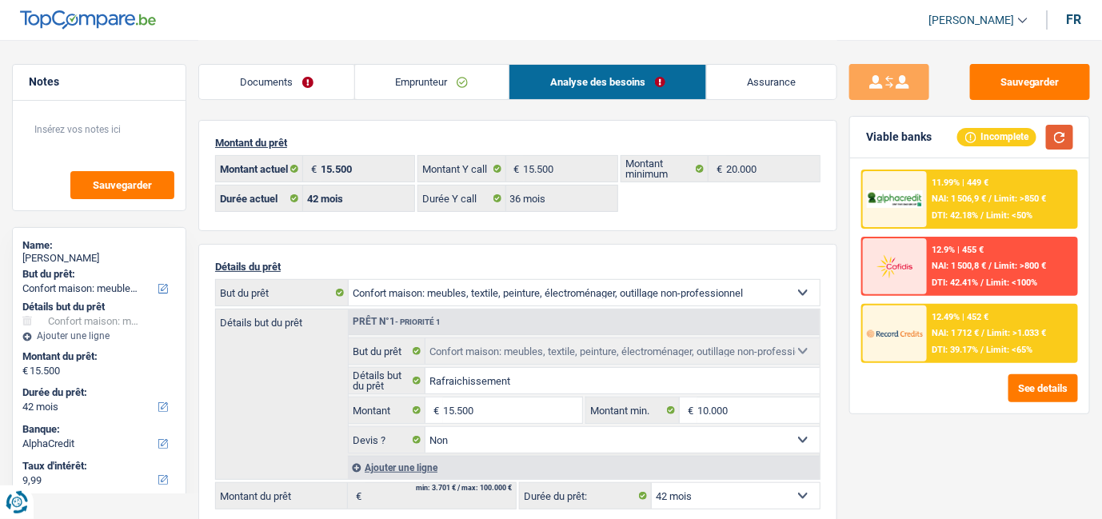
click at [1067, 141] on button "button" at bounding box center [1059, 137] width 27 height 25
click at [1046, 91] on button "Sauvegarder" at bounding box center [1030, 82] width 120 height 36
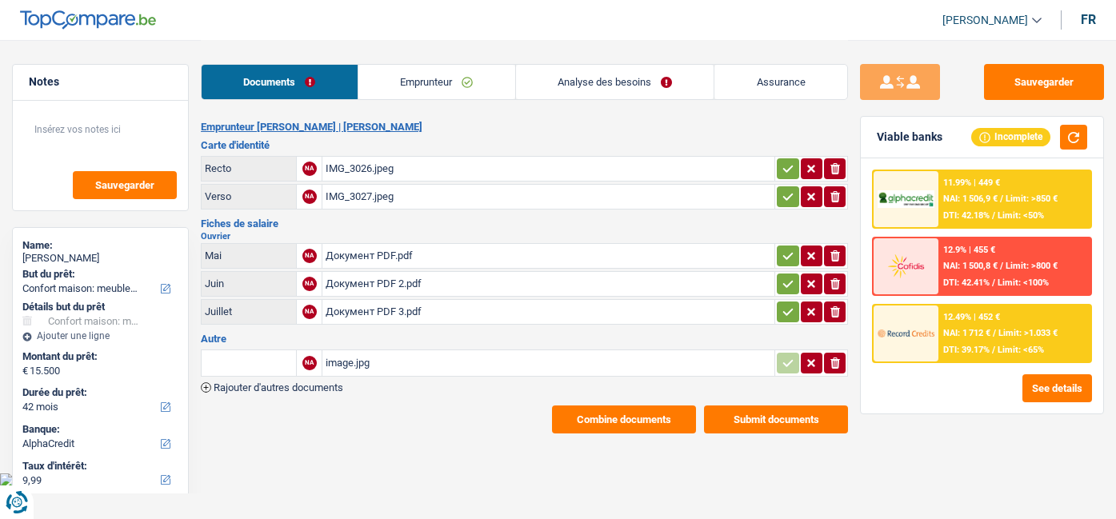
select select "household"
select select "42"
select select "alphacredit"
select select "household"
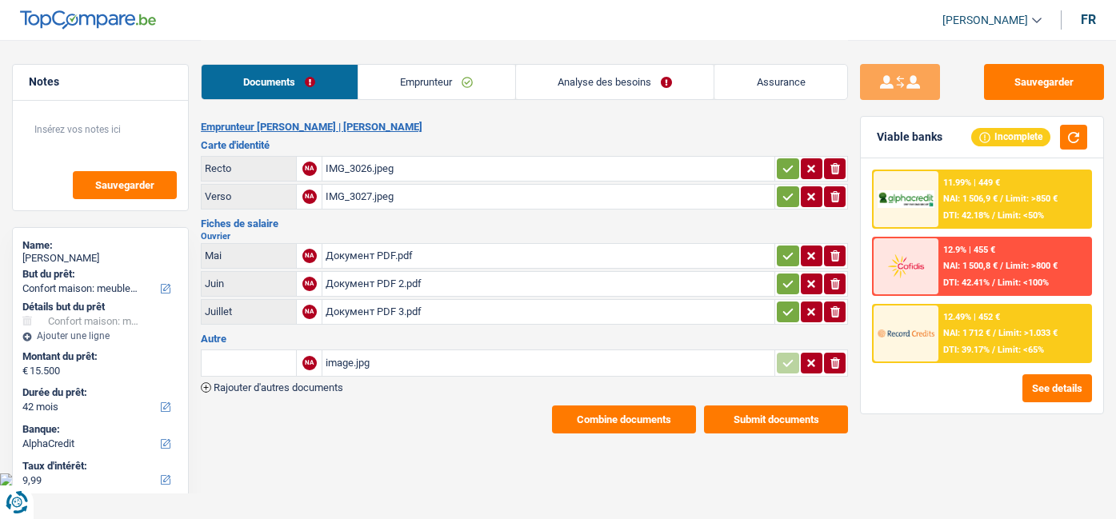
select select "household"
select select "42"
select select "alphacredit"
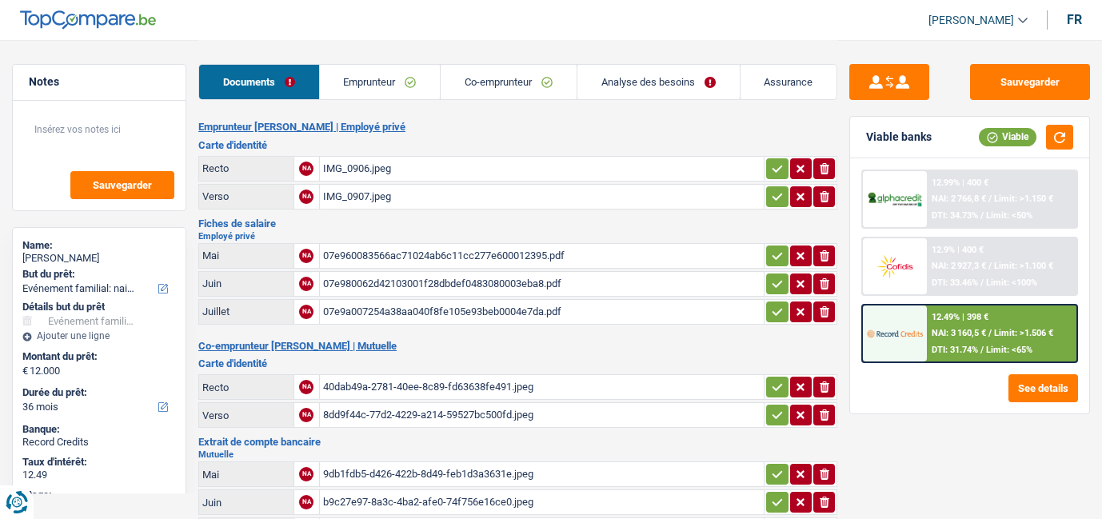
select select "familyEvent"
select select "36"
click at [1062, 138] on button "button" at bounding box center [1059, 137] width 27 height 25
click at [996, 340] on div "12.49% | 398 € NAI: 3 160,5 € / Limit: >1.506 € DTI: 31.74% / Limit: <65%" at bounding box center [1002, 334] width 150 height 56
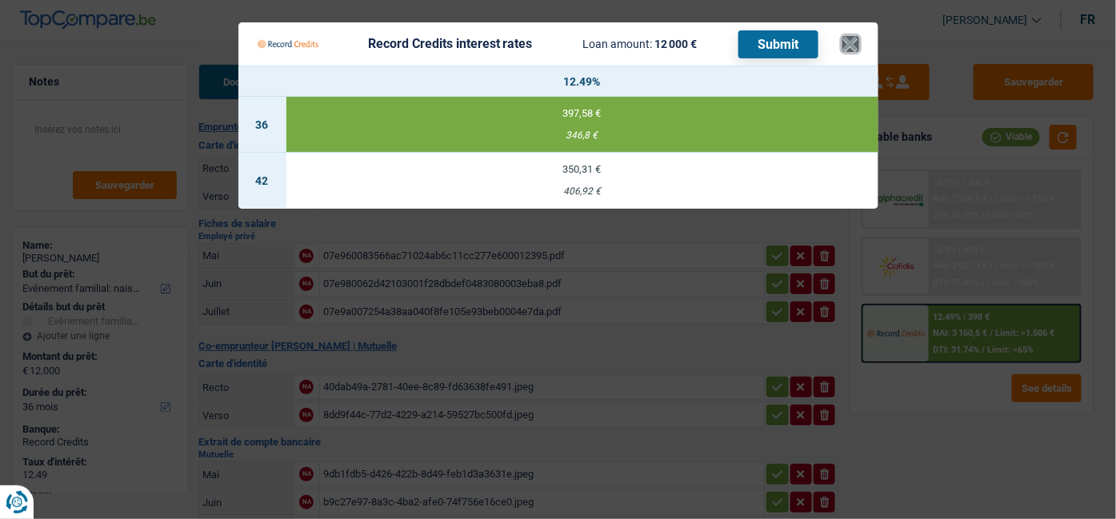
click at [849, 42] on button "×" at bounding box center [850, 44] width 17 height 16
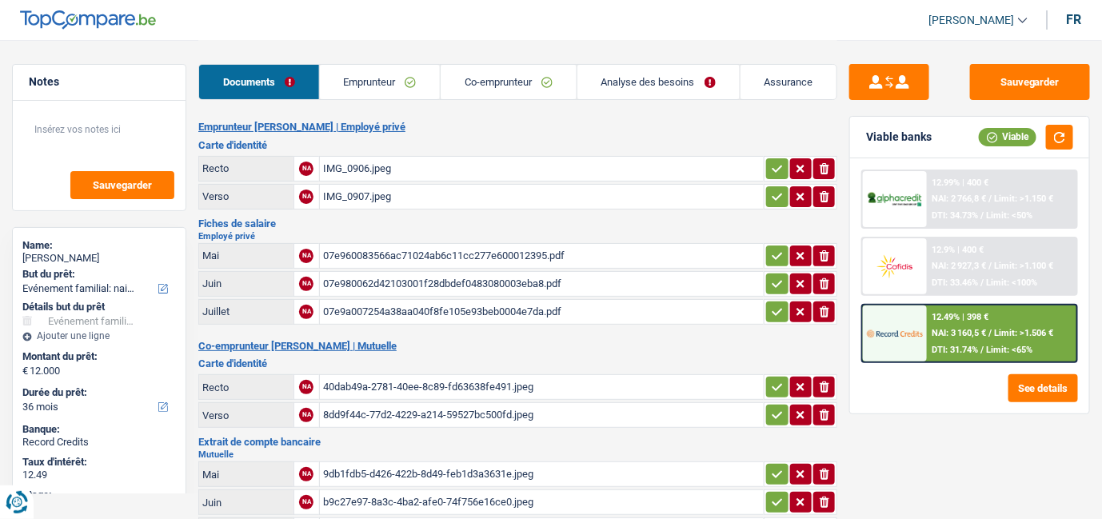
click at [385, 84] on link "Emprunteur" at bounding box center [380, 82] width 121 height 34
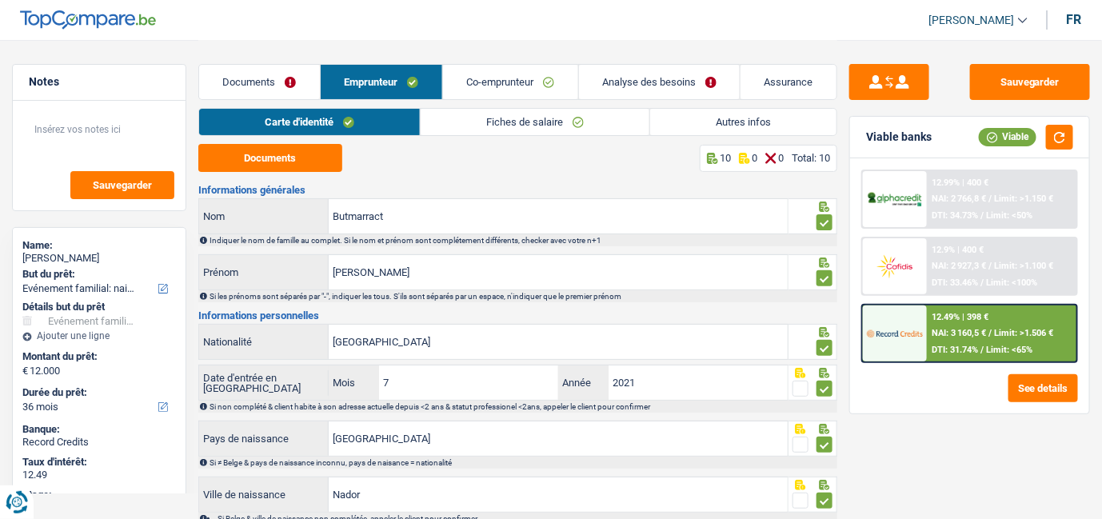
click at [641, 81] on link "Analyse des besoins" at bounding box center [660, 82] width 162 height 34
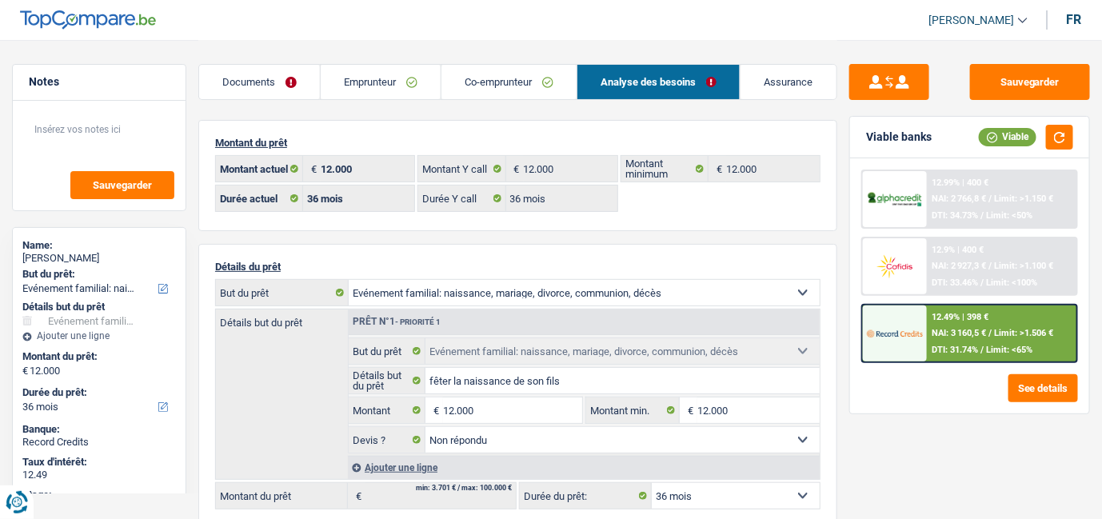
click at [1010, 328] on span "Limit: >1.506 €" at bounding box center [1023, 333] width 59 height 10
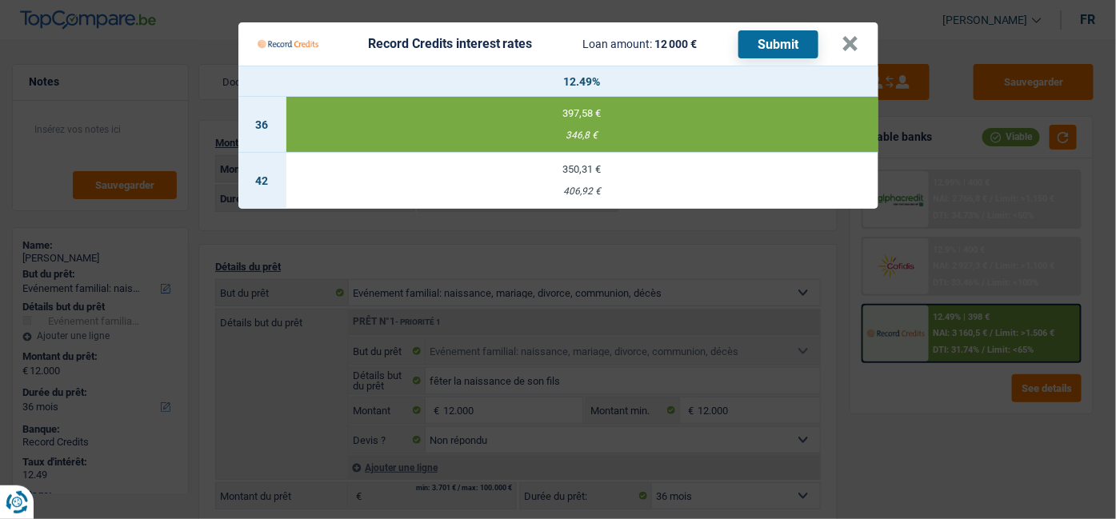
click at [595, 140] on div "346,8 €" at bounding box center [582, 135] width 592 height 10
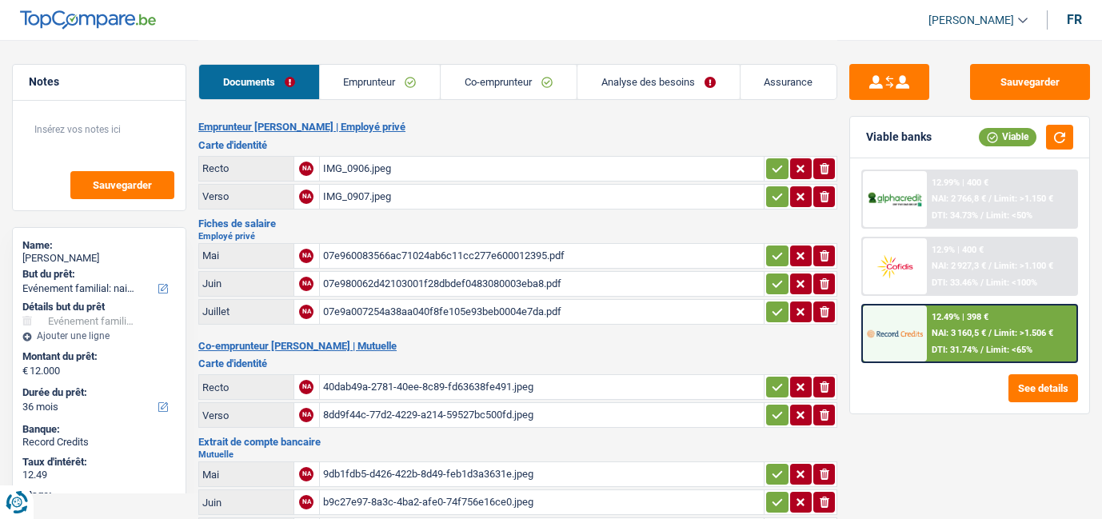
select select "familyEvent"
select select "36"
click at [960, 336] on span "NAI: 3 160,5 €" at bounding box center [959, 333] width 54 height 10
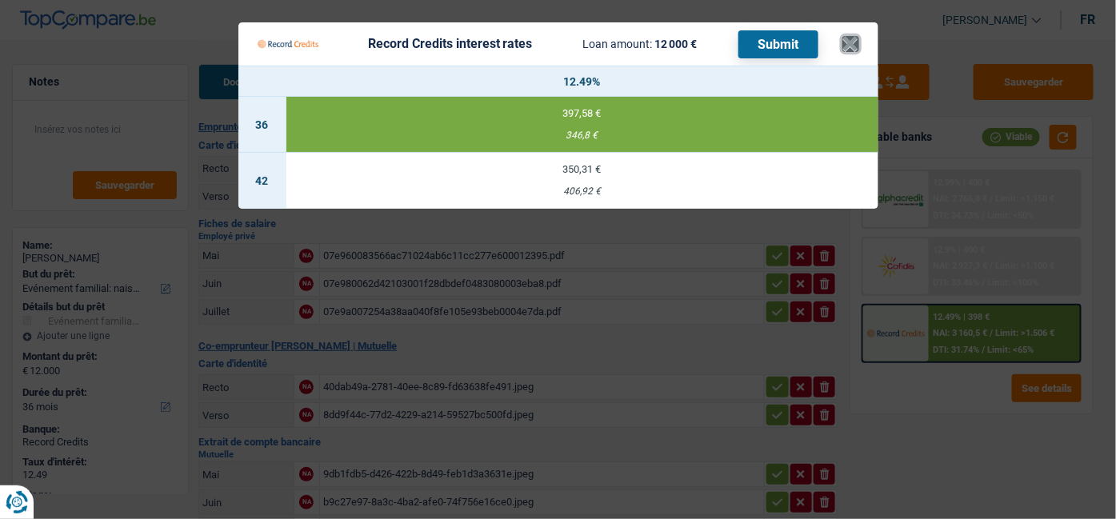
click at [853, 51] on button "×" at bounding box center [850, 44] width 17 height 16
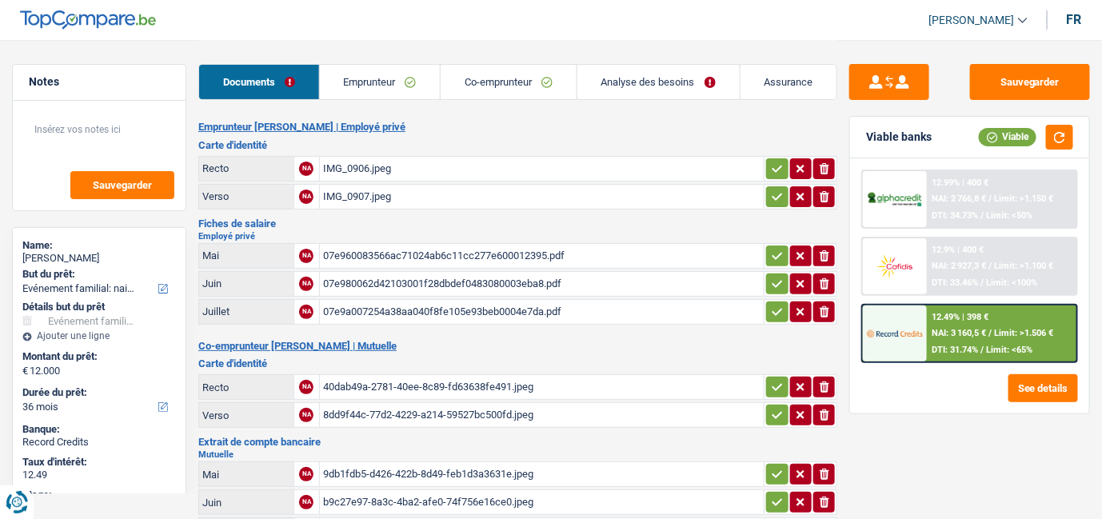
click at [693, 36] on header "[PERSON_NAME] Se déconnecter fr" at bounding box center [551, 20] width 1102 height 41
click at [392, 86] on link "Emprunteur" at bounding box center [380, 82] width 121 height 34
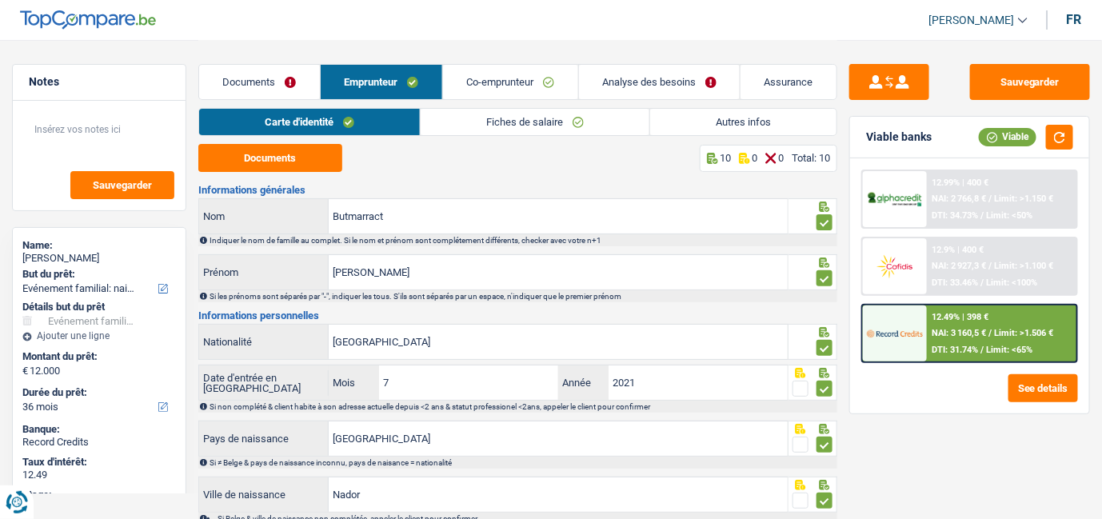
click at [469, 70] on link "Co-emprunteur" at bounding box center [510, 82] width 135 height 34
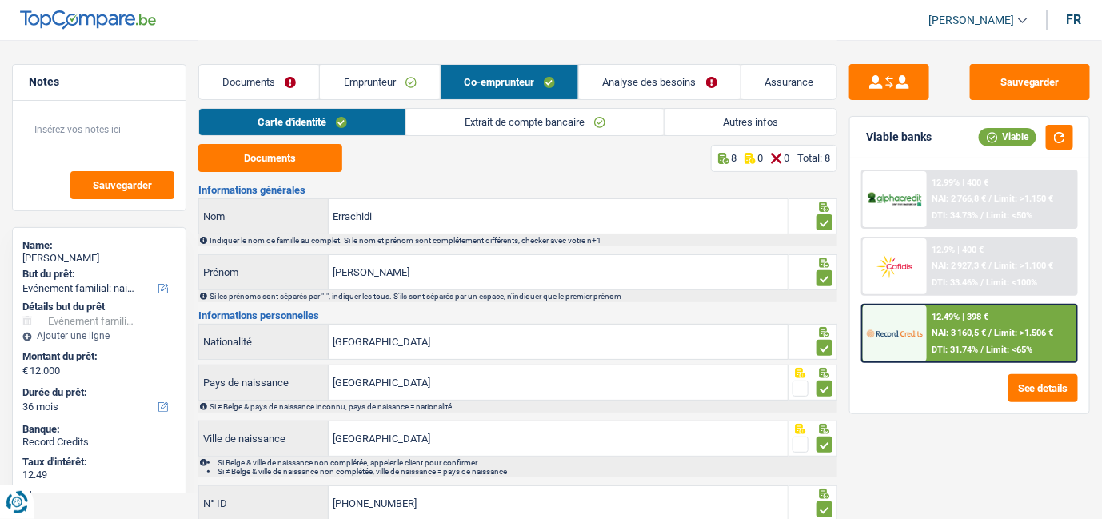
click at [613, 95] on link "Analyse des besoins" at bounding box center [659, 82] width 161 height 34
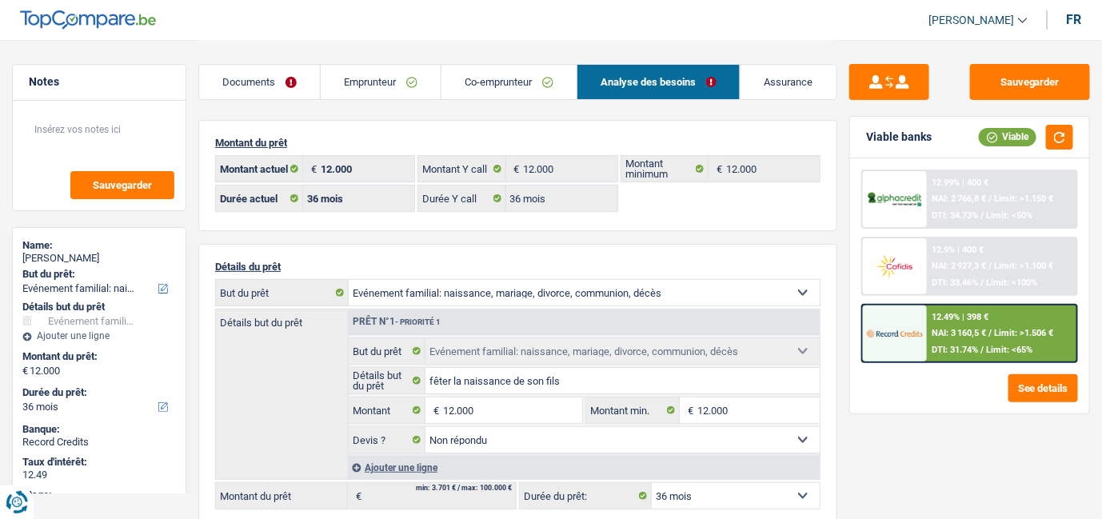
click at [777, 80] on link "Assurance" at bounding box center [789, 82] width 96 height 34
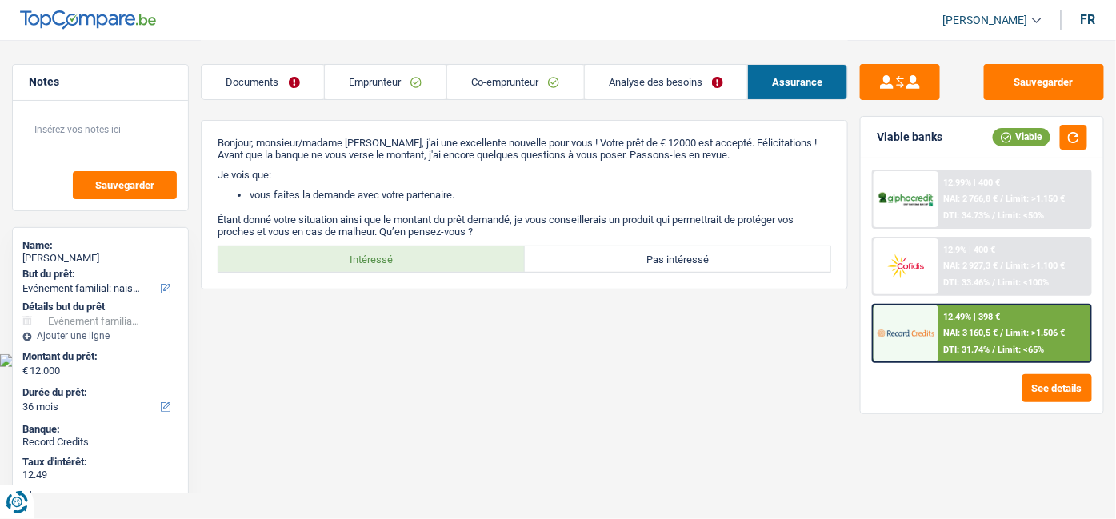
click at [979, 339] on div "12.49% | 398 € NAI: 3 160,5 € / Limit: >1.506 € DTI: 31.74% / Limit: <65%" at bounding box center [1014, 334] width 152 height 56
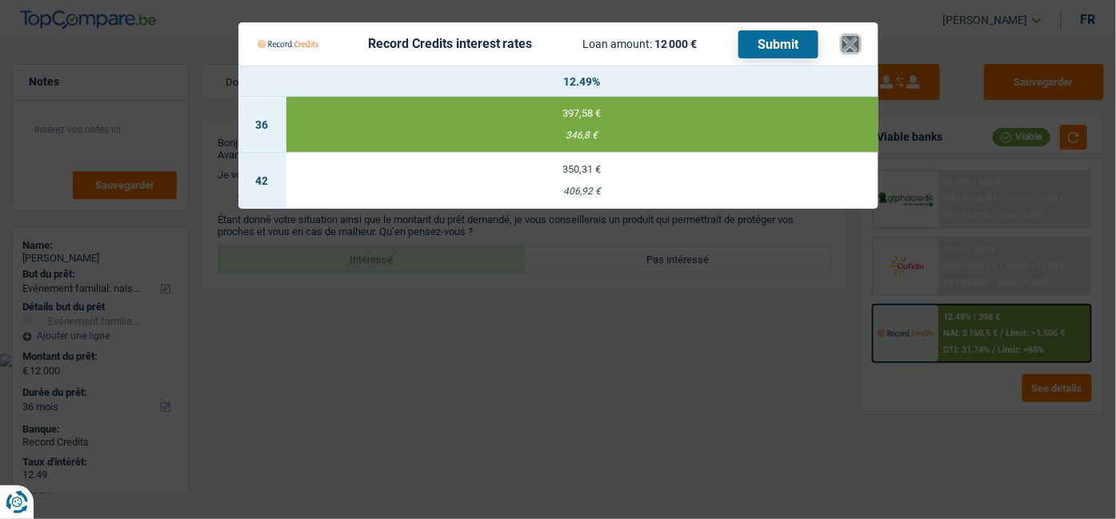
click at [843, 52] on button "×" at bounding box center [850, 44] width 17 height 16
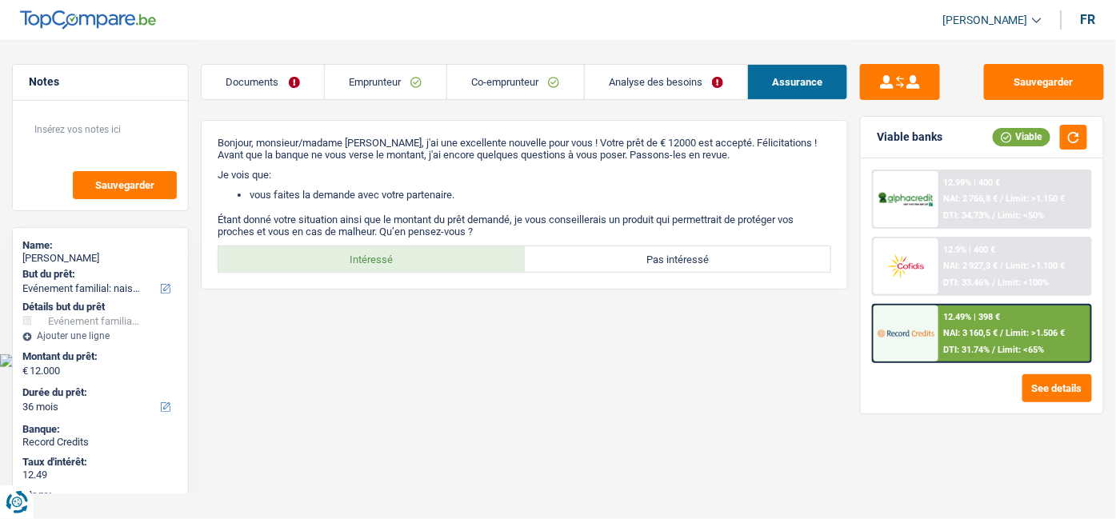
click at [640, 89] on link "Analyse des besoins" at bounding box center [666, 82] width 163 height 34
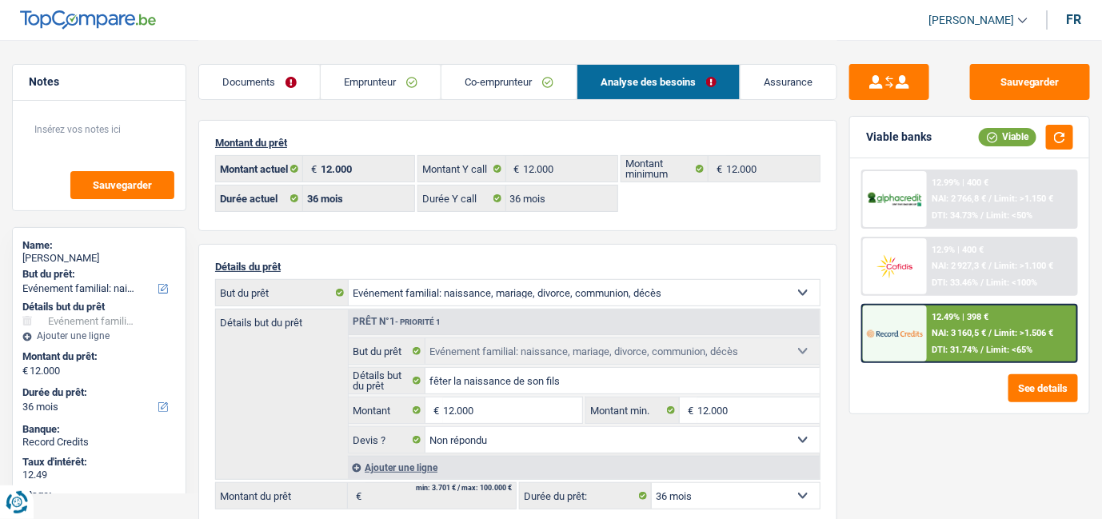
click at [998, 345] on span "Limit: <65%" at bounding box center [1009, 350] width 46 height 10
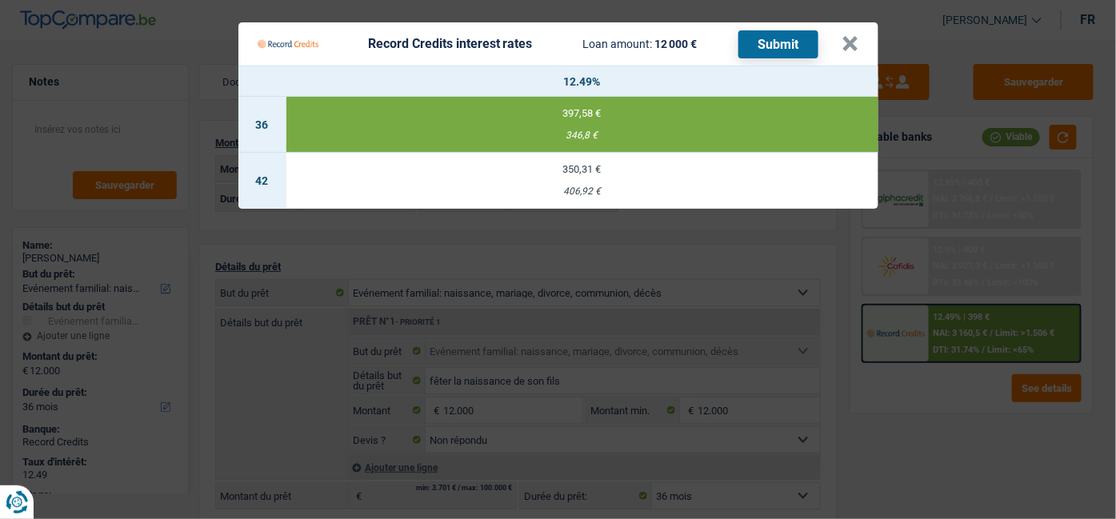
click at [600, 118] on div "397,58 €" at bounding box center [582, 113] width 592 height 10
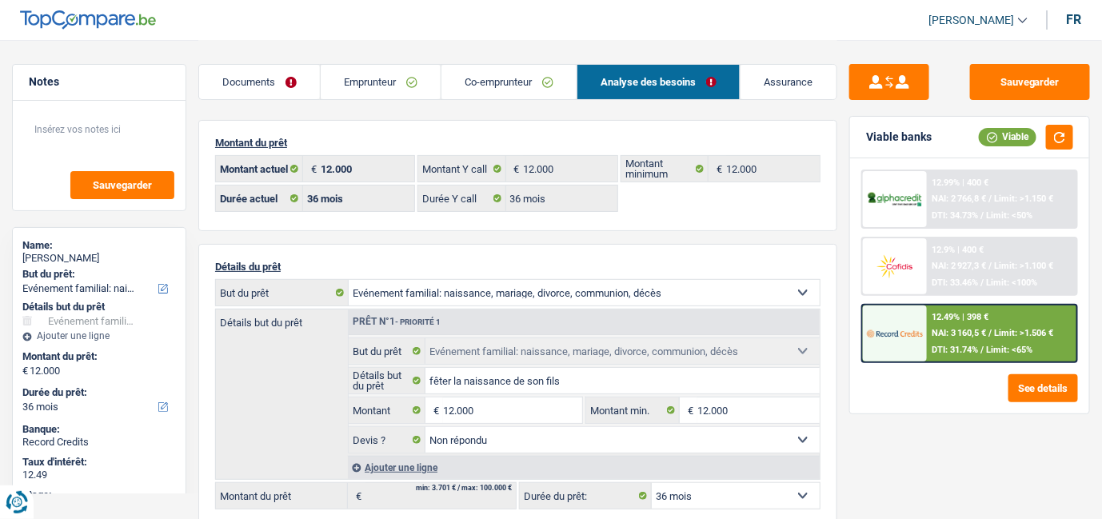
click at [1052, 328] on span "Limit: >1.506 €" at bounding box center [1023, 333] width 59 height 10
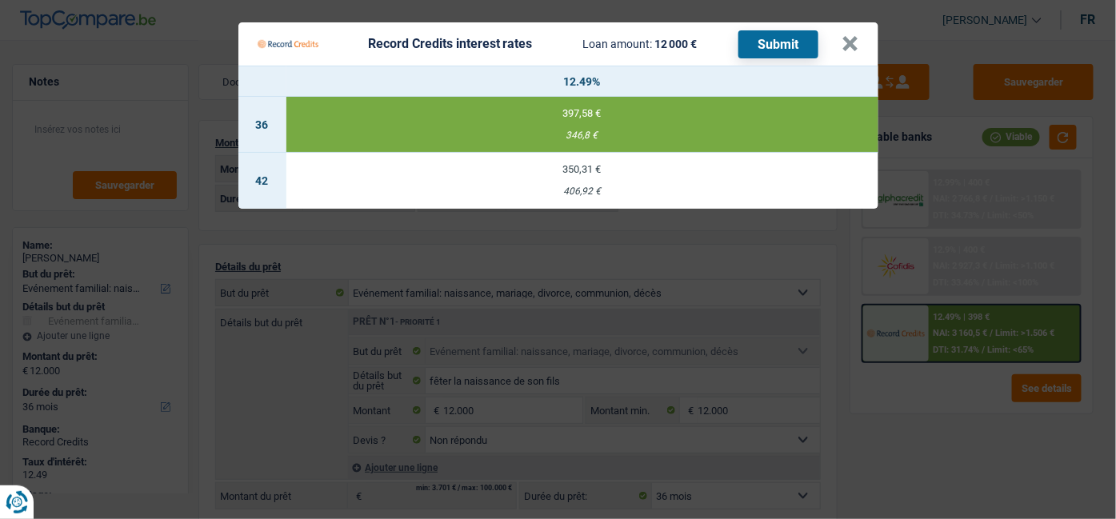
click at [764, 35] on button "Submit" at bounding box center [778, 44] width 80 height 28
click at [854, 42] on button "×" at bounding box center [850, 44] width 17 height 16
